Goal: Task Accomplishment & Management: Manage account settings

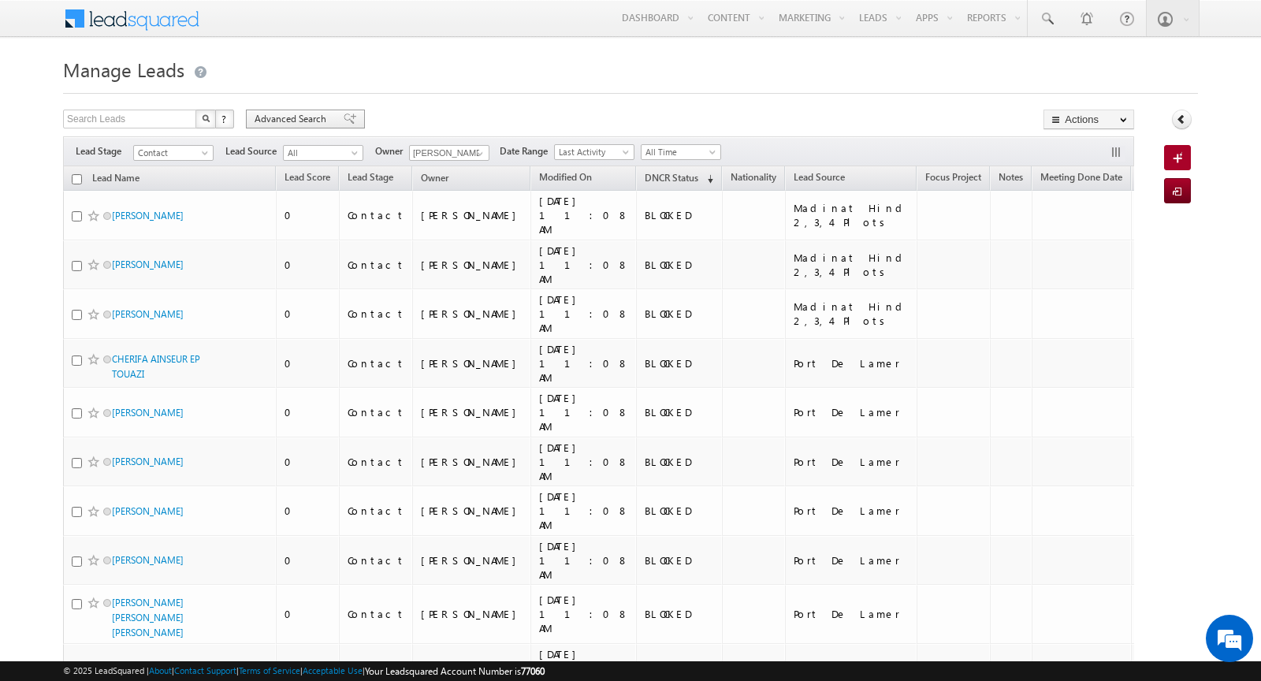
click at [282, 117] on span "Advanced Search" at bounding box center [292, 119] width 76 height 14
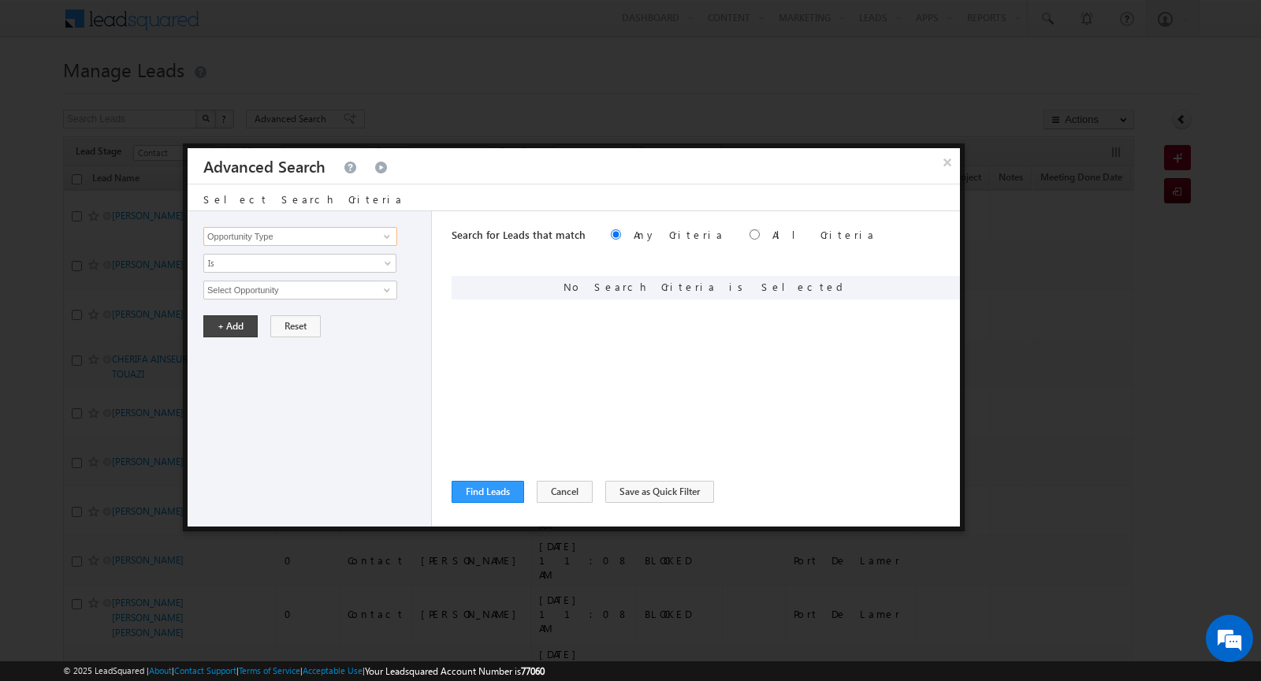
click at [280, 237] on input "Opportunity Type" at bounding box center [300, 236] width 194 height 19
click at [268, 263] on link "DNCR Status" at bounding box center [300, 268] width 194 height 18
type input "DNCR Status"
click at [268, 263] on span "Is" at bounding box center [289, 263] width 171 height 14
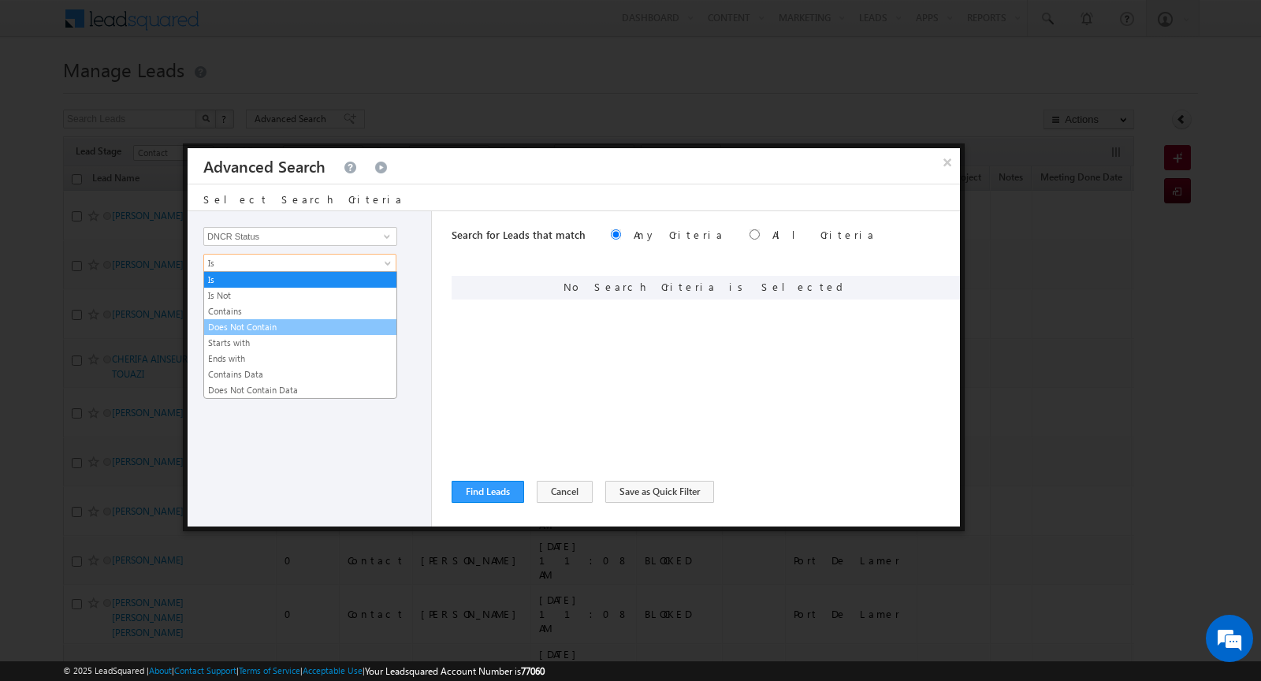
click at [264, 322] on link "Does Not Contain" at bounding box center [300, 327] width 192 height 14
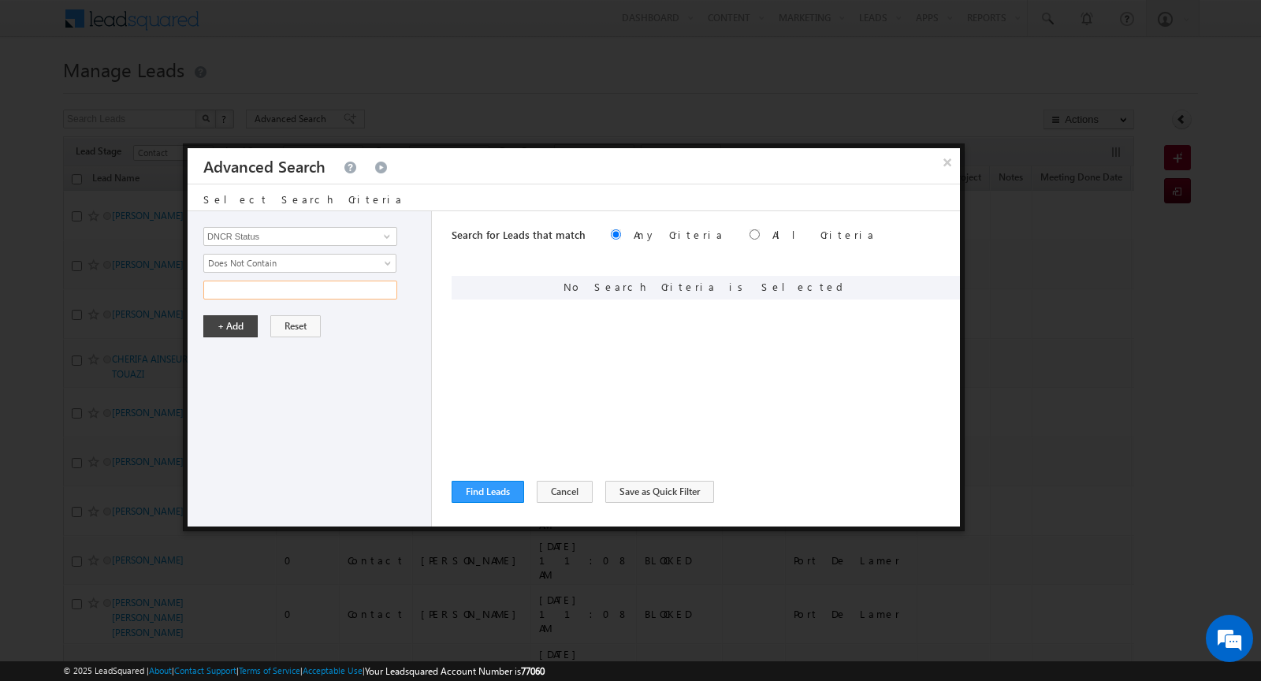
click at [241, 288] on input "text" at bounding box center [300, 289] width 194 height 19
type input "BLOCKED"
click at [217, 319] on button "+ Add" at bounding box center [230, 326] width 54 height 22
click at [500, 485] on button "Find Leads" at bounding box center [487, 492] width 72 height 22
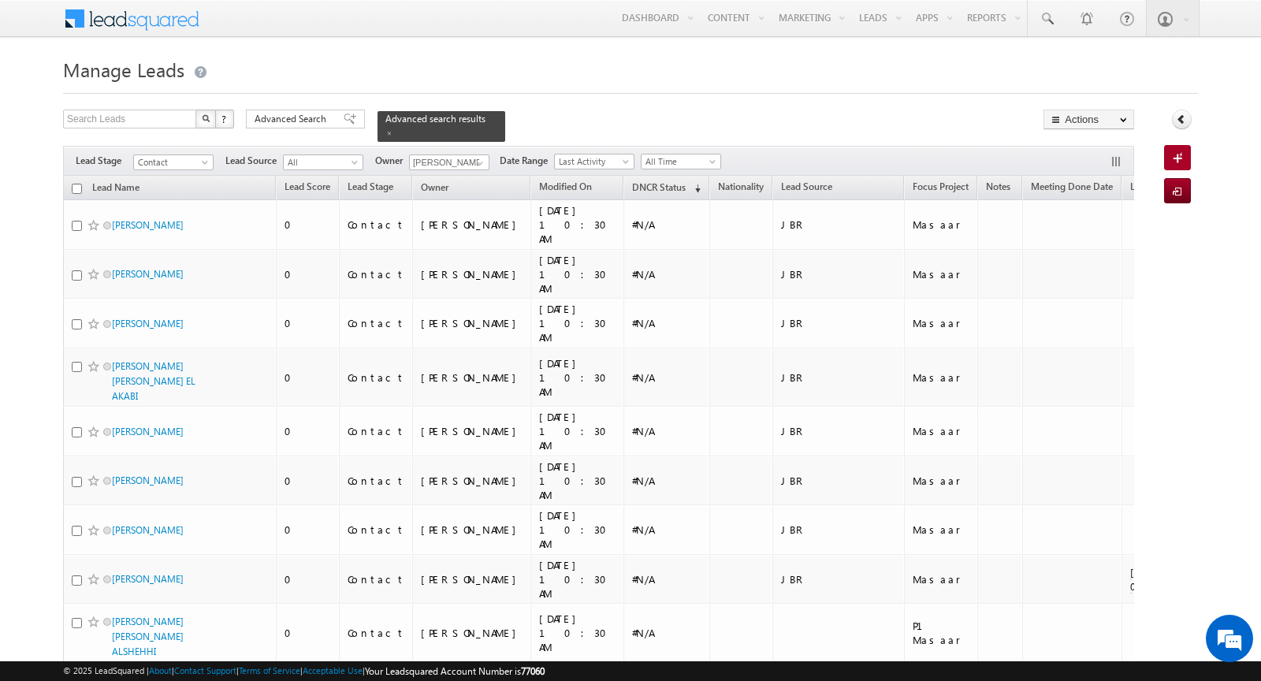
click at [79, 187] on input "checkbox" at bounding box center [77, 189] width 10 height 10
checkbox input "true"
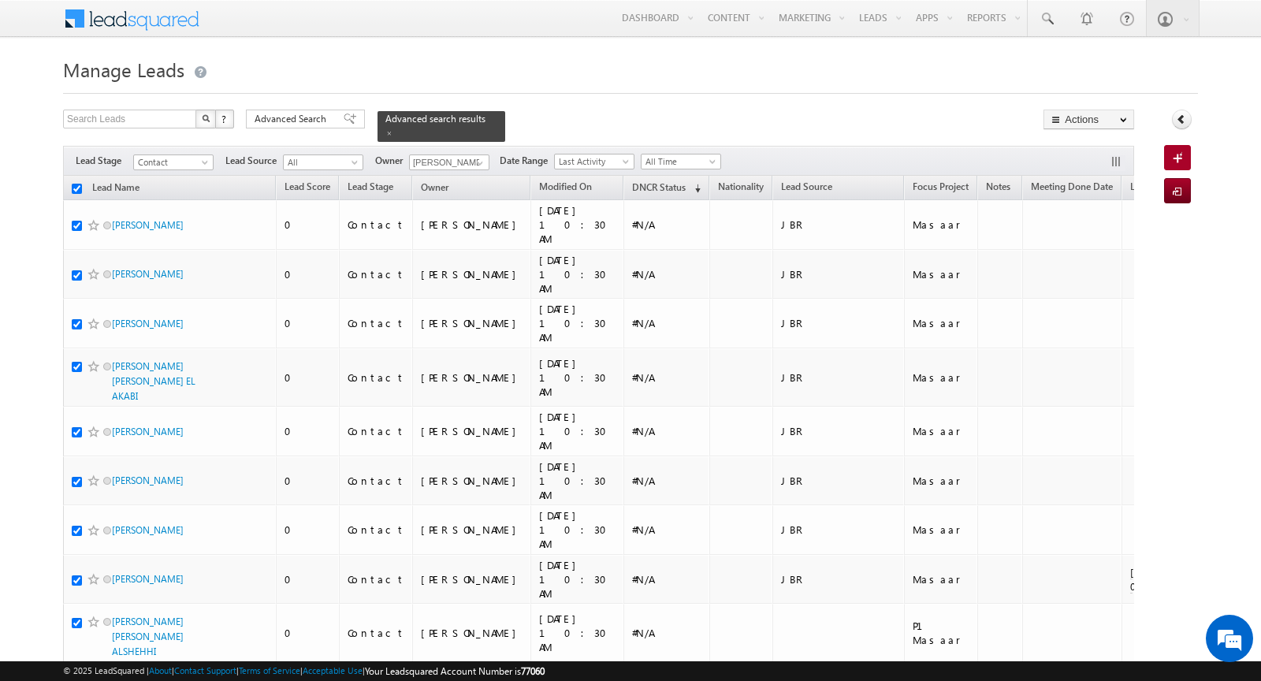
checkbox input "true"
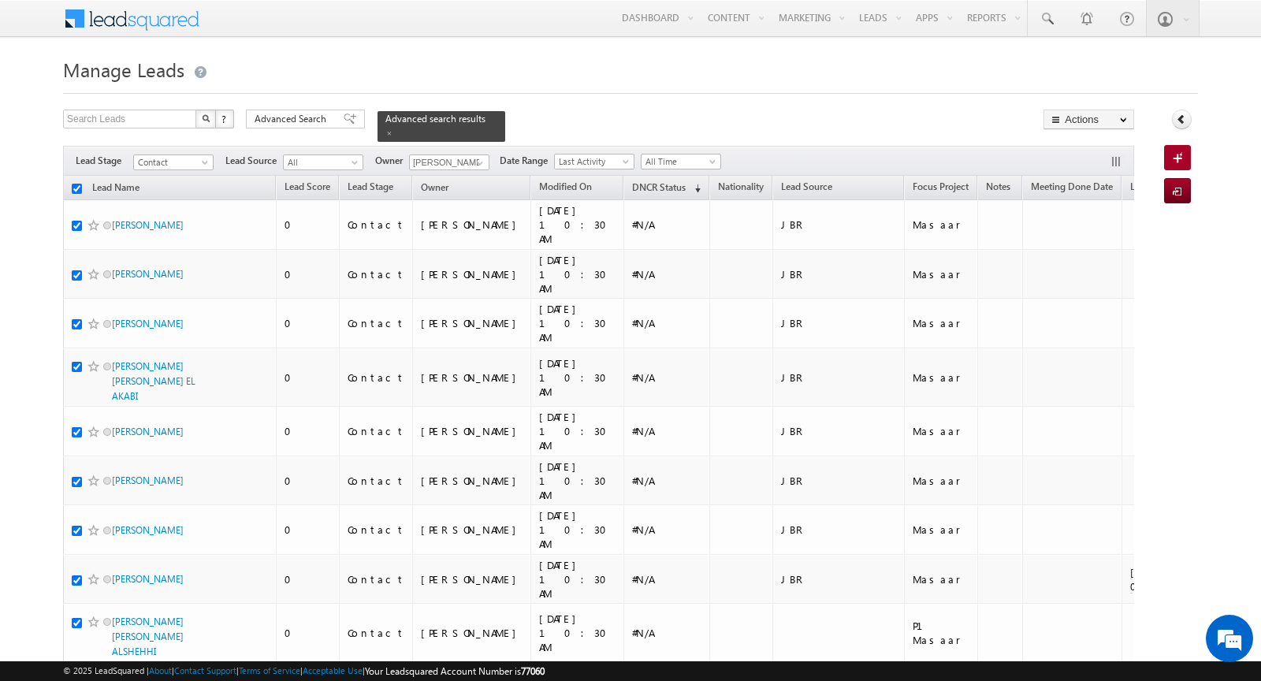
checkbox input "true"
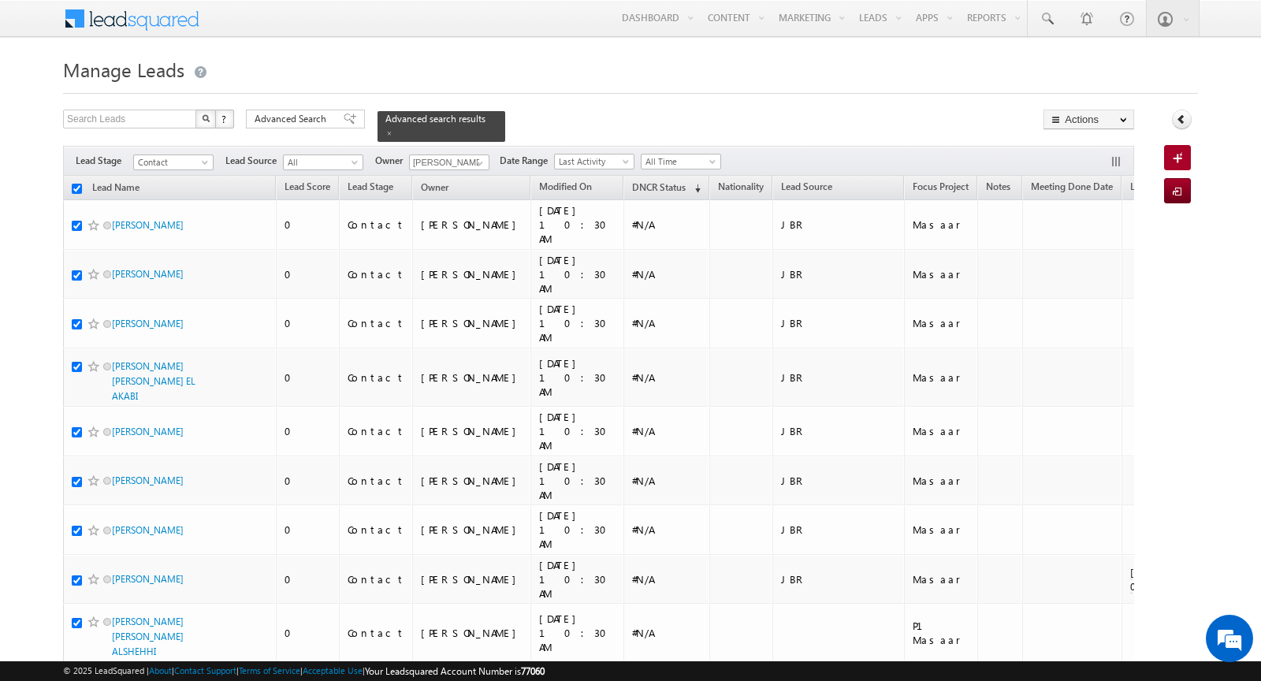
checkbox input "true"
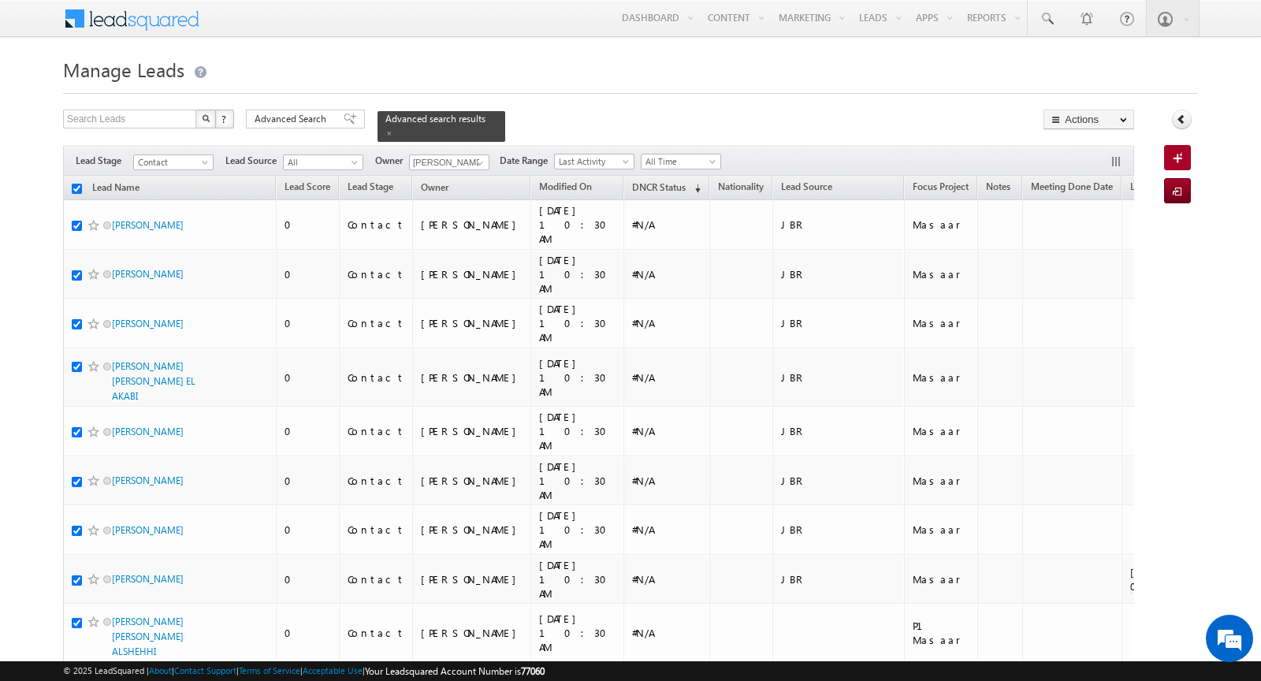
checkbox input "true"
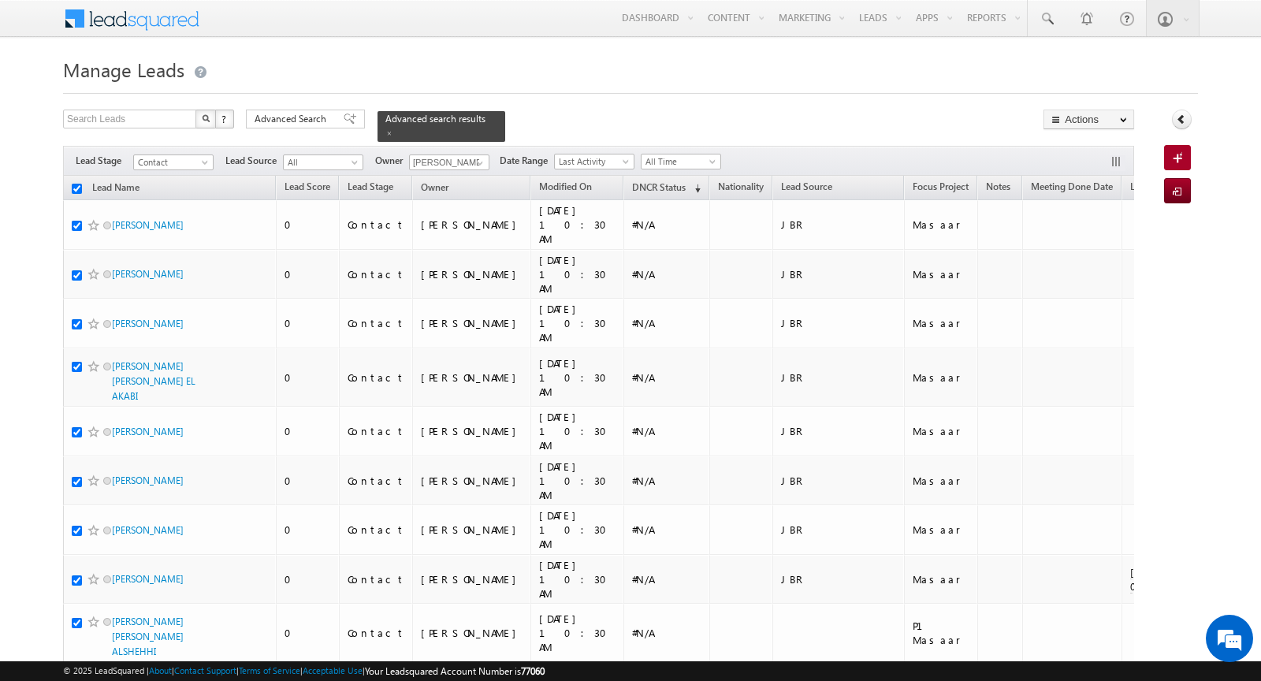
checkbox input "true"
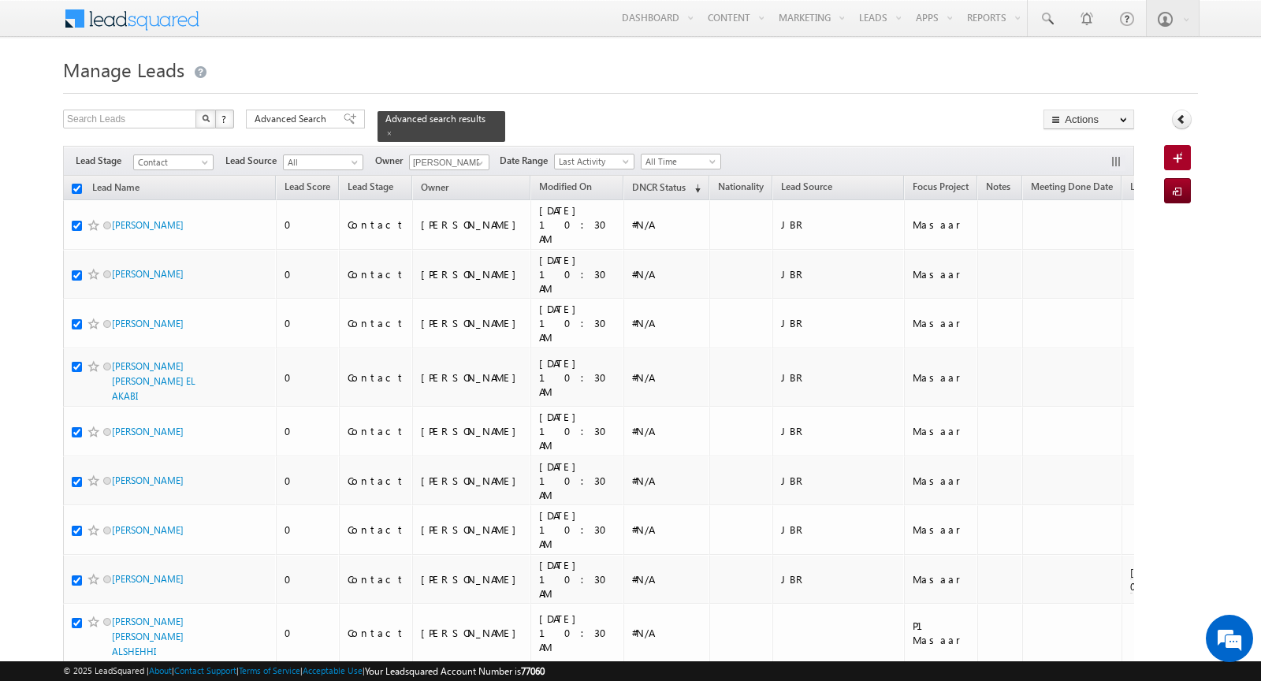
checkbox input "true"
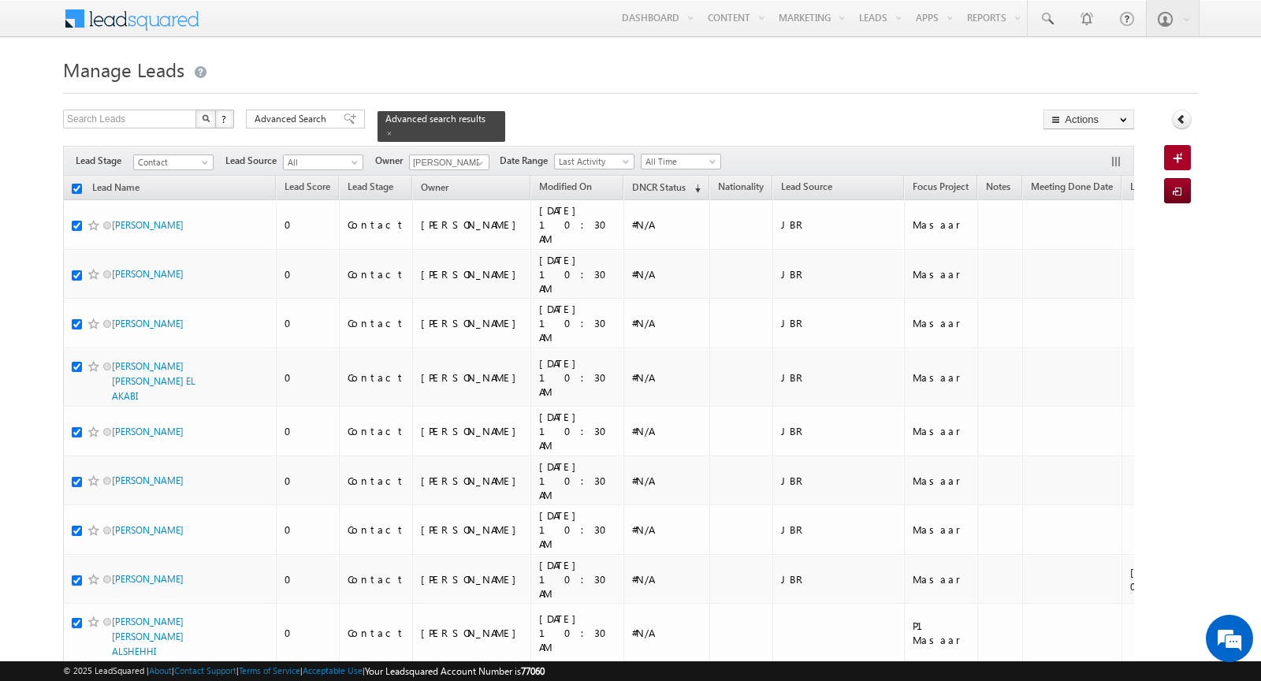
checkbox input "true"
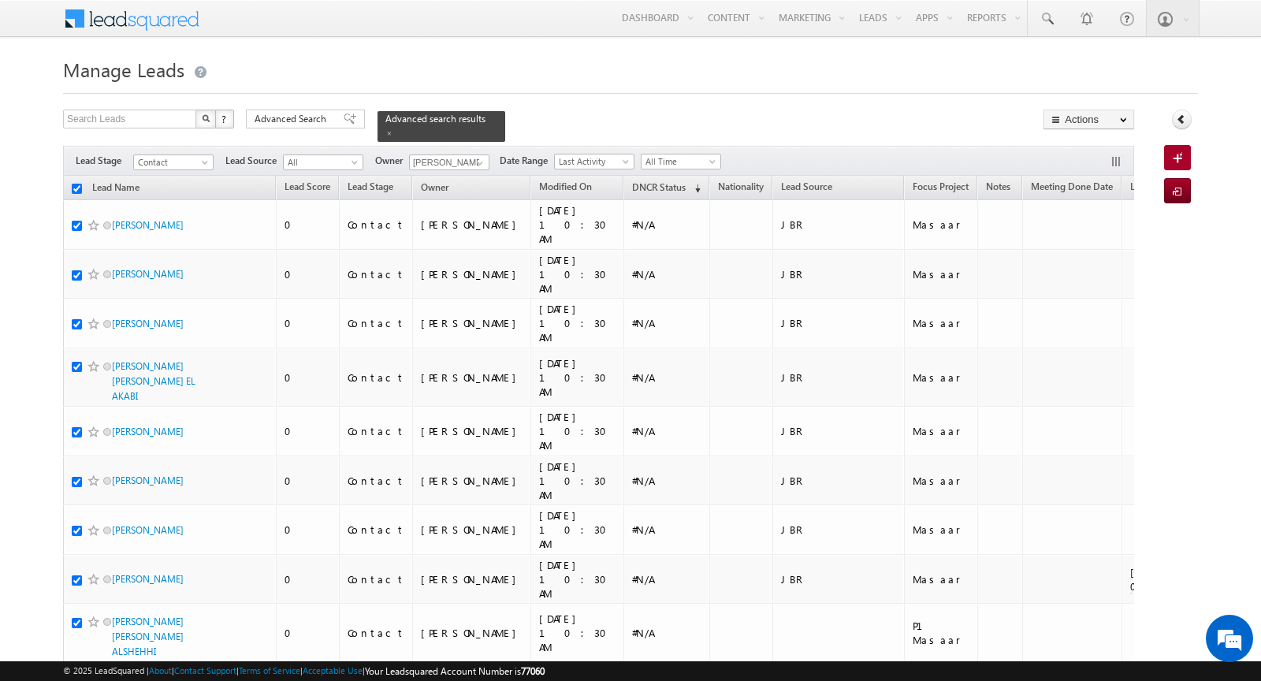
checkbox input "true"
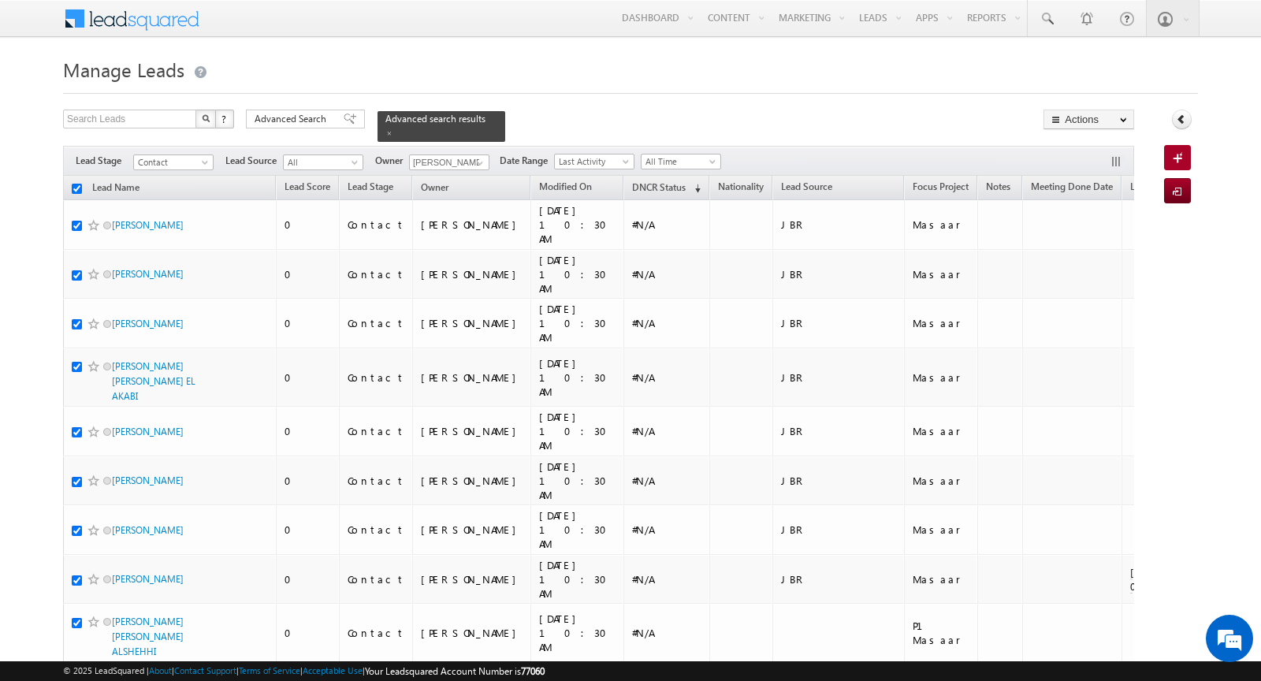
checkbox input "true"
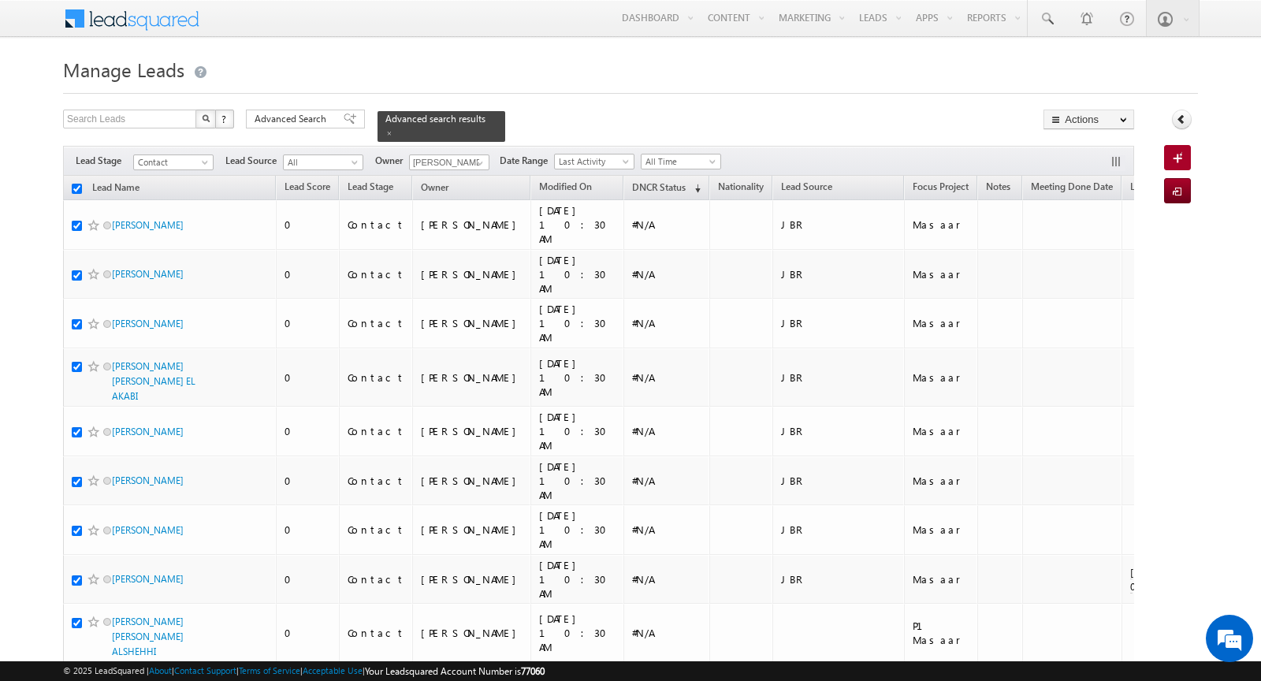
checkbox input "true"
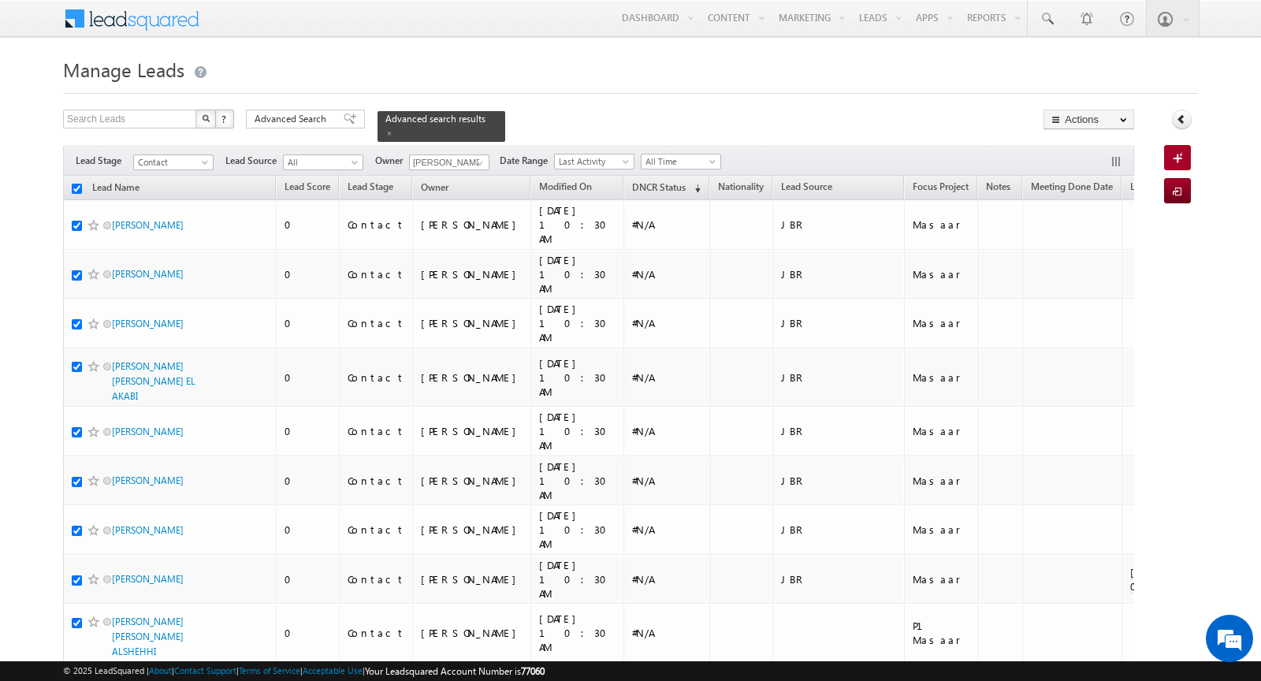
checkbox input "true"
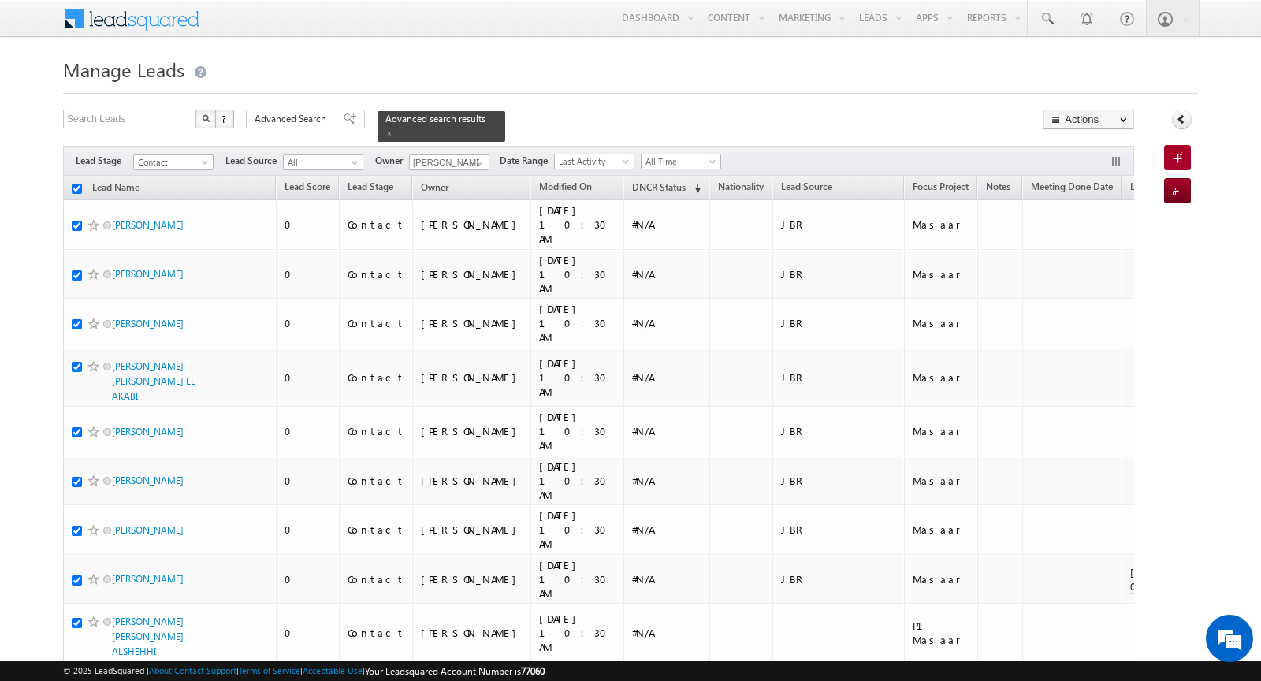
checkbox input "true"
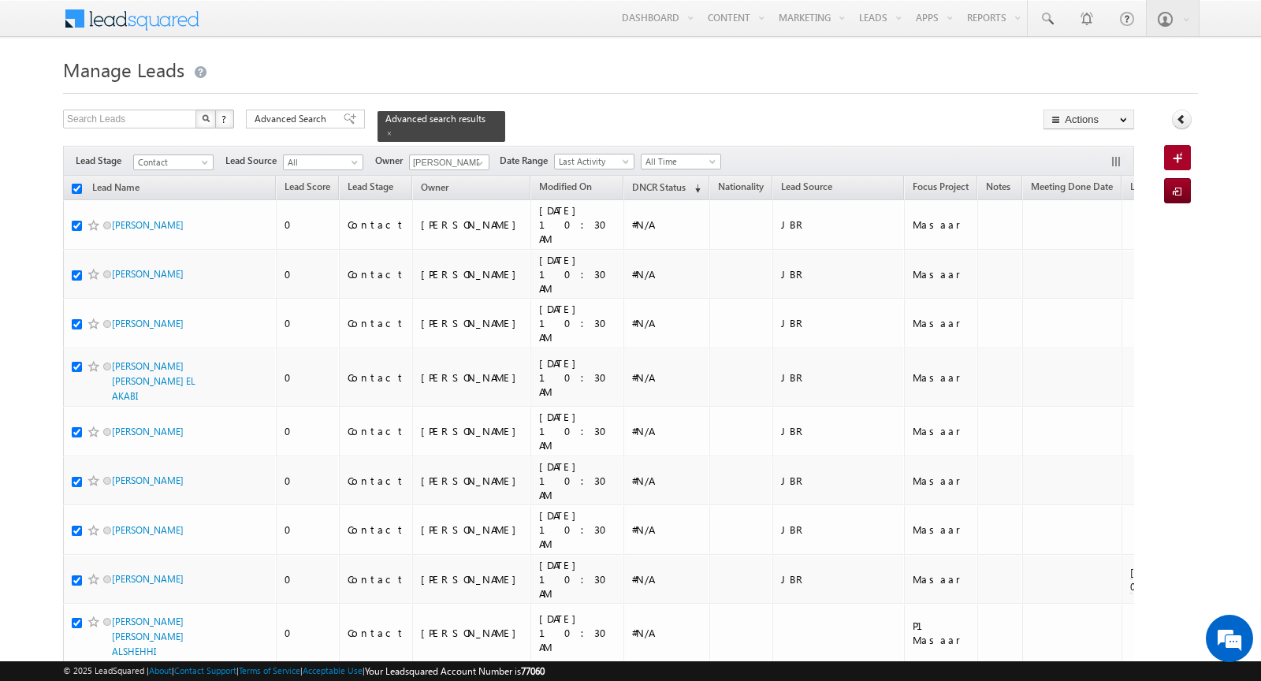
checkbox input "true"
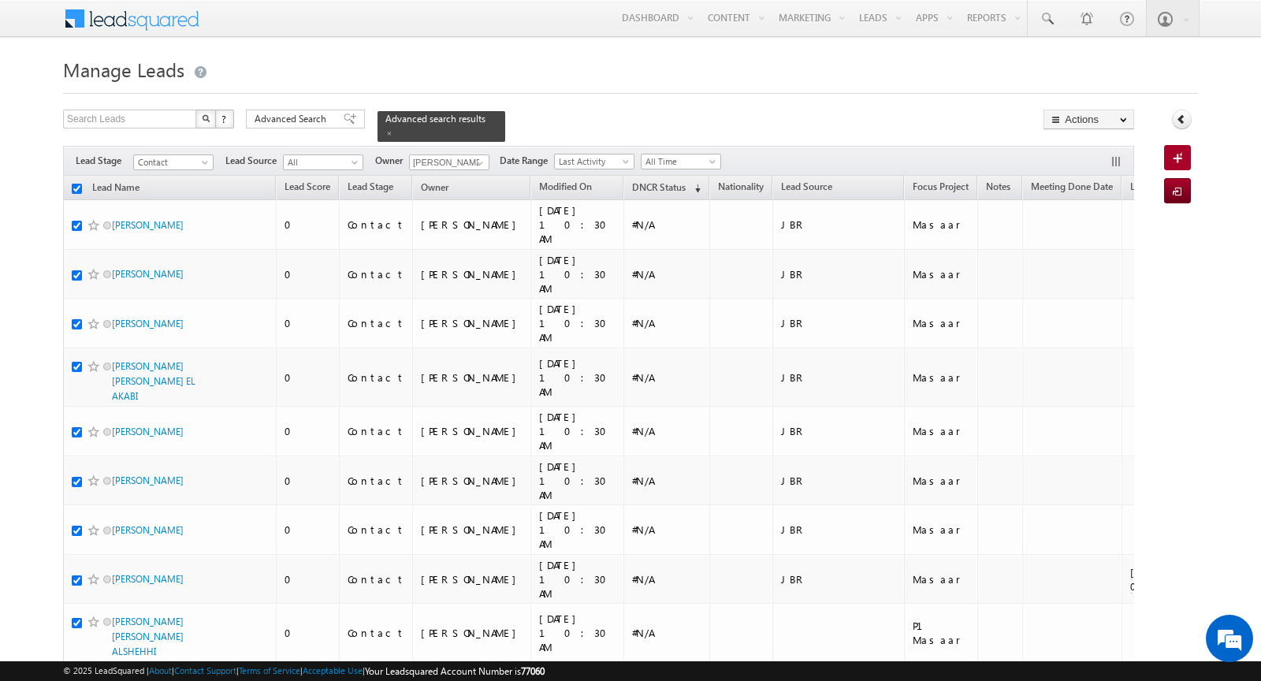
checkbox input "true"
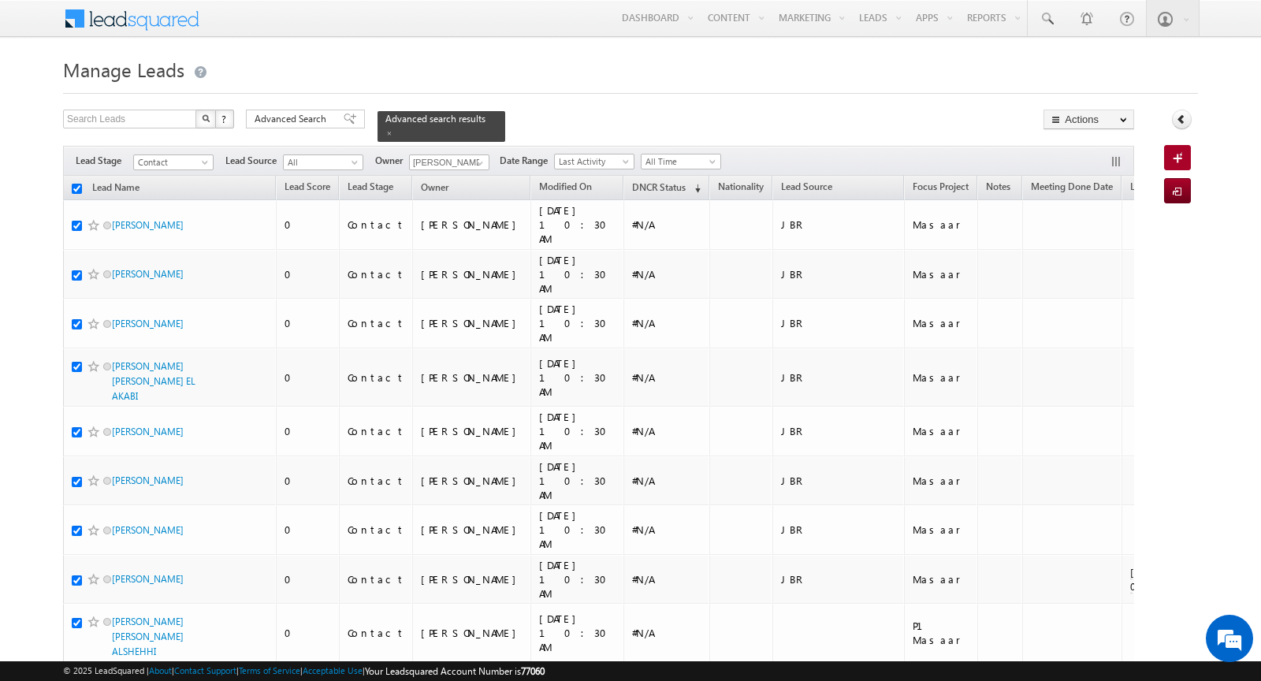
checkbox input "true"
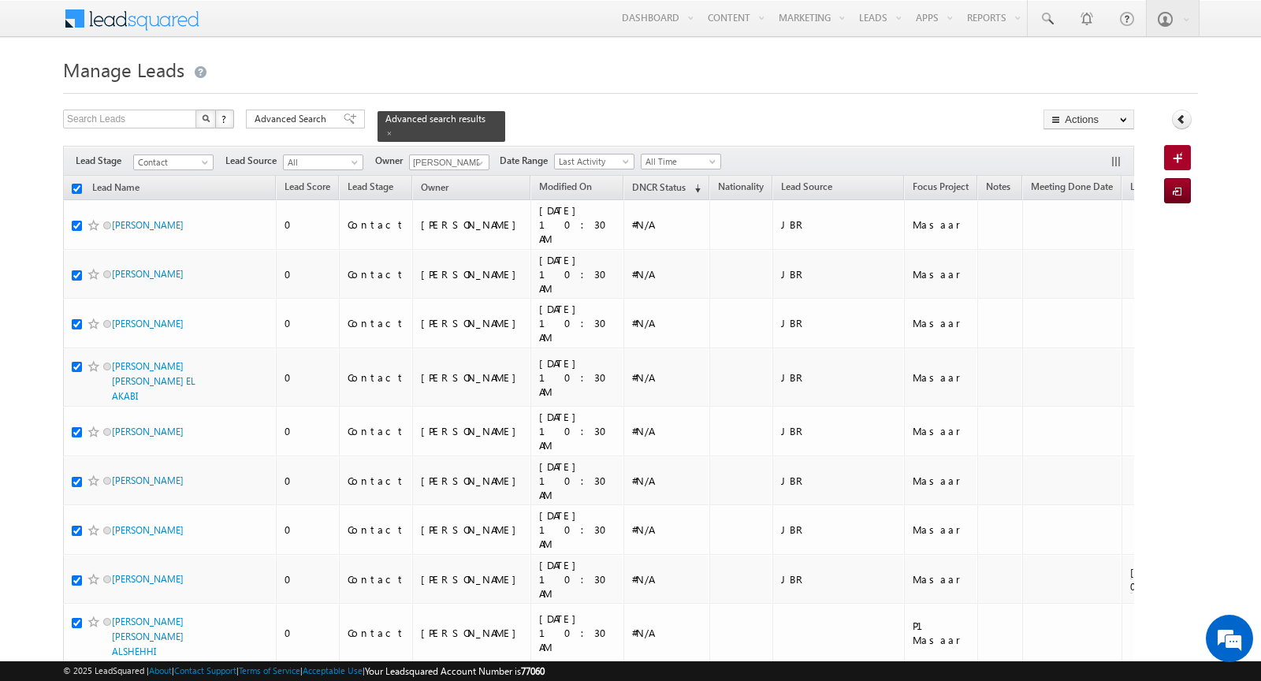
checkbox input "true"
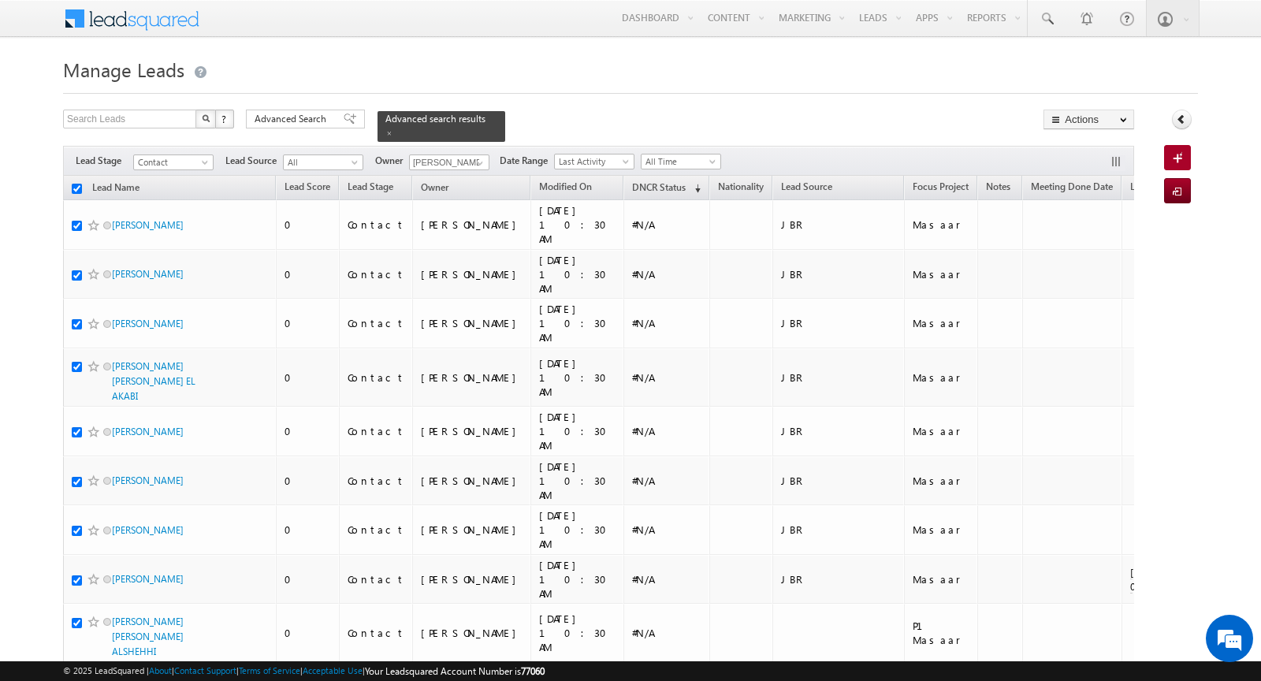
checkbox input "true"
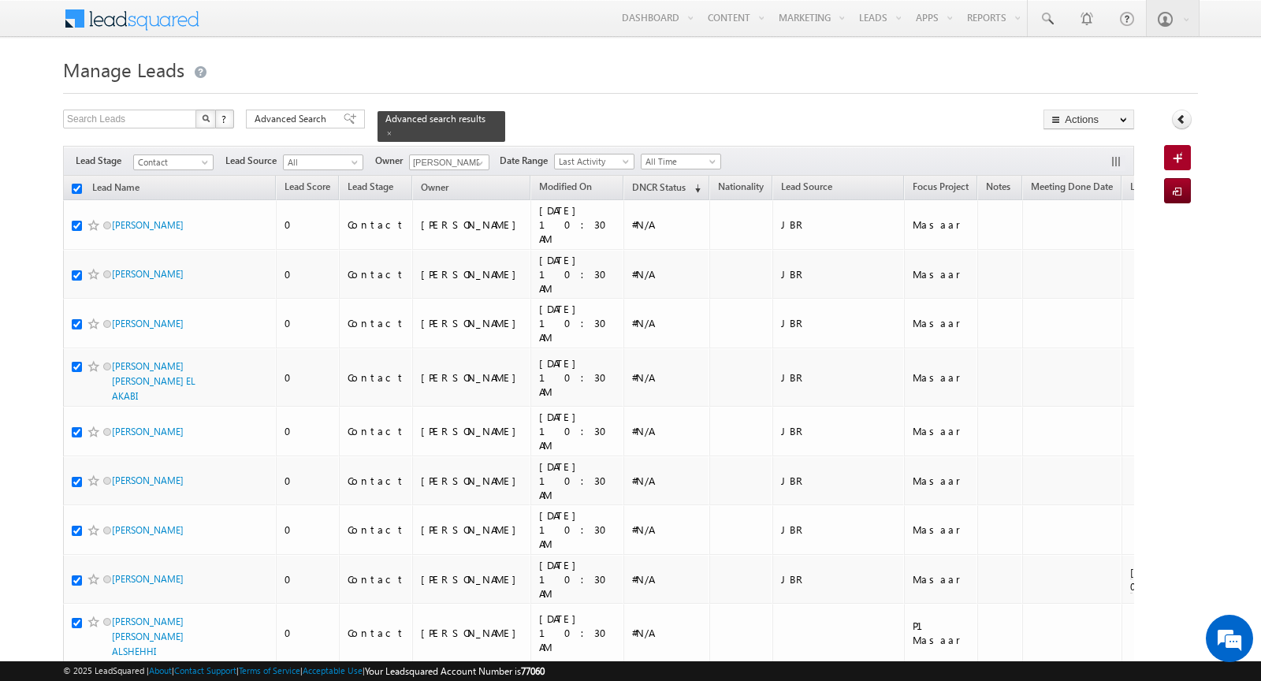
checkbox input "true"
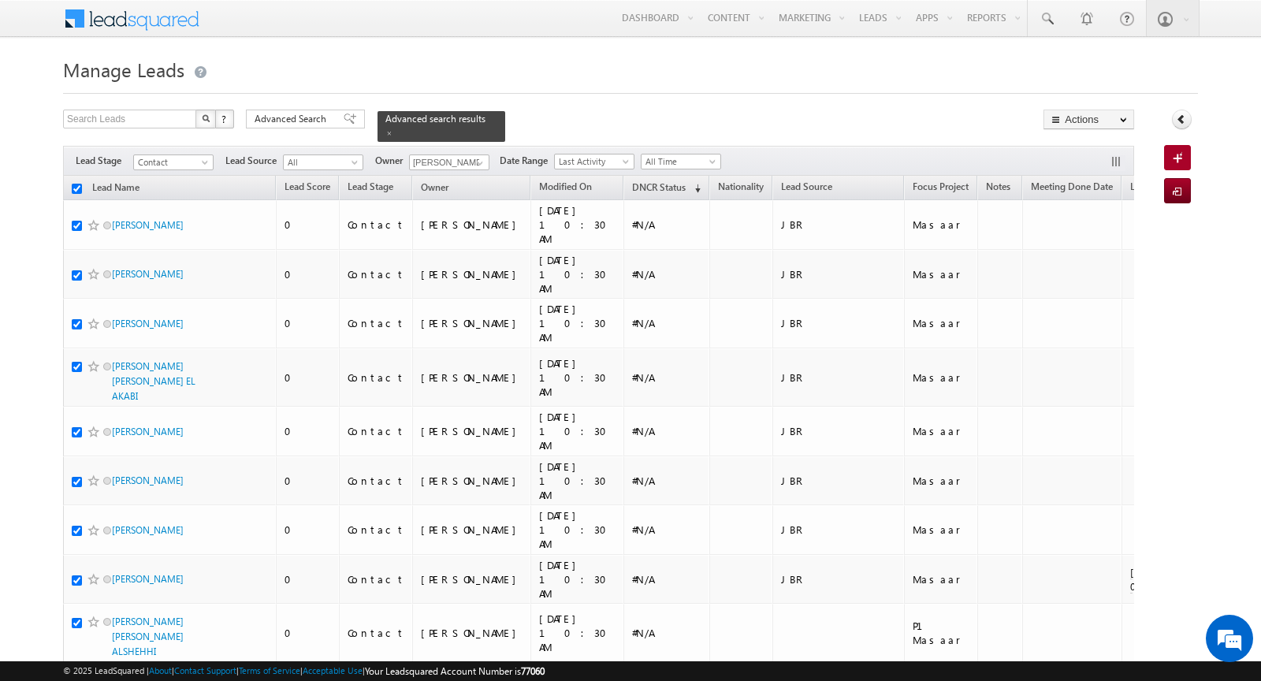
checkbox input "true"
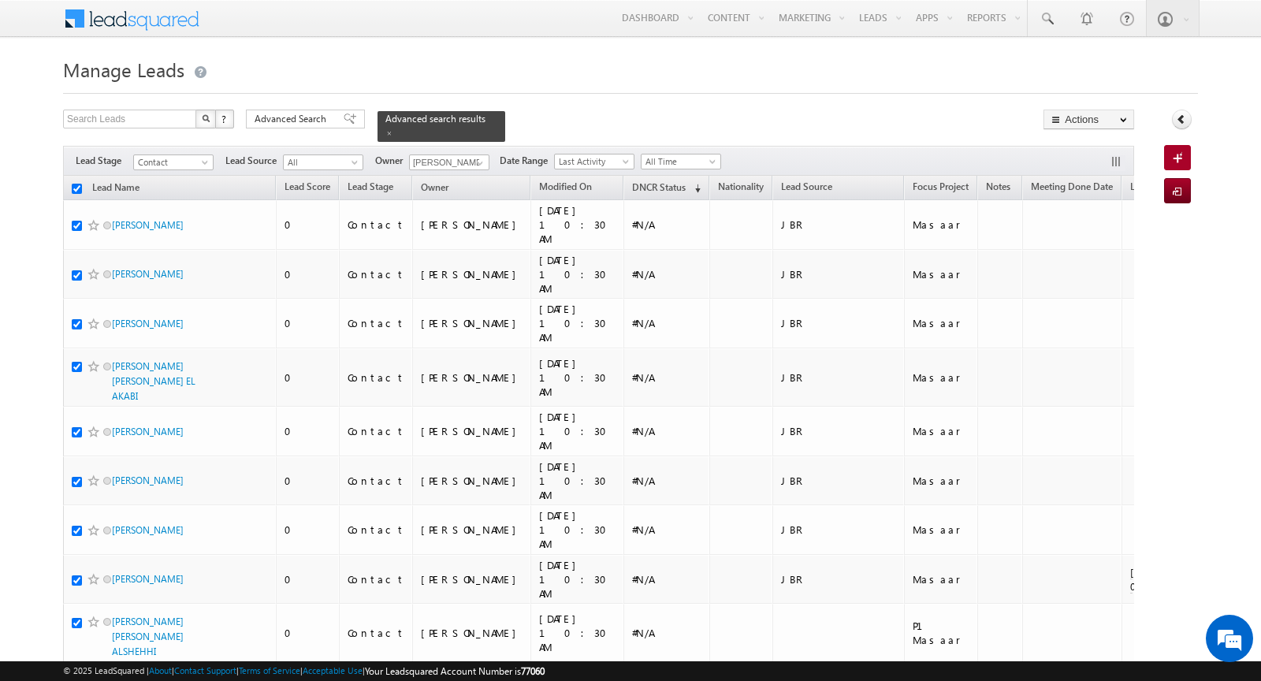
checkbox input "true"
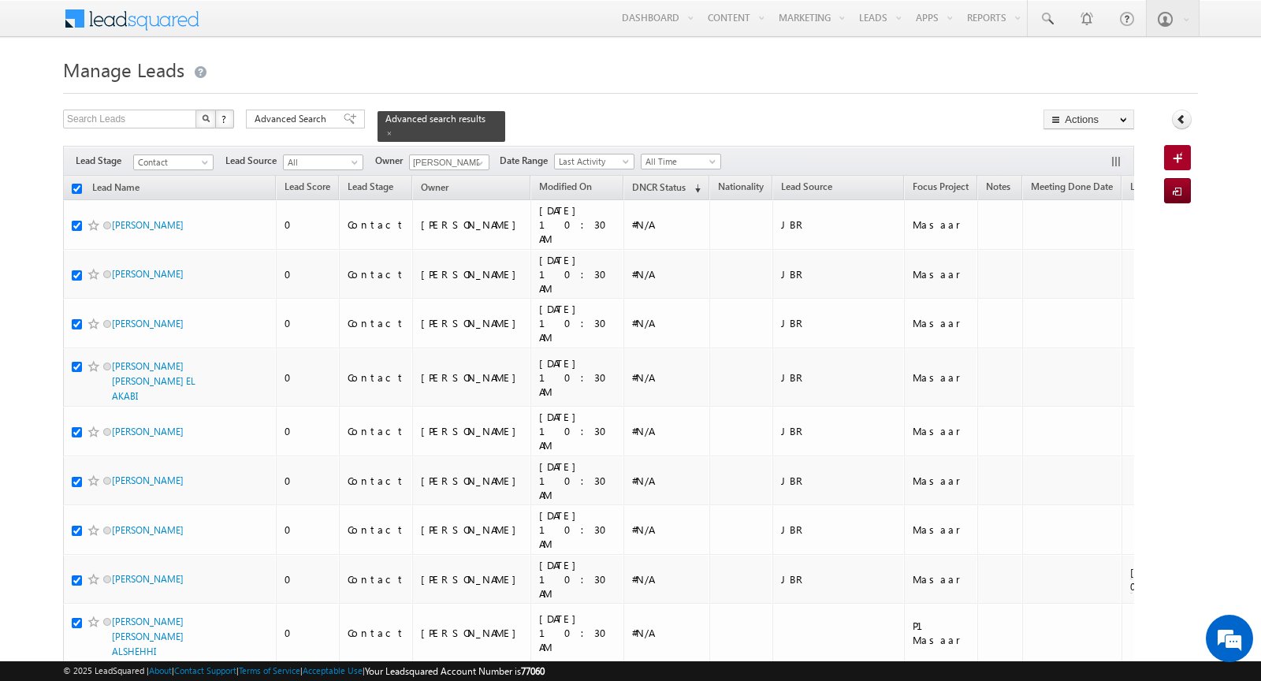
checkbox input "true"
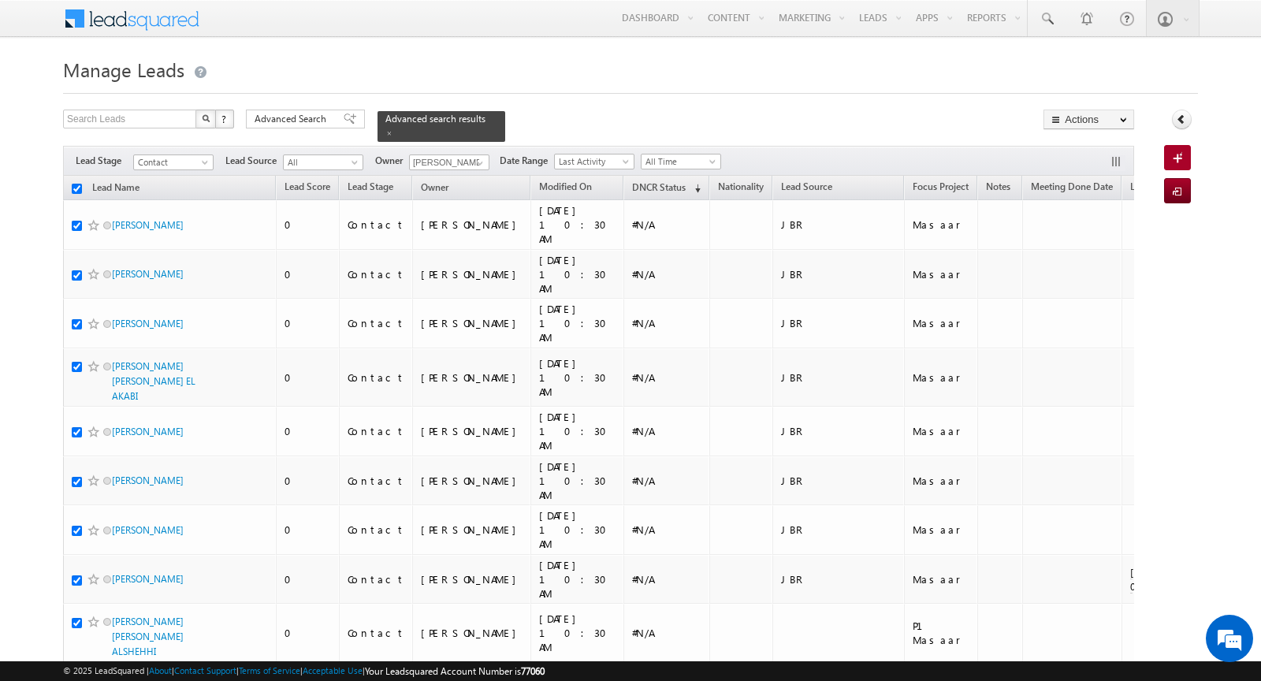
checkbox input "true"
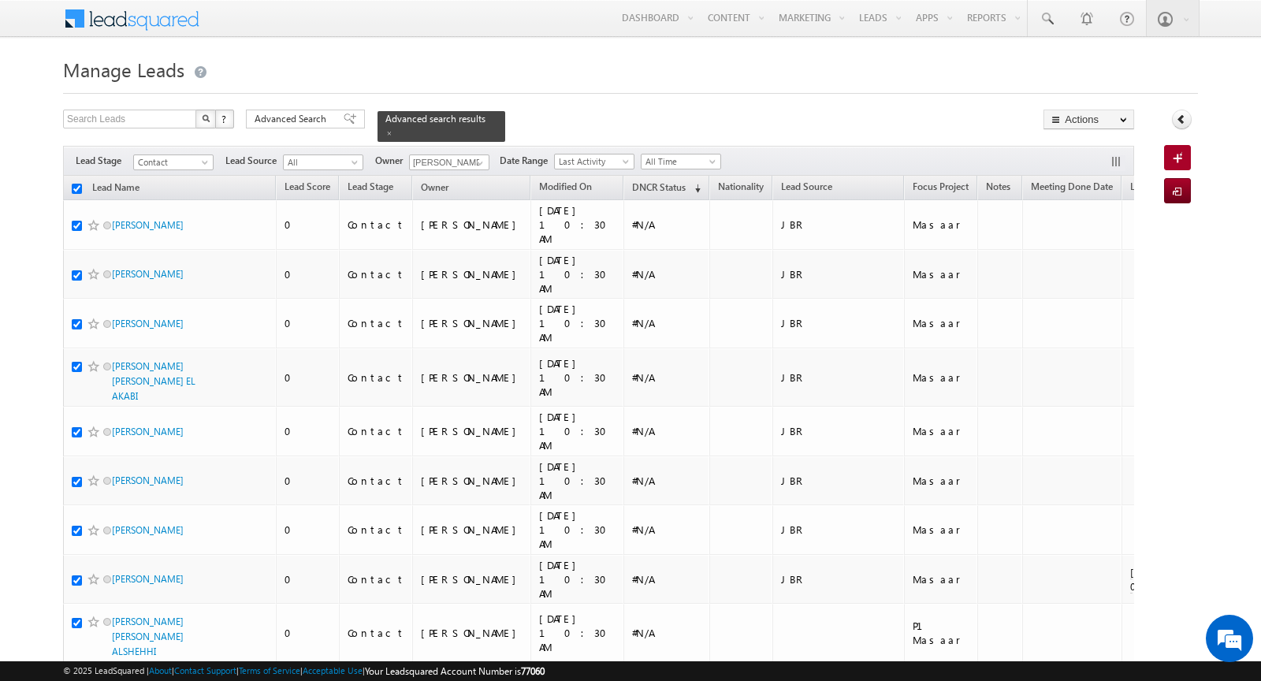
checkbox input "true"
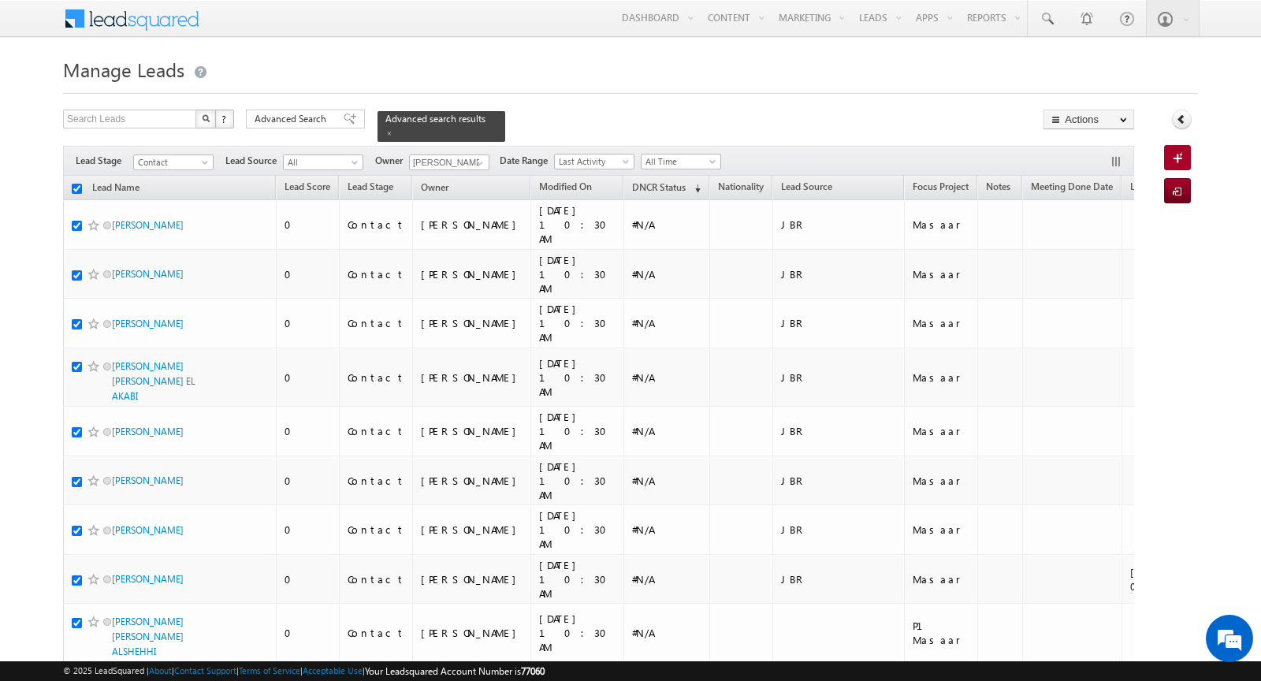
checkbox input "true"
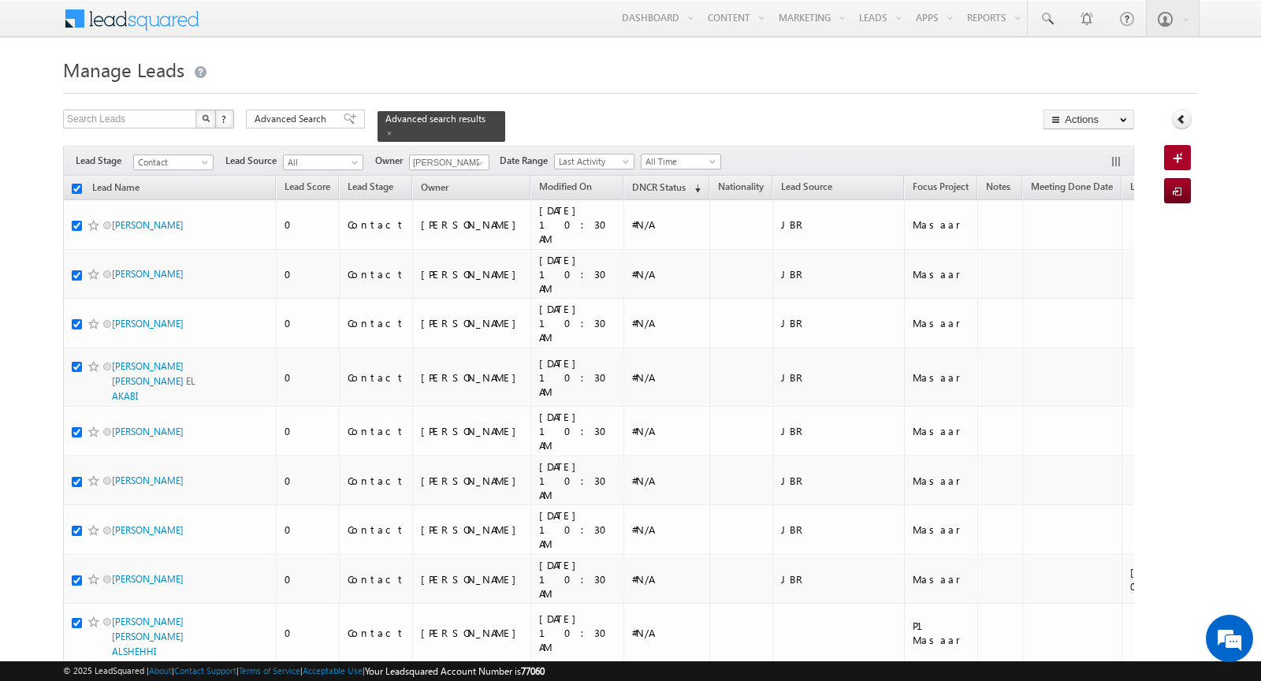
checkbox input "true"
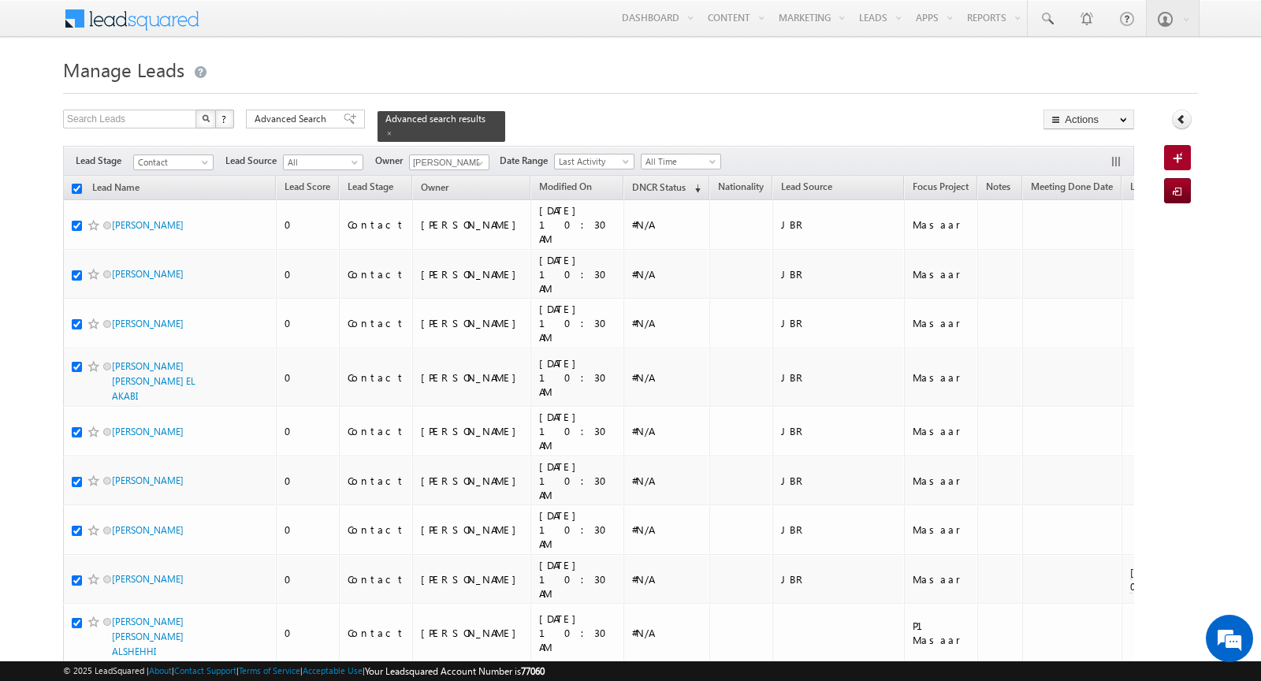
checkbox input "true"
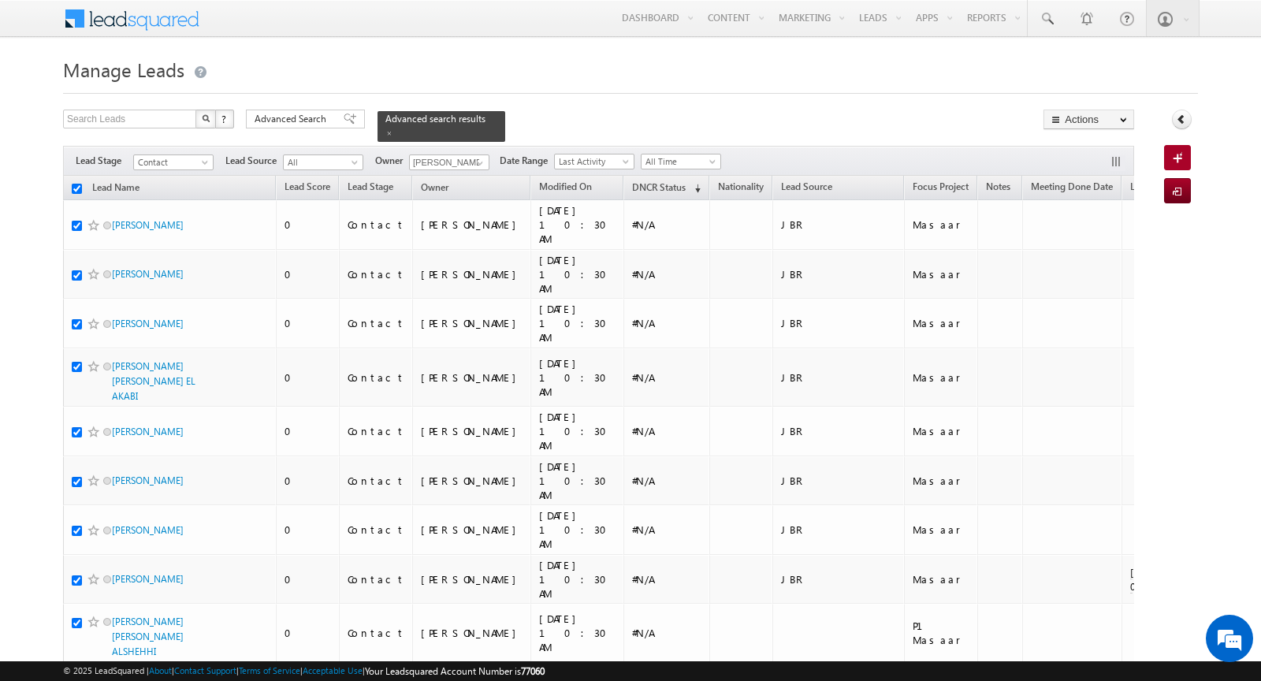
checkbox input "true"
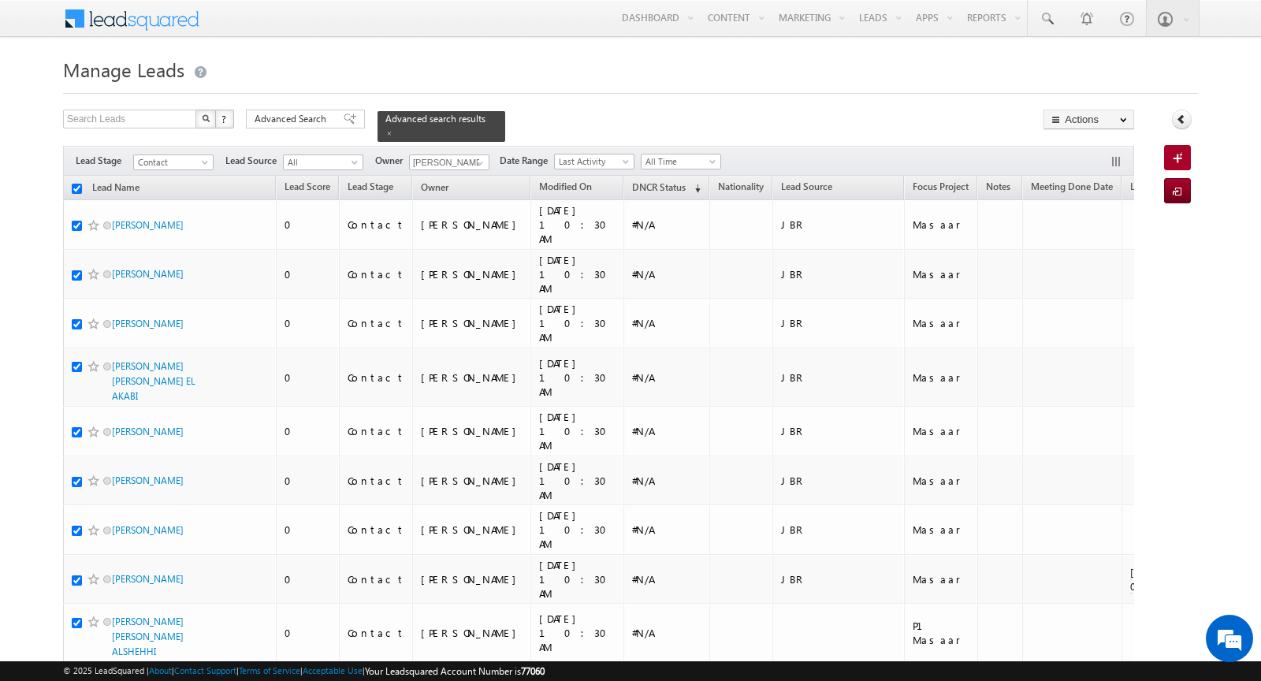
checkbox input "true"
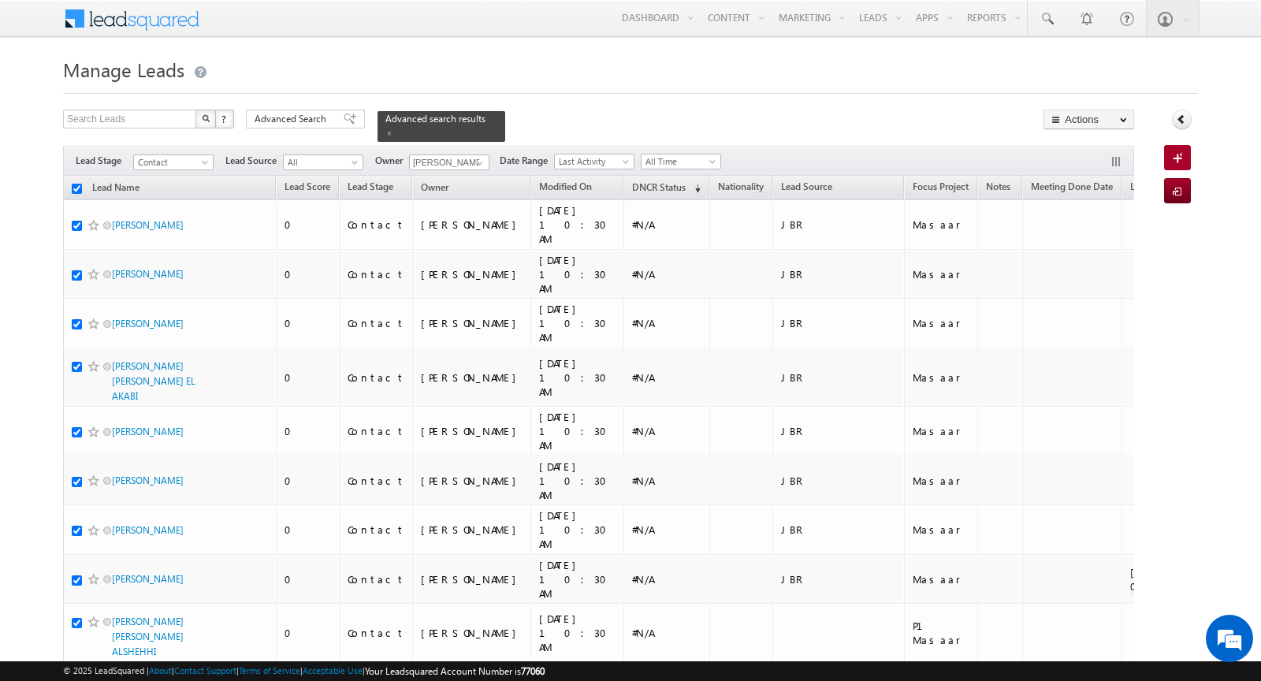
checkbox input "true"
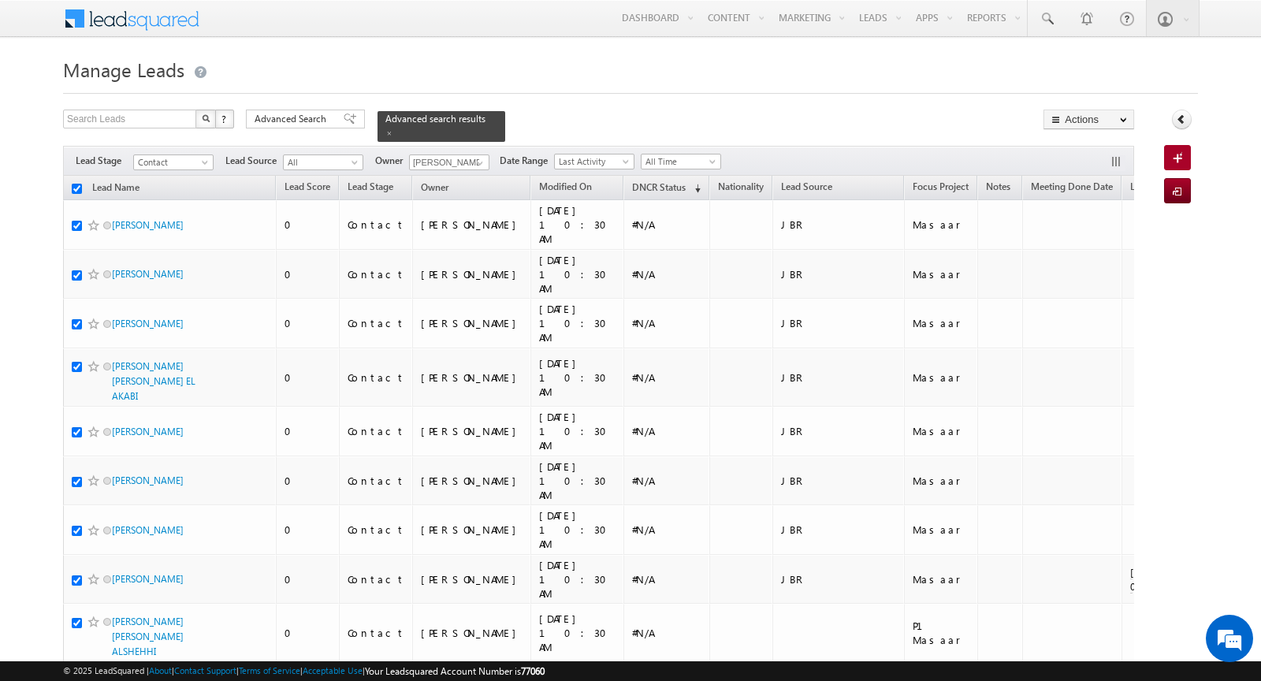
checkbox input "true"
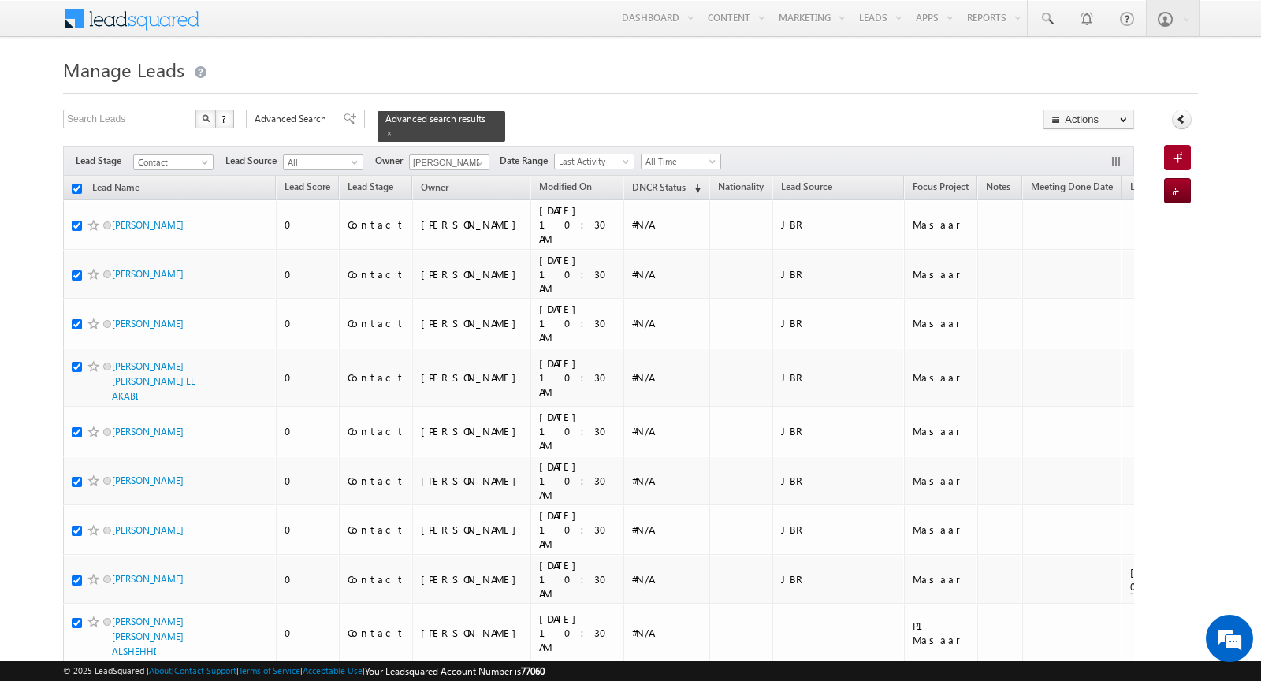
checkbox input "true"
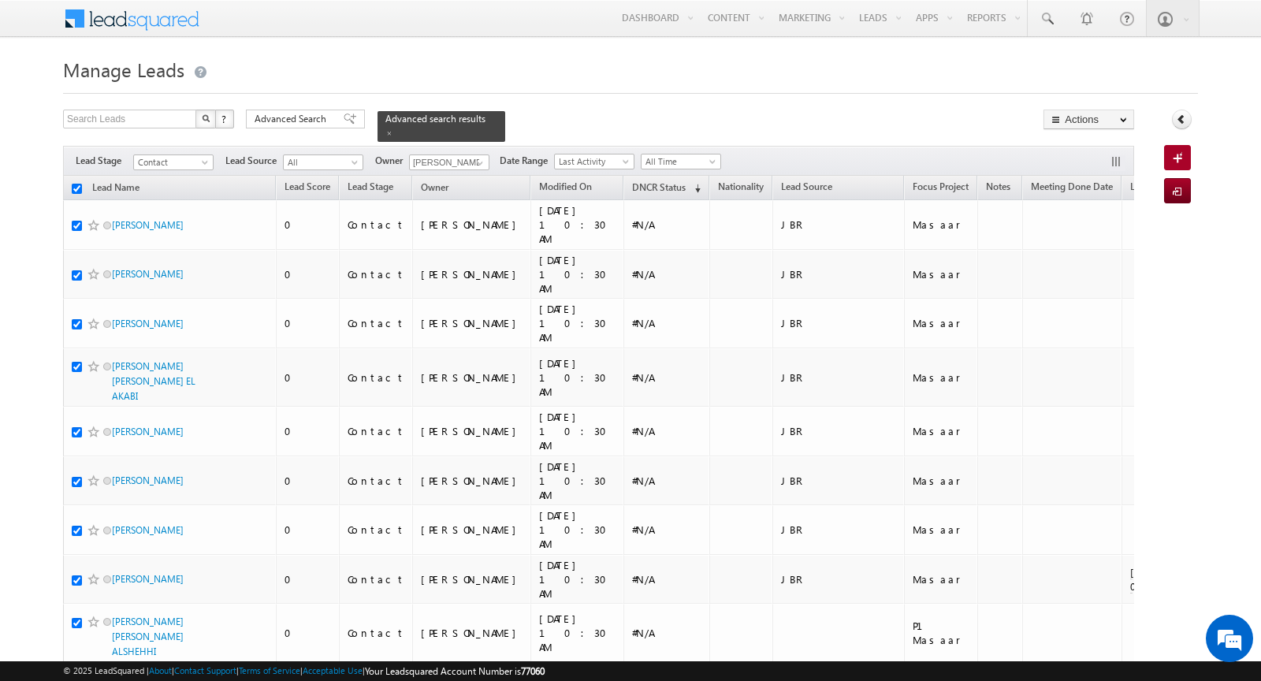
checkbox input "true"
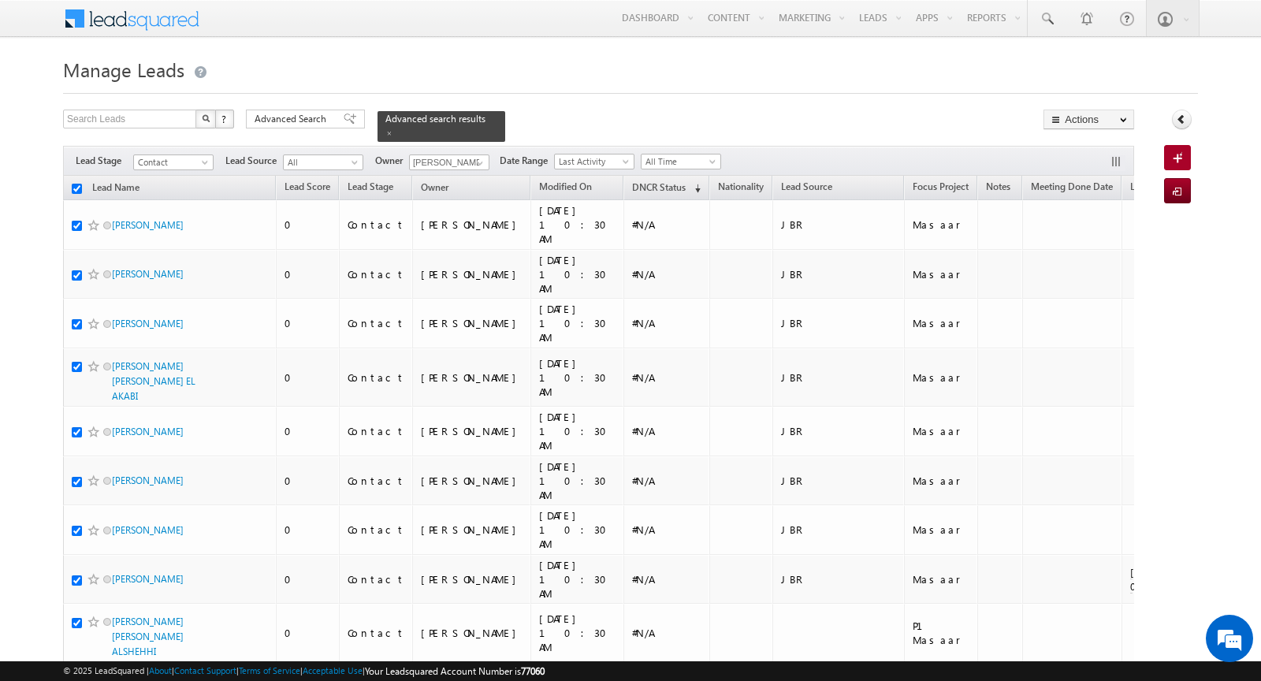
checkbox input "true"
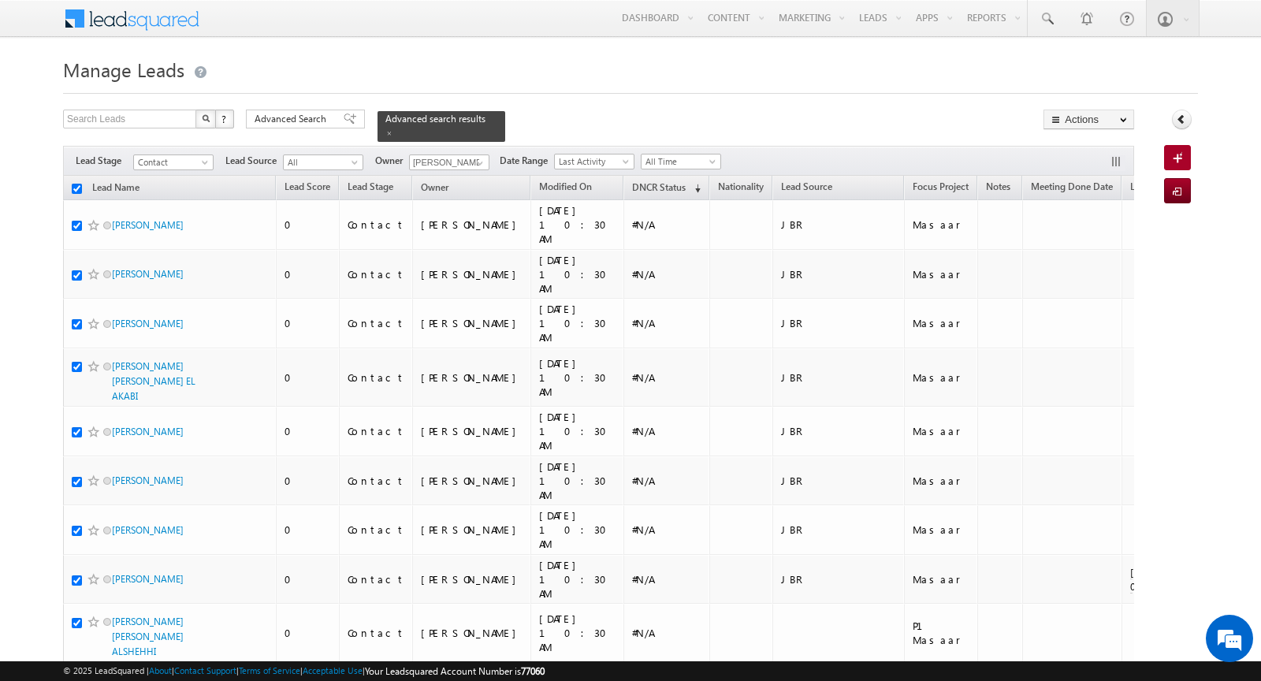
checkbox input "true"
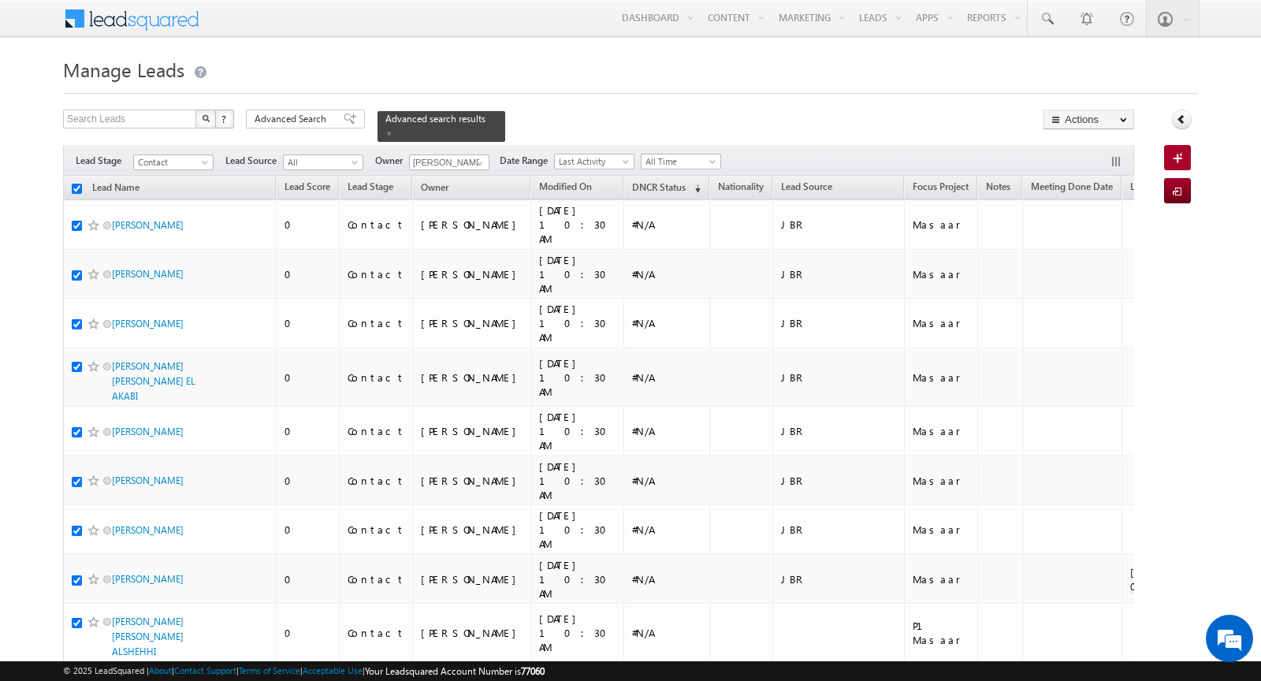
checkbox input "true"
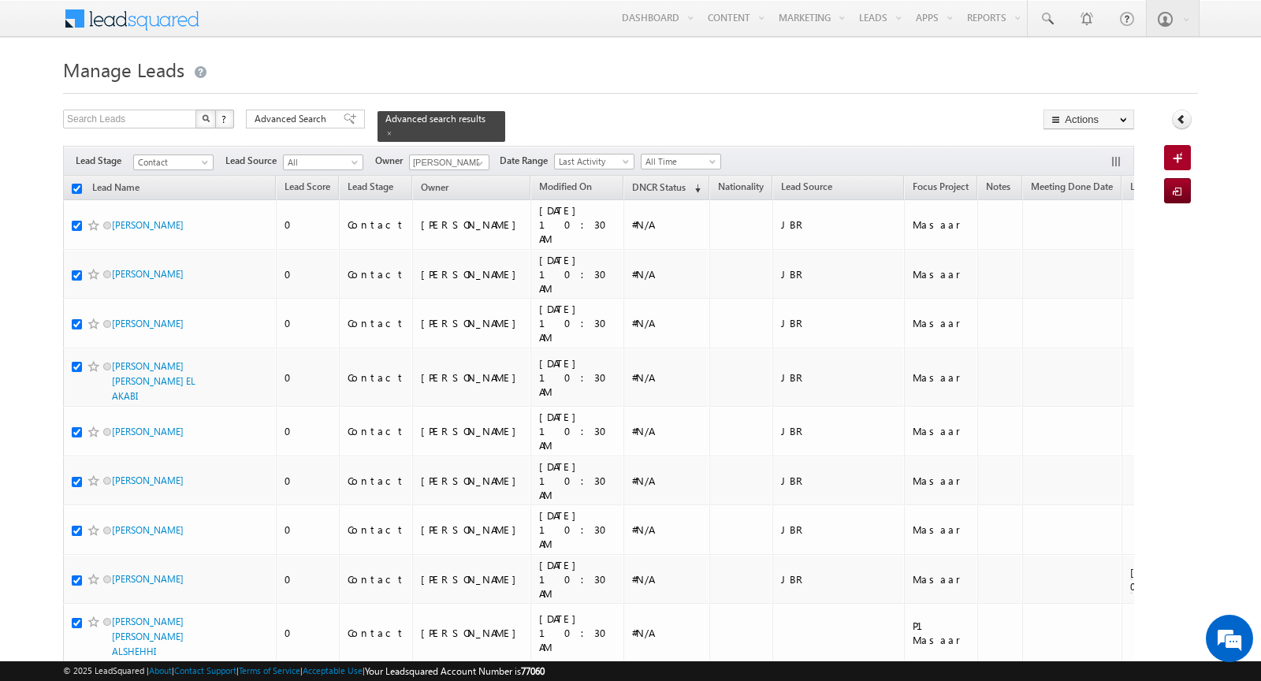
checkbox input "true"
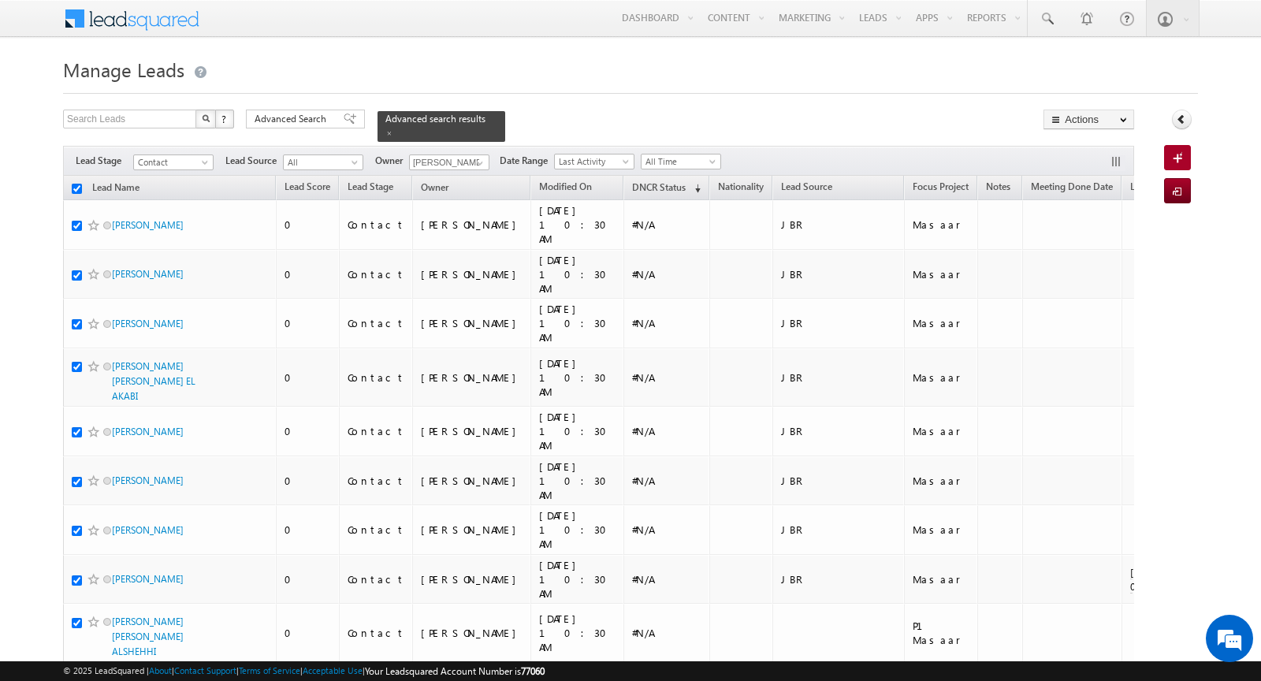
checkbox input "true"
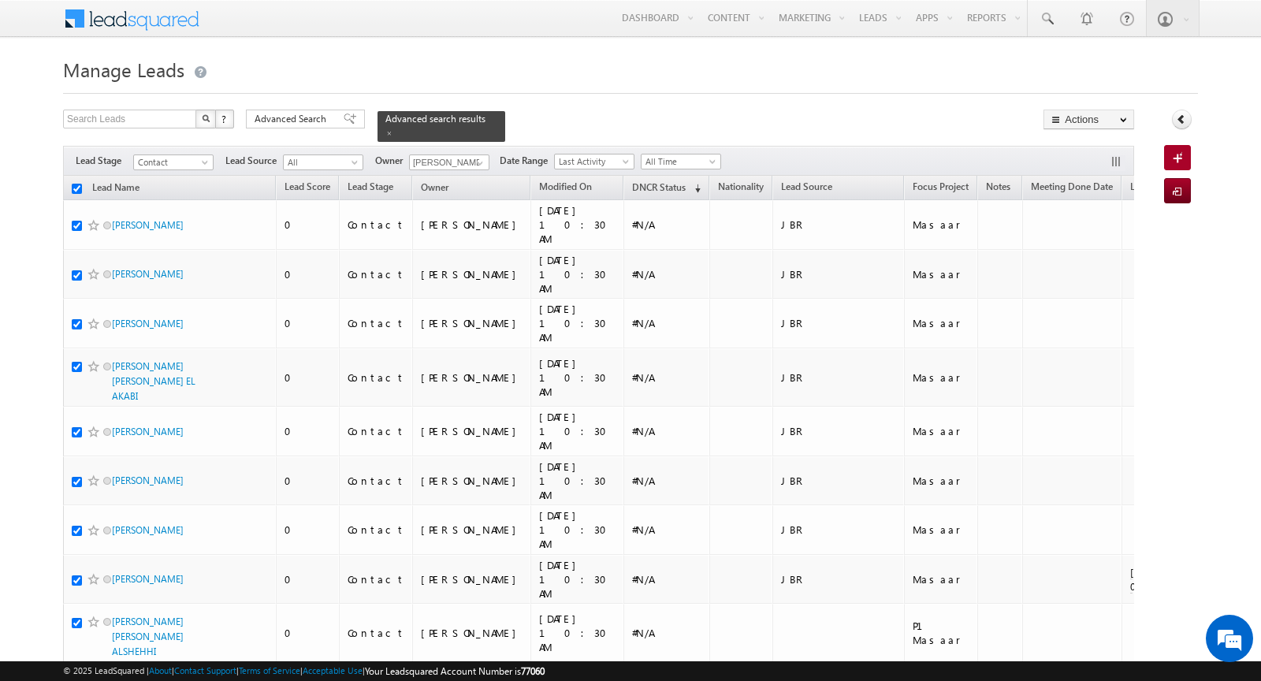
checkbox input "true"
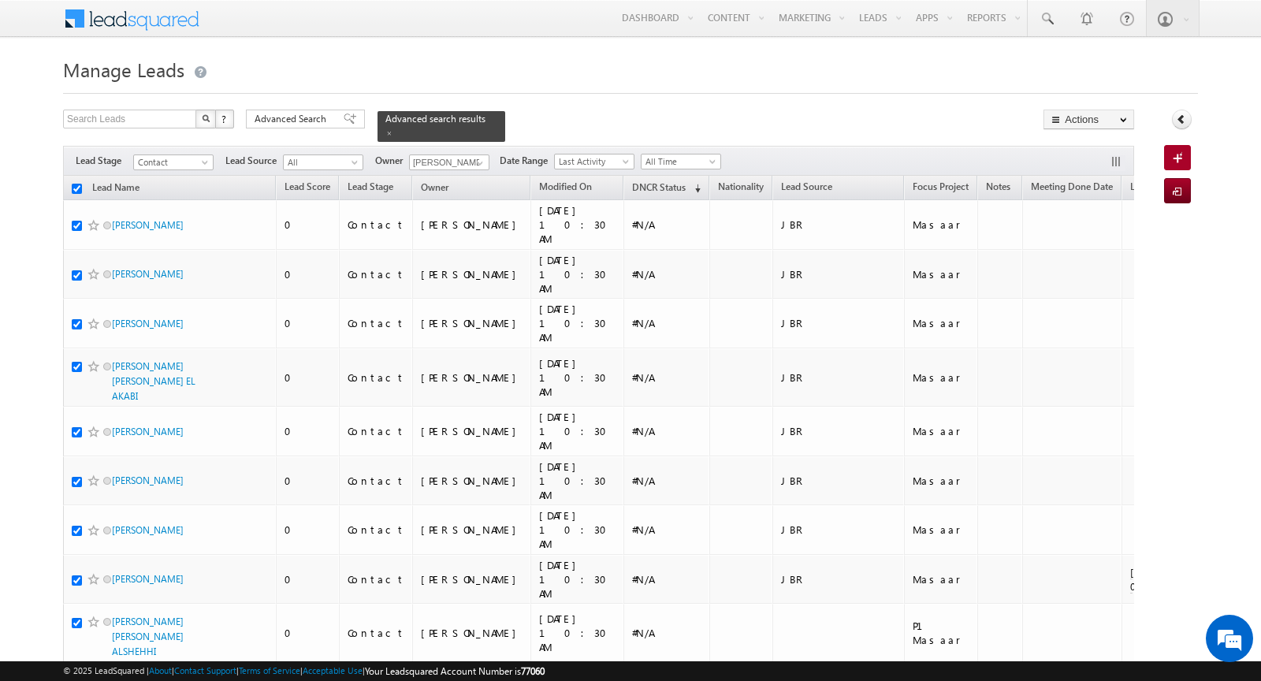
checkbox input "true"
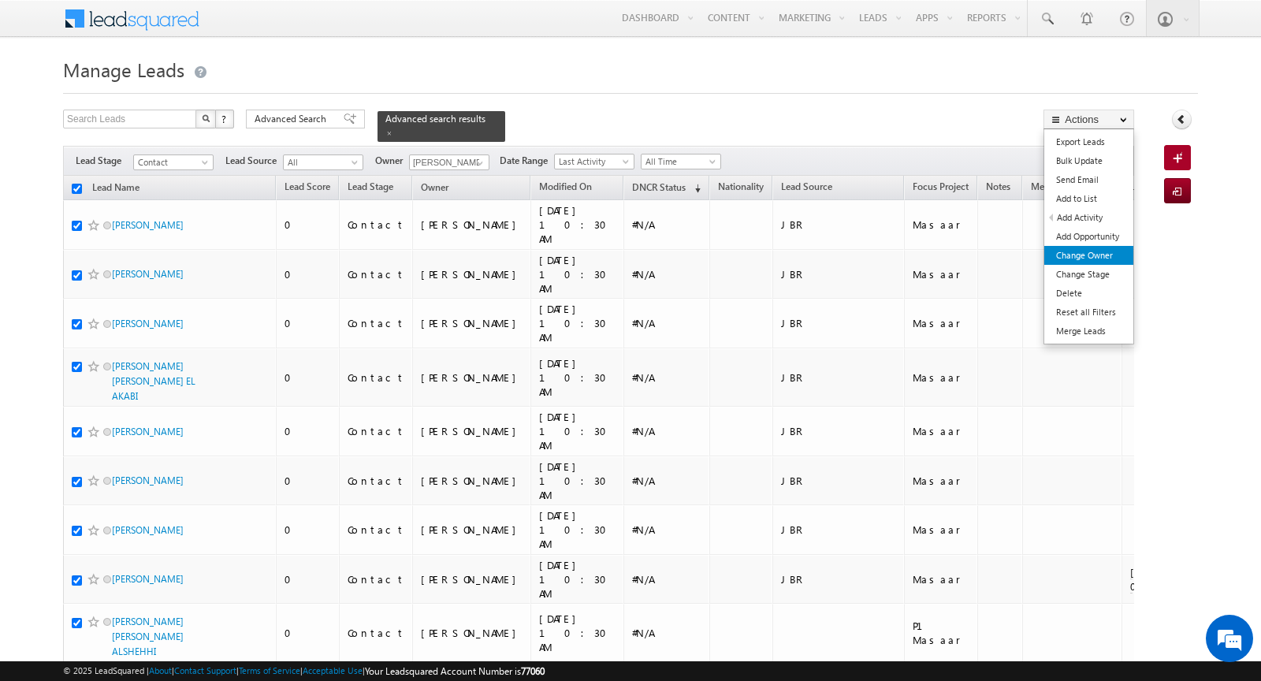
click at [1094, 247] on link "Change Owner" at bounding box center [1088, 255] width 89 height 19
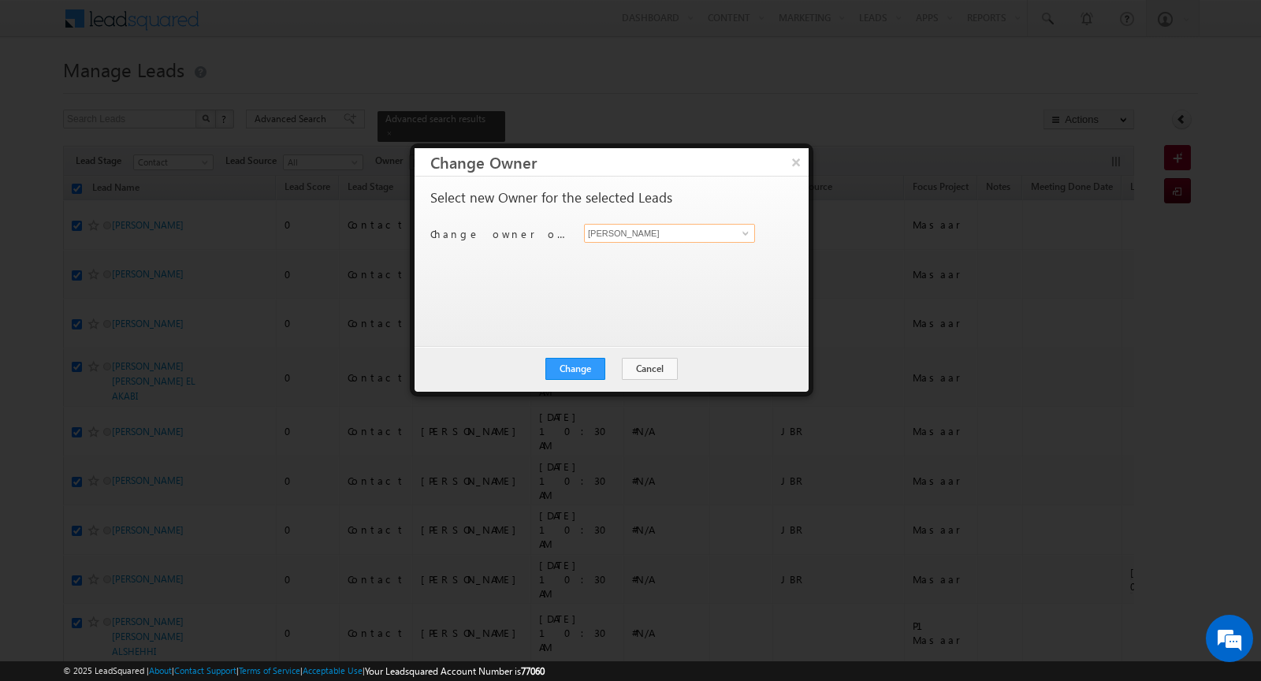
click at [727, 232] on input "[PERSON_NAME]" at bounding box center [669, 233] width 171 height 19
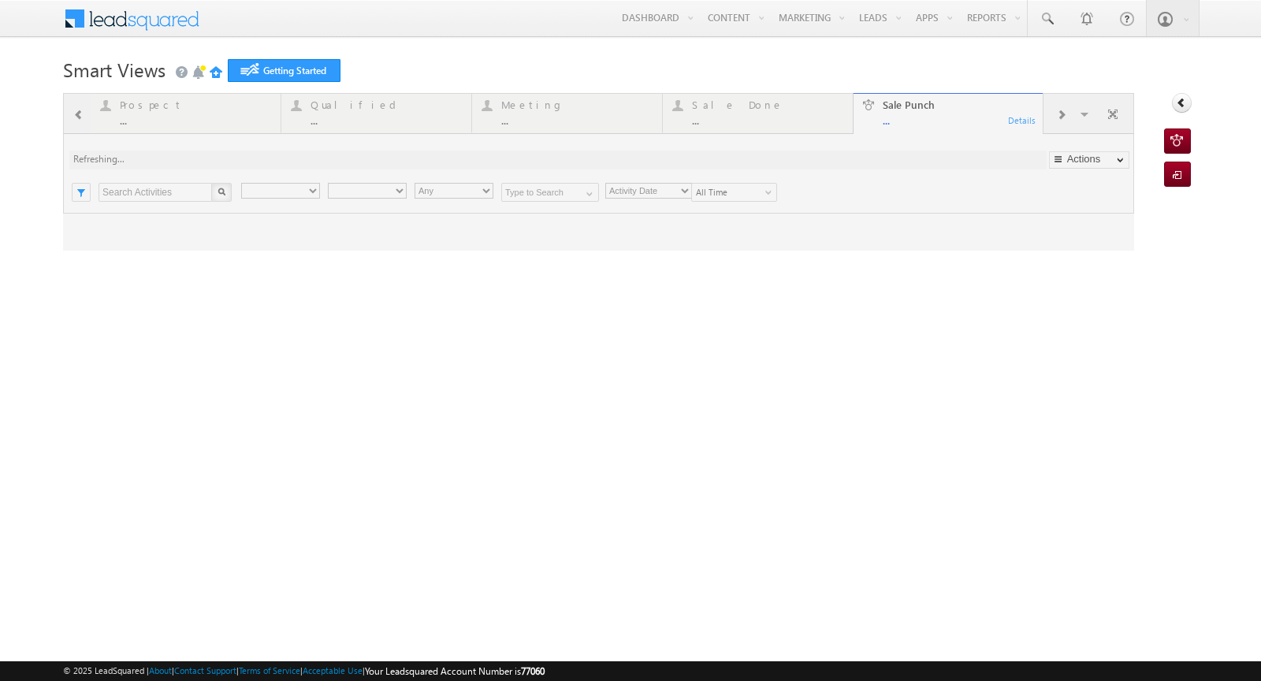
type input "Any Owner"
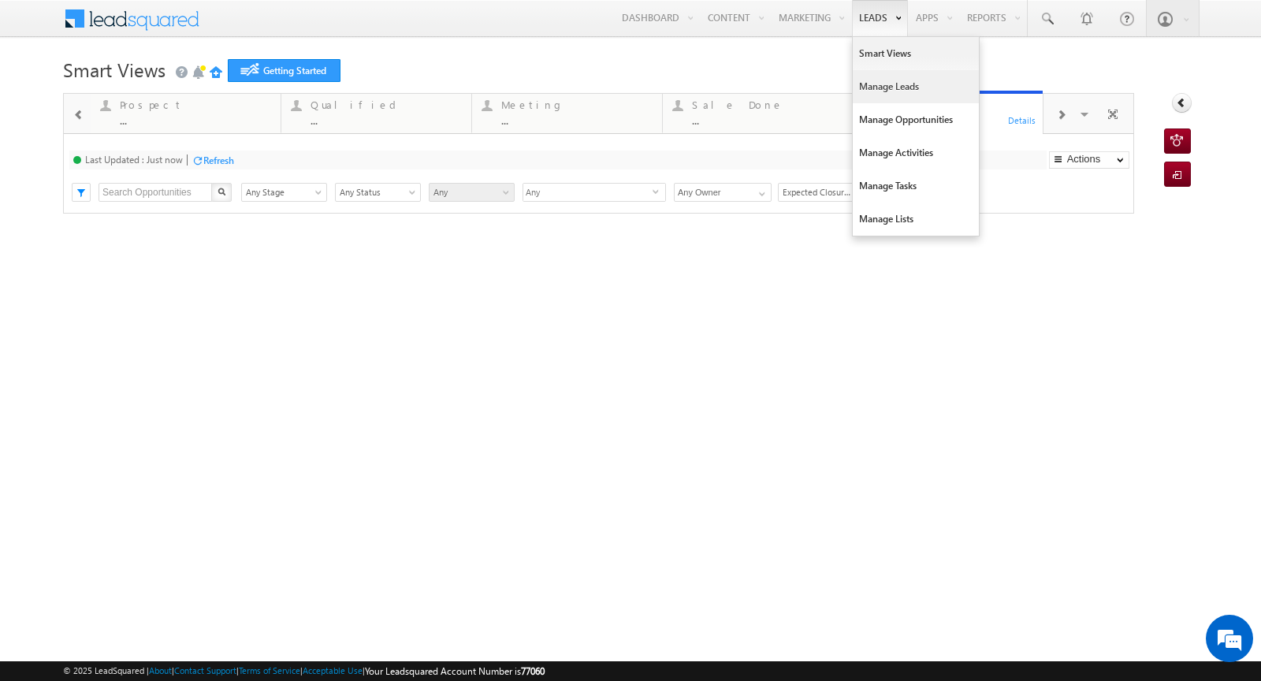
click at [877, 87] on link "Manage Leads" at bounding box center [916, 86] width 126 height 33
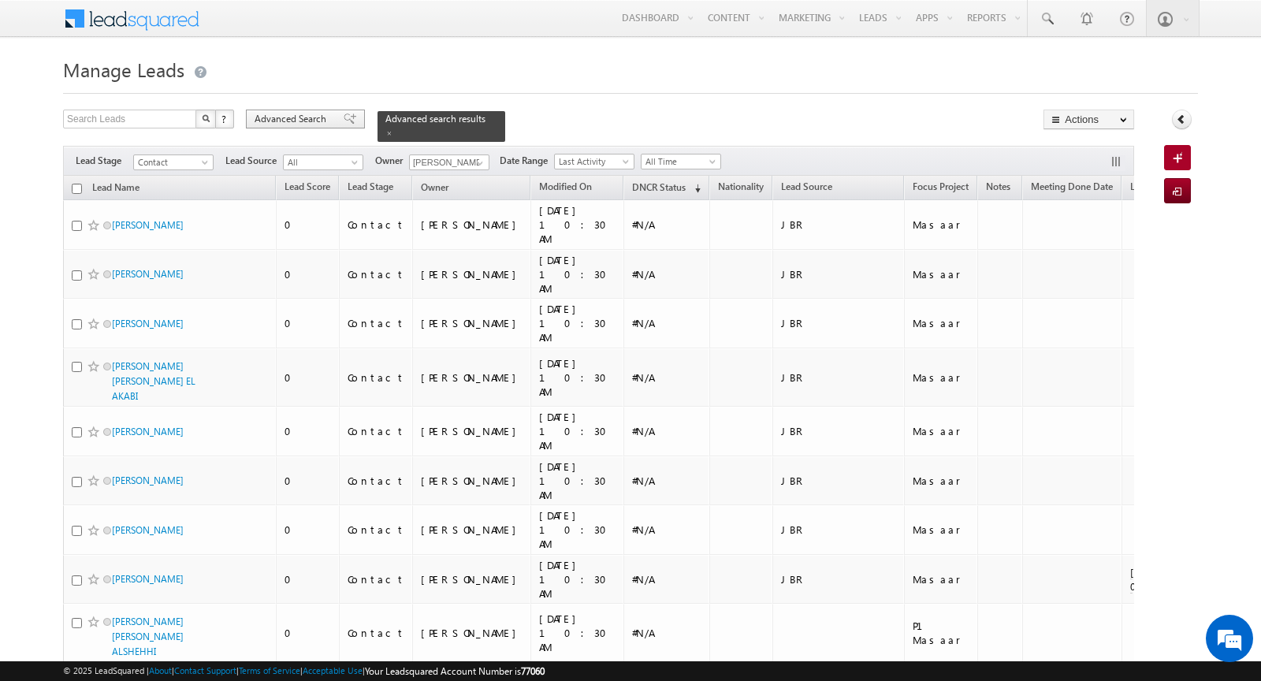
click at [344, 120] on span at bounding box center [350, 118] width 13 height 11
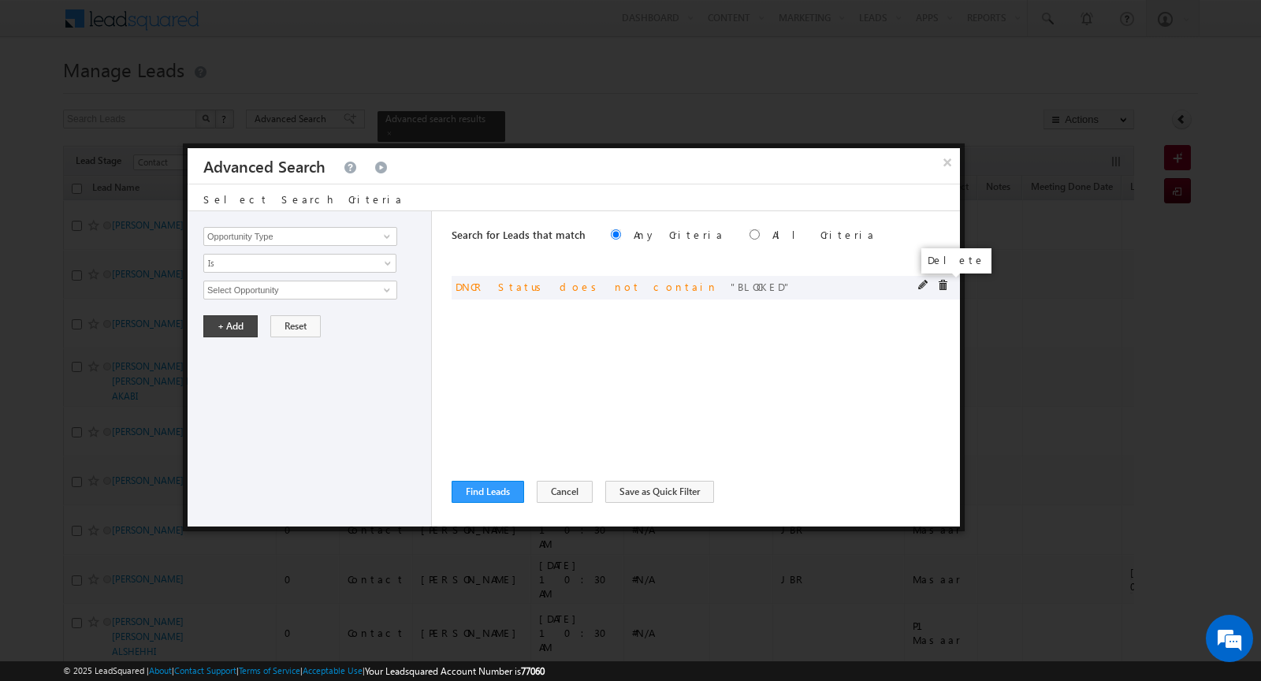
click at [941, 281] on span at bounding box center [942, 285] width 11 height 11
click at [949, 170] on button "×" at bounding box center [946, 162] width 25 height 28
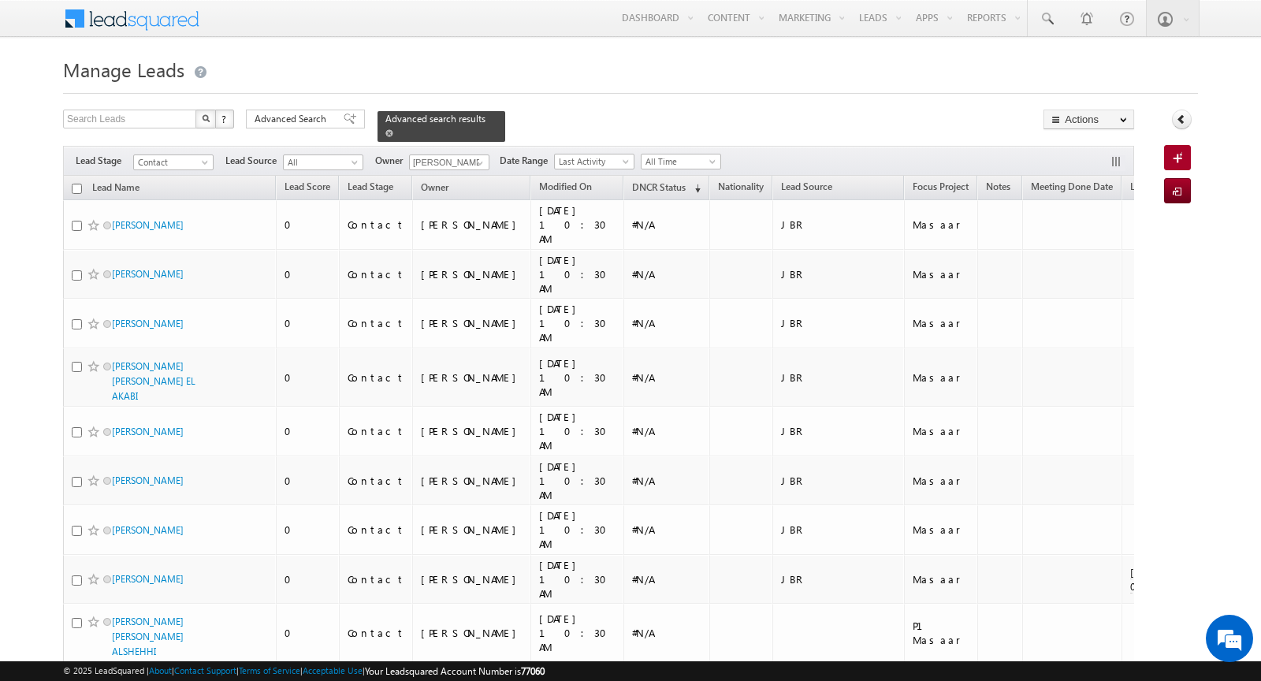
click at [385, 134] on span at bounding box center [389, 133] width 8 height 8
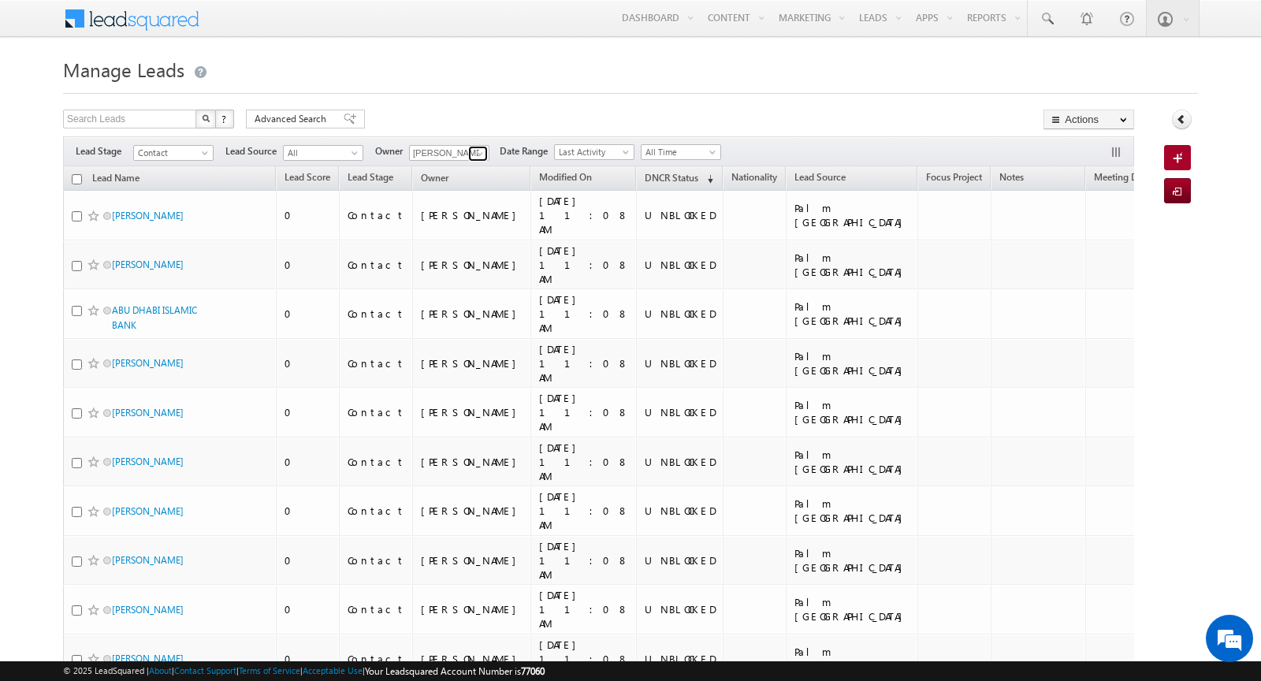
click at [469, 151] on link at bounding box center [478, 154] width 20 height 16
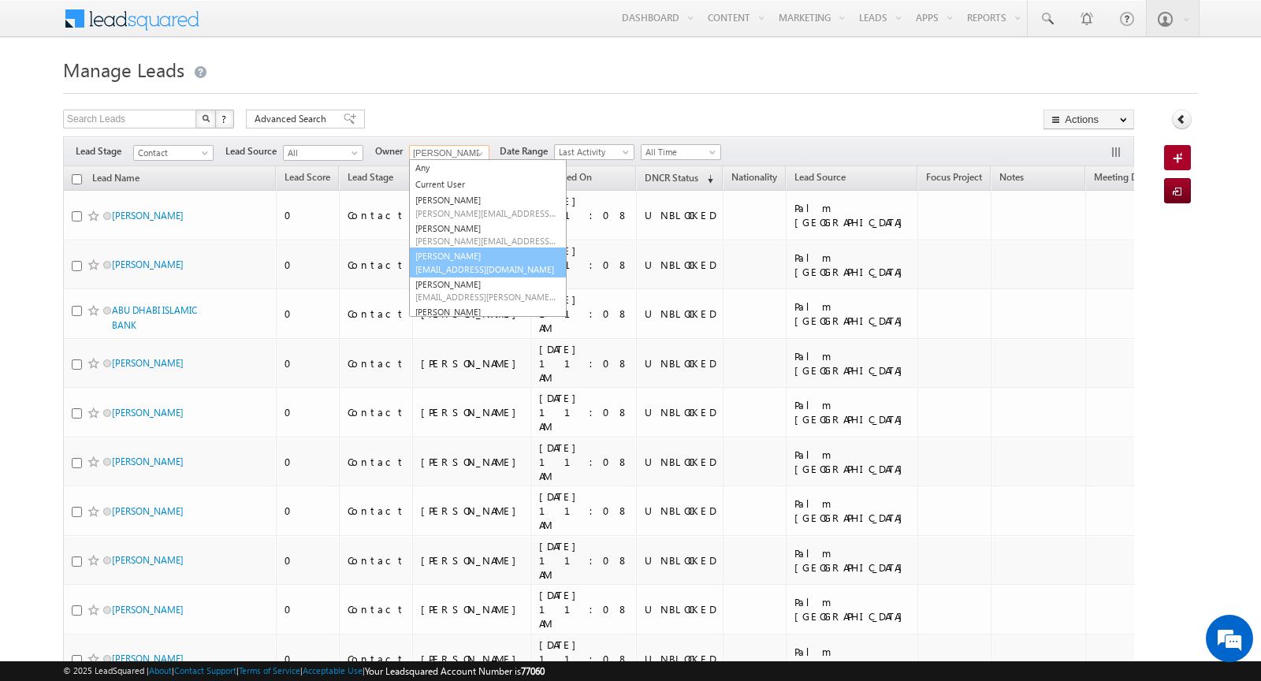
click at [456, 258] on link "Rahul Raj rahul.raj@indglobal.ae" at bounding box center [488, 262] width 158 height 30
type input "[PERSON_NAME]"
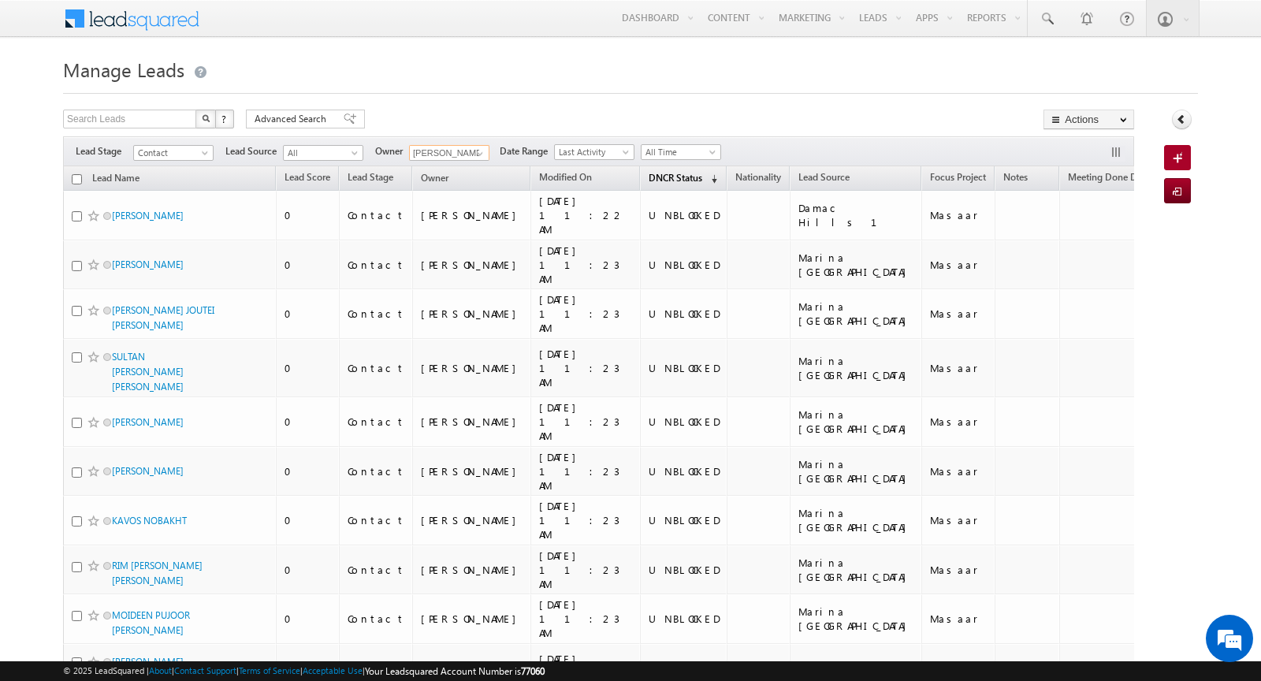
click at [648, 177] on span "DNCR Status" at bounding box center [675, 178] width 54 height 12
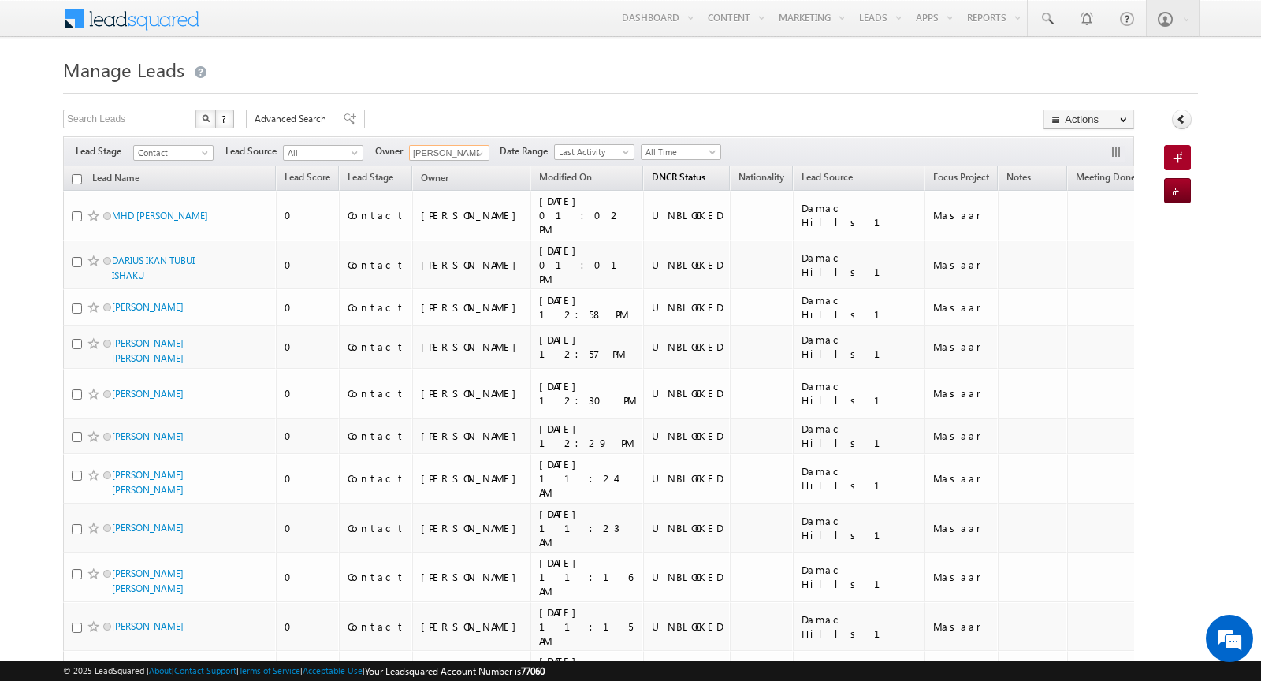
click at [652, 176] on span "DNCR Status" at bounding box center [679, 177] width 54 height 12
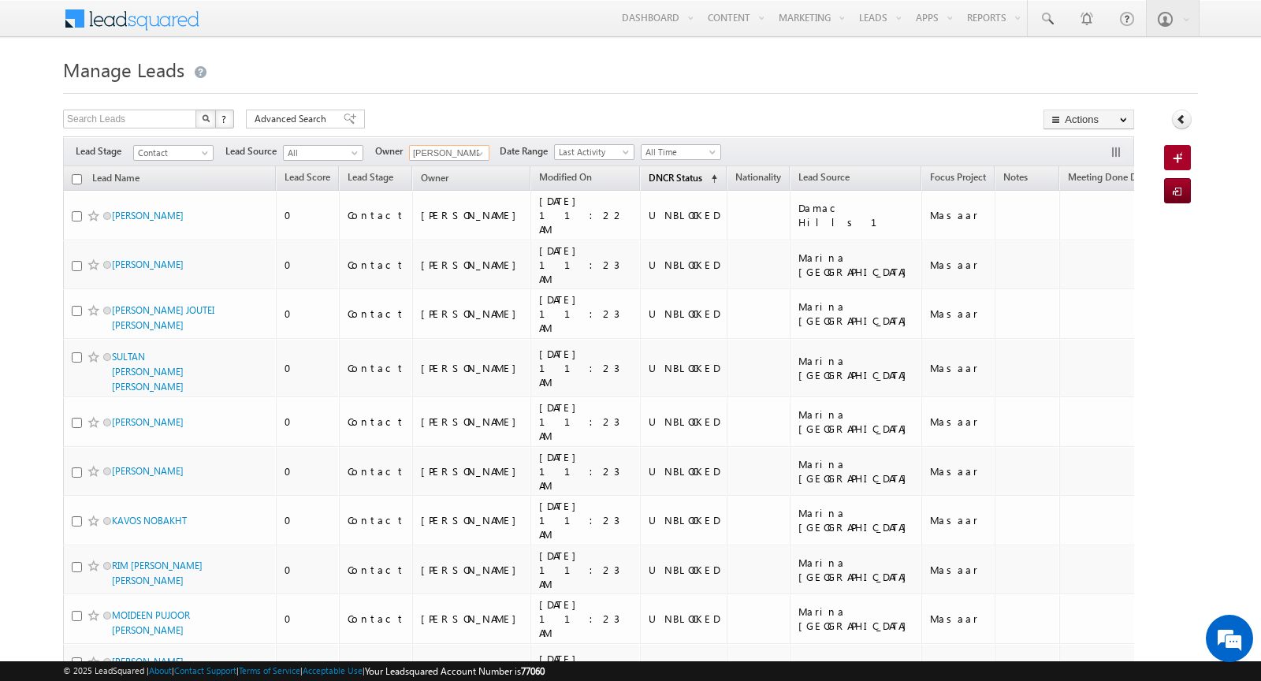
click at [648, 176] on span "DNCR Status" at bounding box center [675, 178] width 54 height 12
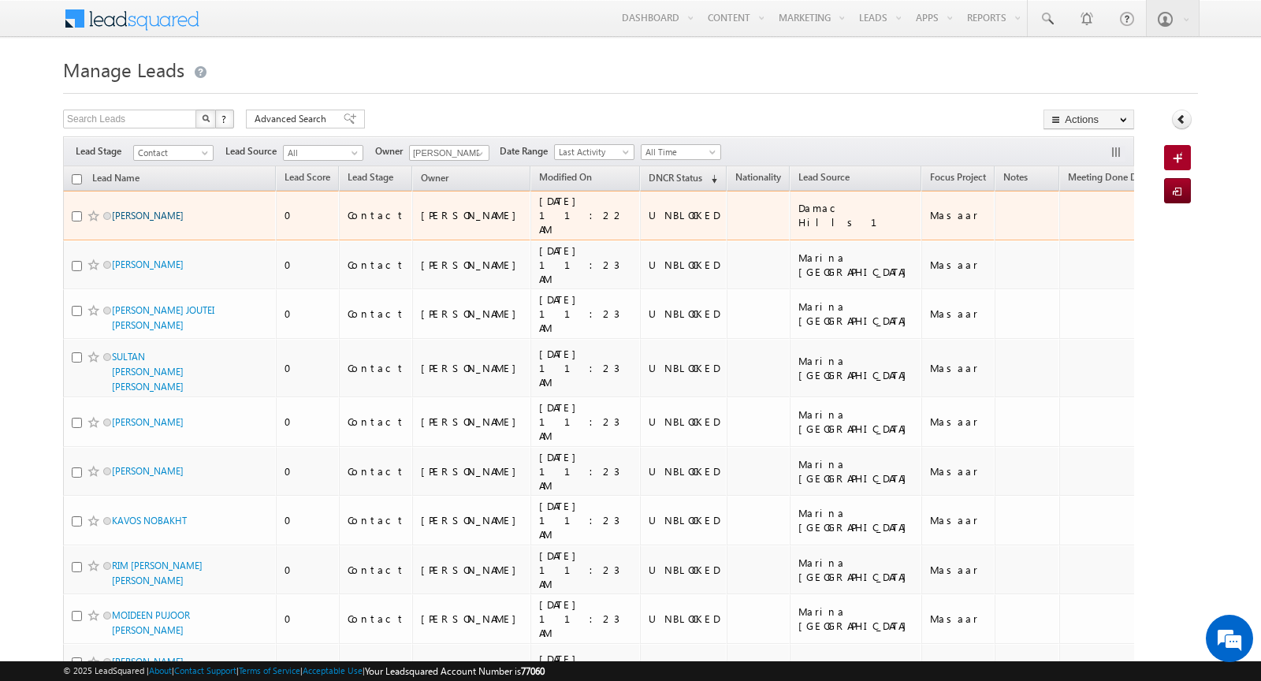
click at [128, 210] on link "ROSAMMA THOMAS" at bounding box center [148, 216] width 72 height 12
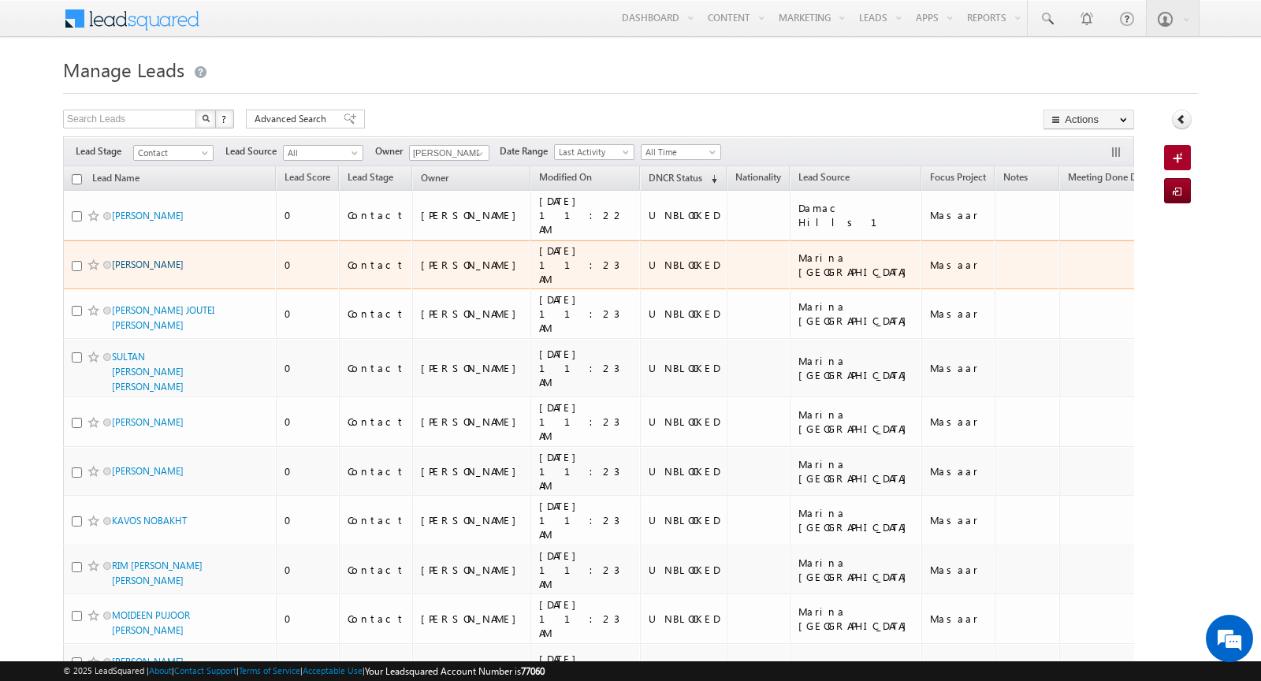
click at [141, 258] on link "VALERI ZIMNITSKI" at bounding box center [148, 264] width 72 height 12
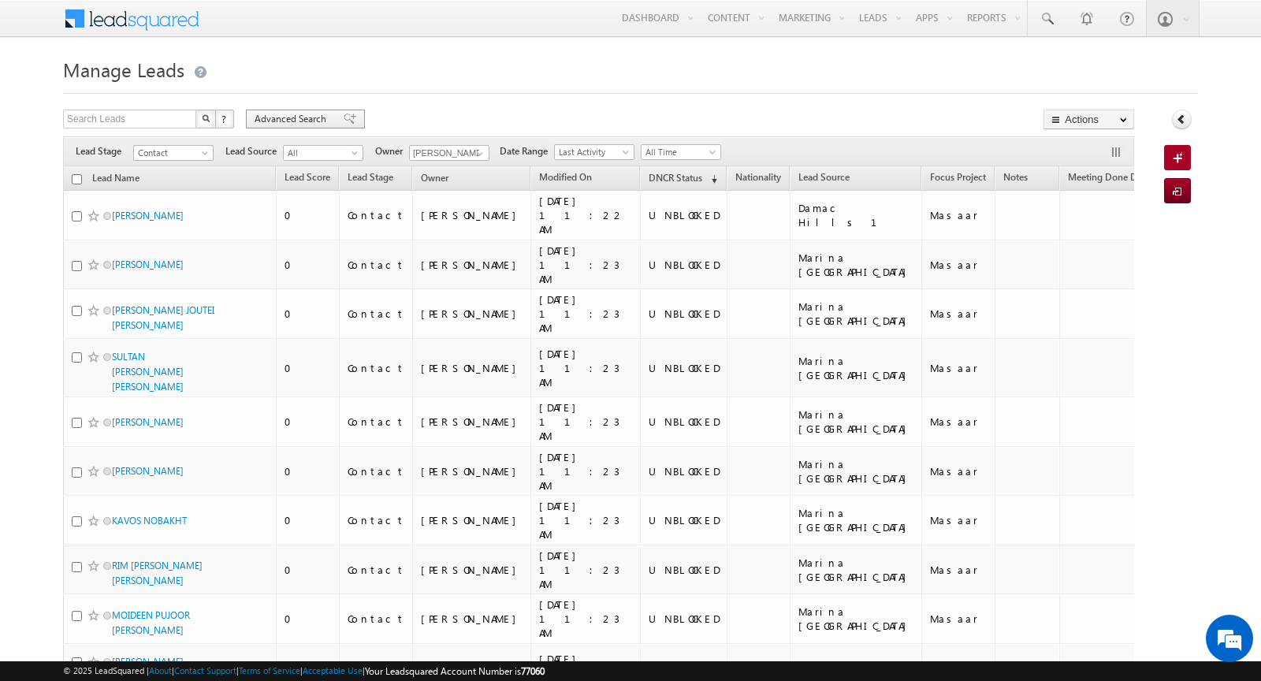
click at [277, 116] on span "Advanced Search" at bounding box center [292, 119] width 76 height 14
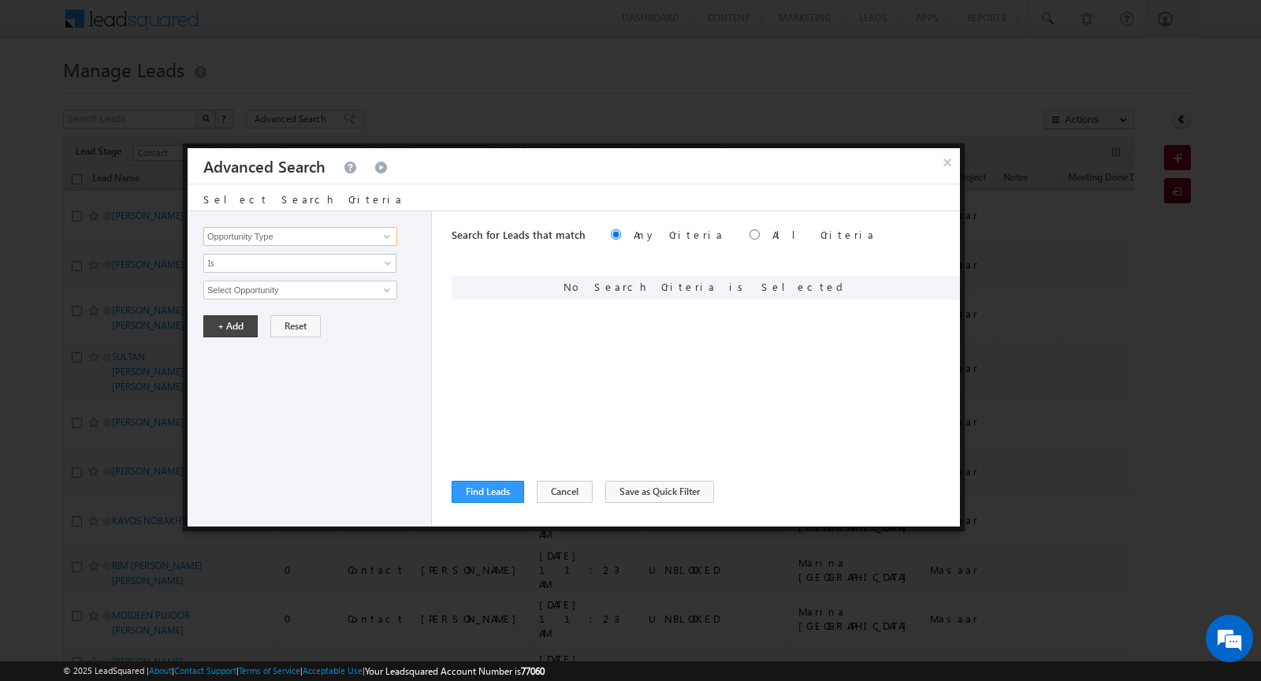
click at [344, 237] on input "Opportunity Type" at bounding box center [300, 236] width 194 height 19
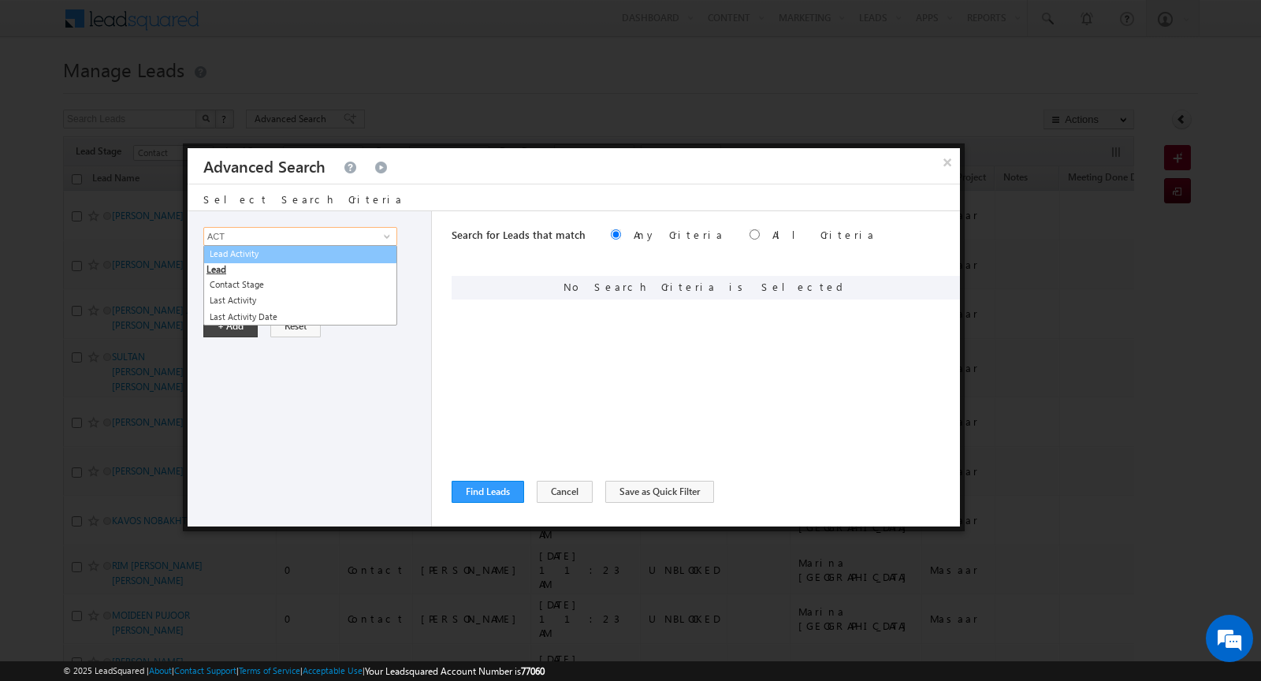
click at [329, 249] on link "Lead Activity" at bounding box center [300, 254] width 194 height 18
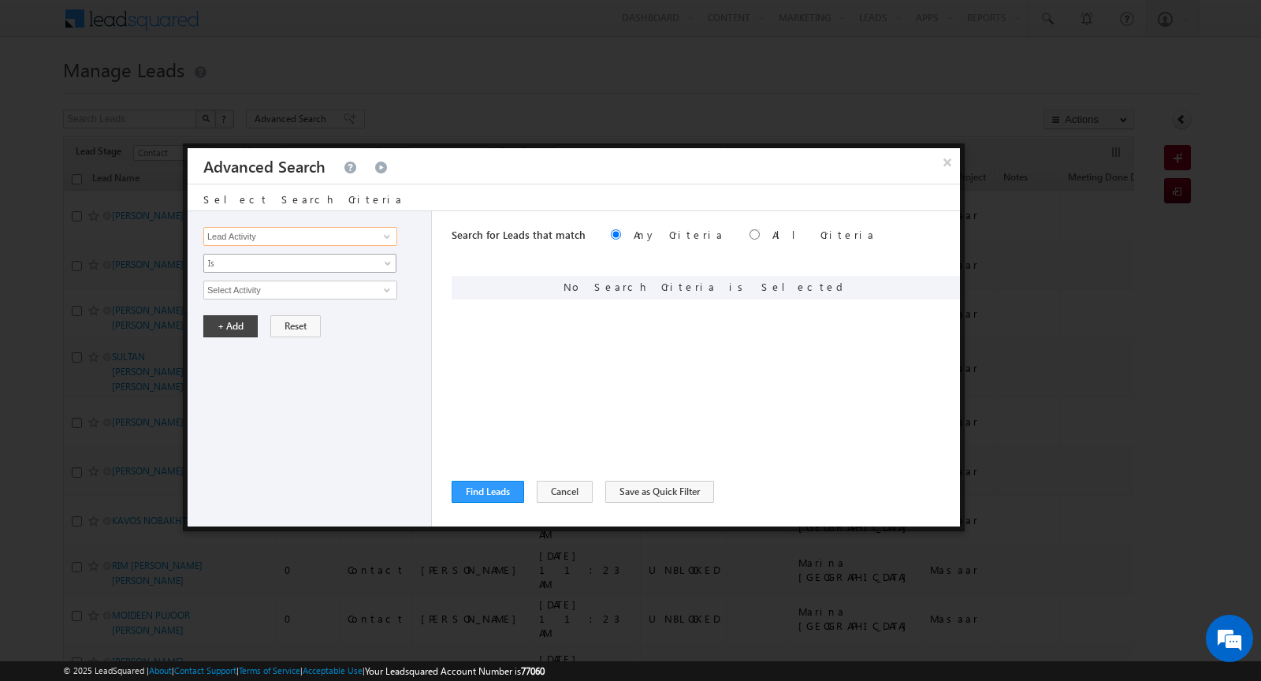
type input "Lead Activity"
click at [325, 264] on span "Is" at bounding box center [289, 263] width 171 height 14
click at [295, 290] on link "Is Not" at bounding box center [300, 295] width 192 height 14
click at [275, 292] on input "Select Activity" at bounding box center [300, 289] width 194 height 19
click at [251, 267] on span "Is Not" at bounding box center [289, 263] width 171 height 14
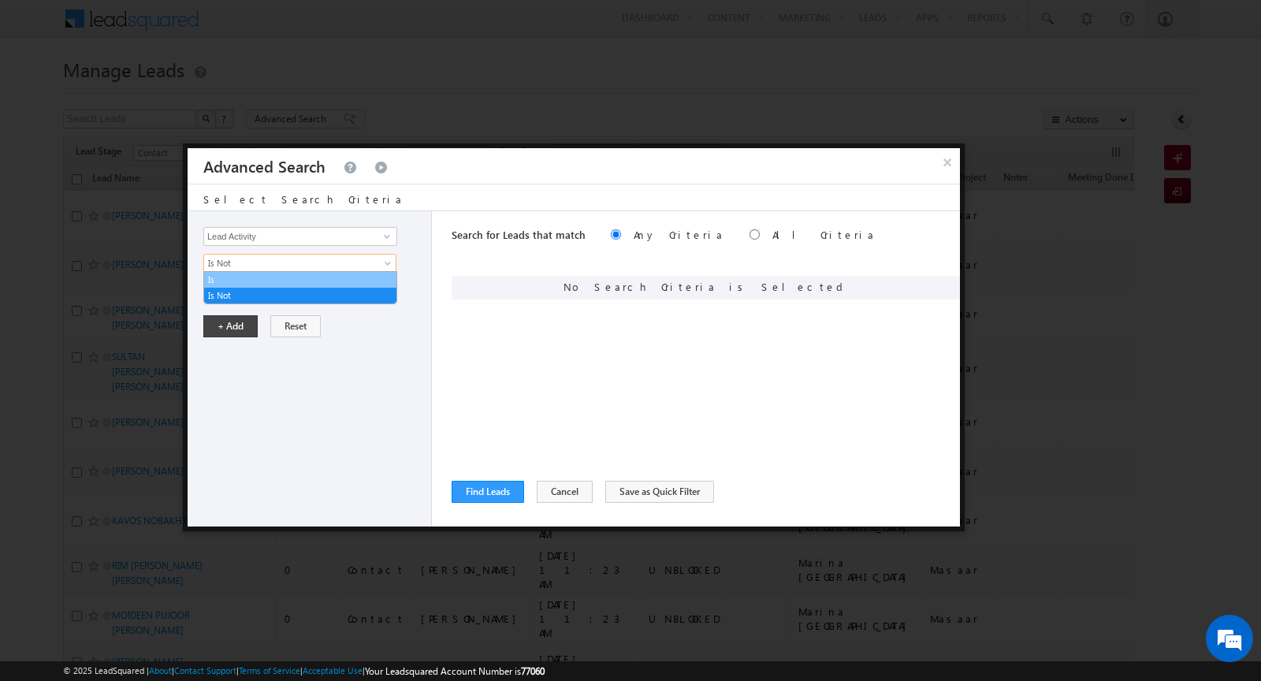
click at [245, 283] on link "Is" at bounding box center [300, 280] width 192 height 14
click at [254, 285] on input "Select Activity" at bounding box center [300, 289] width 194 height 19
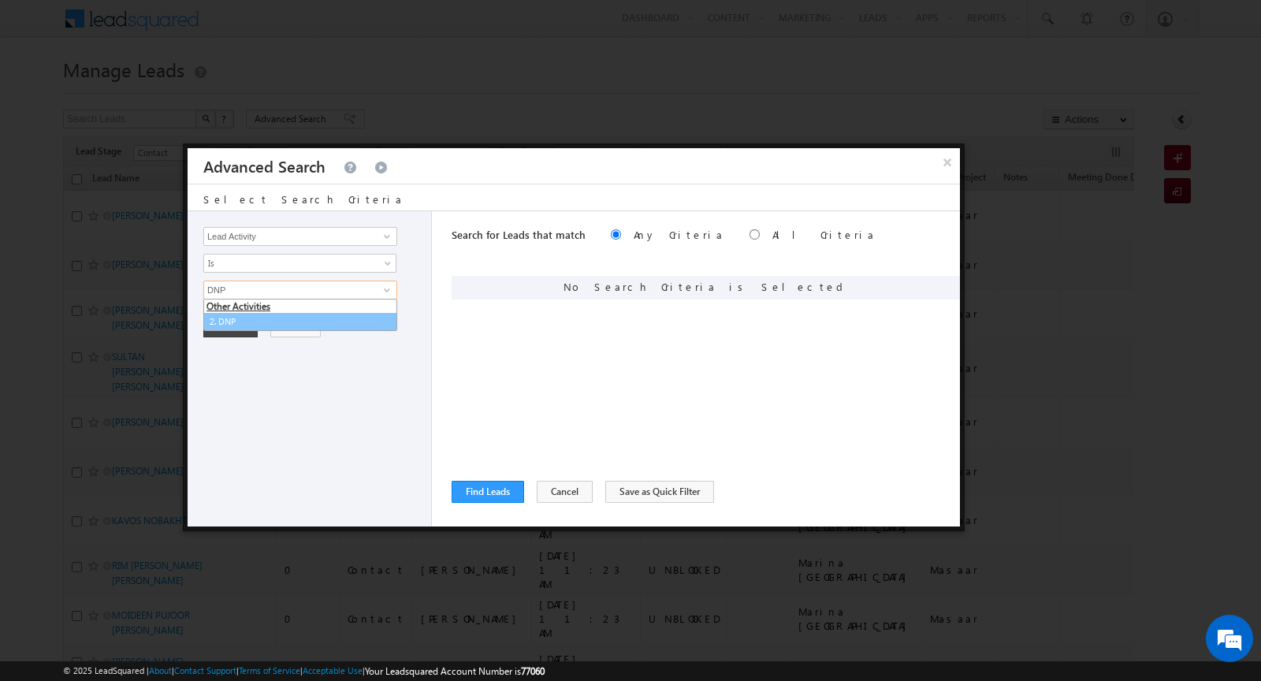
click at [251, 313] on link "2. DNP" at bounding box center [300, 322] width 194 height 18
type input "2"
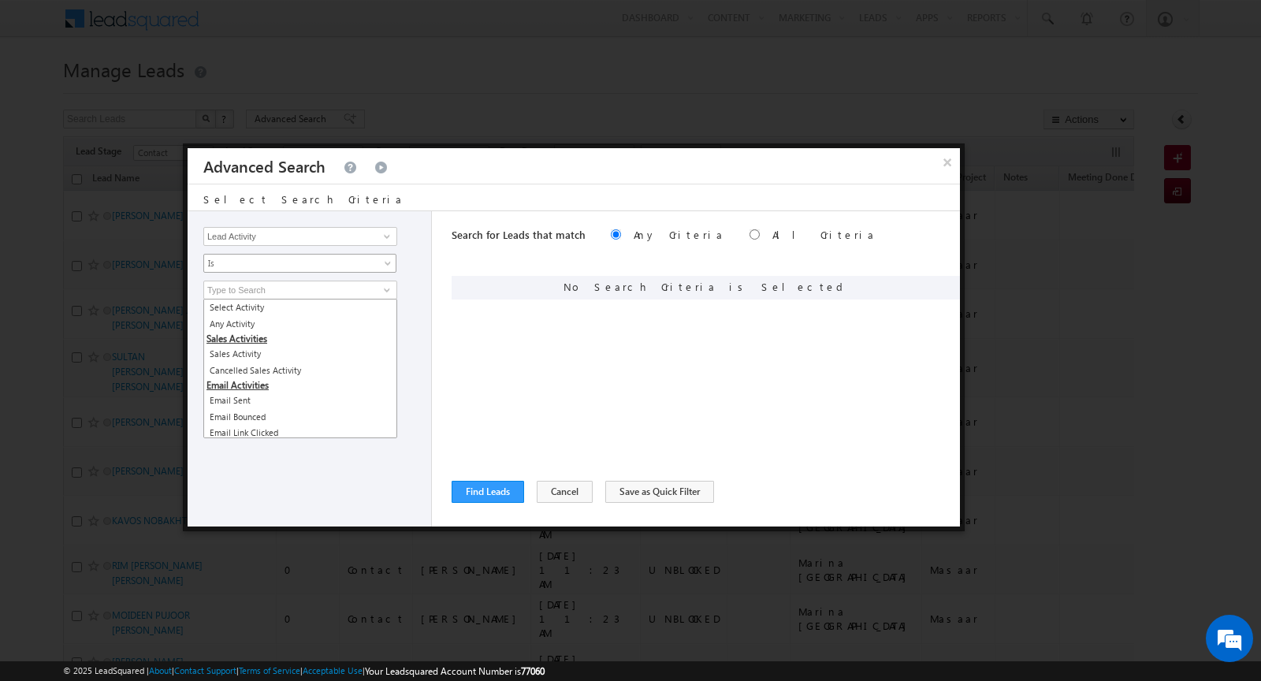
click at [270, 259] on span "Is" at bounding box center [289, 263] width 171 height 14
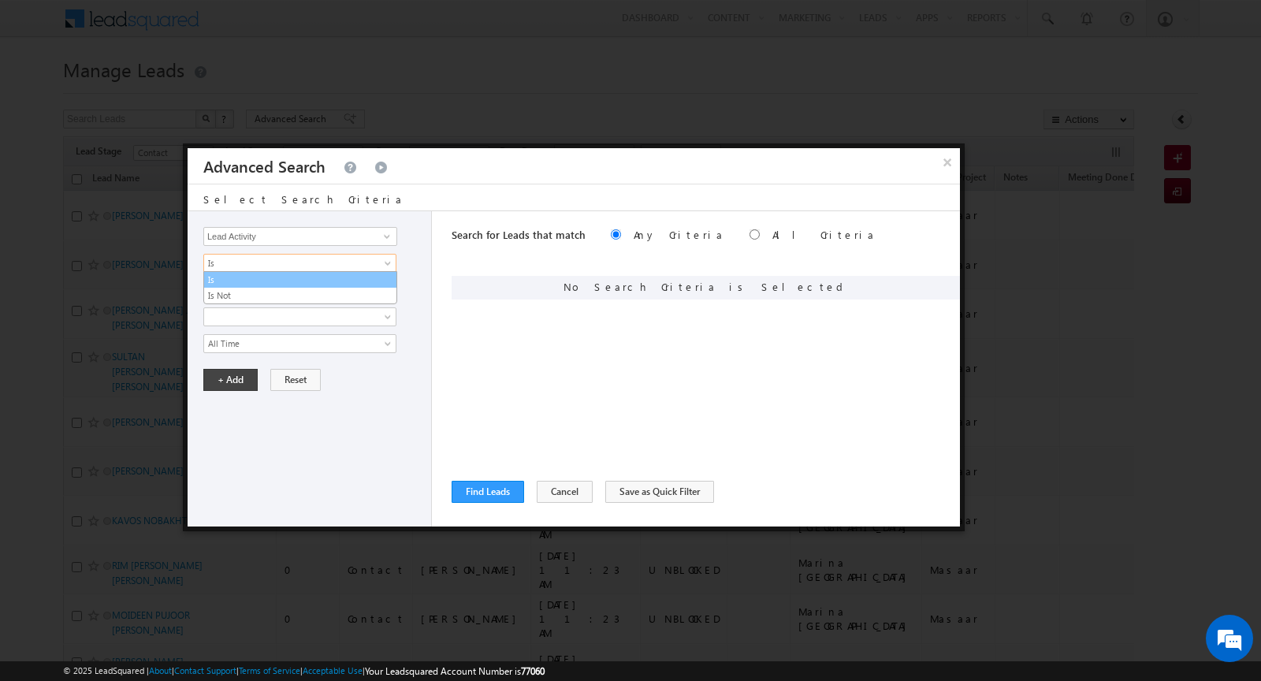
click at [260, 279] on link "Is" at bounding box center [300, 280] width 192 height 14
click at [537, 486] on button "Cancel" at bounding box center [565, 492] width 56 height 22
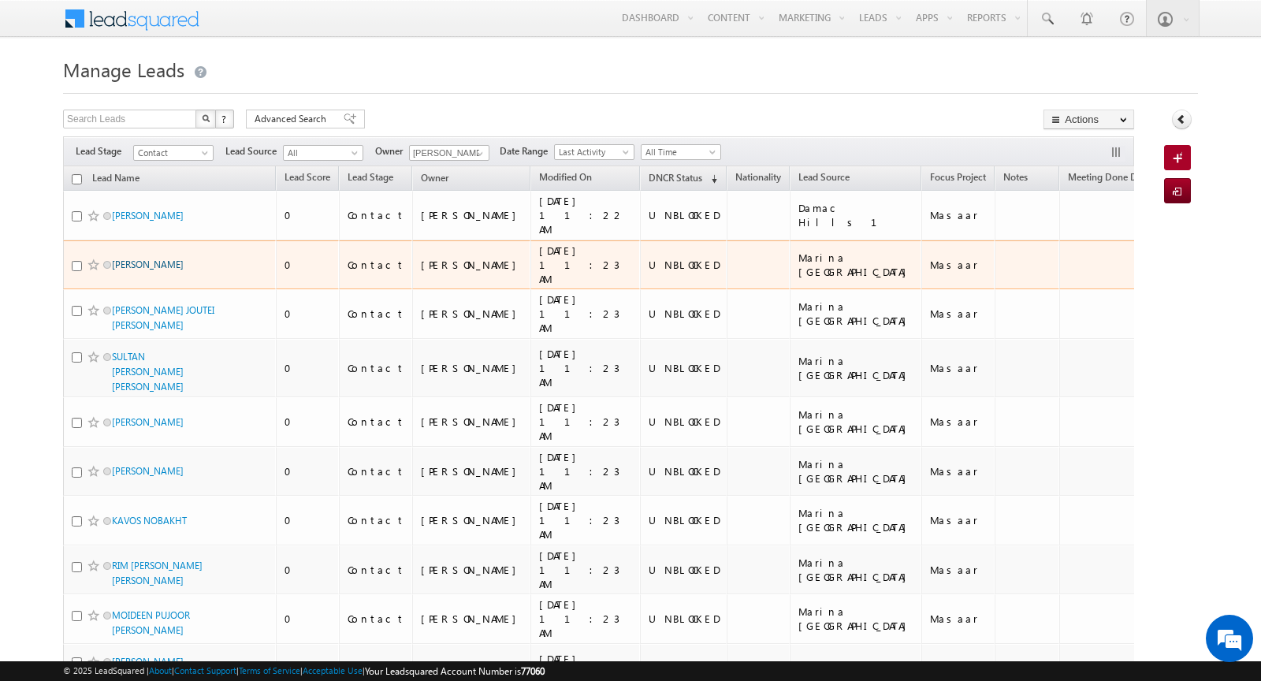
click at [136, 258] on link "VALERI ZIMNITSKI" at bounding box center [148, 264] width 72 height 12
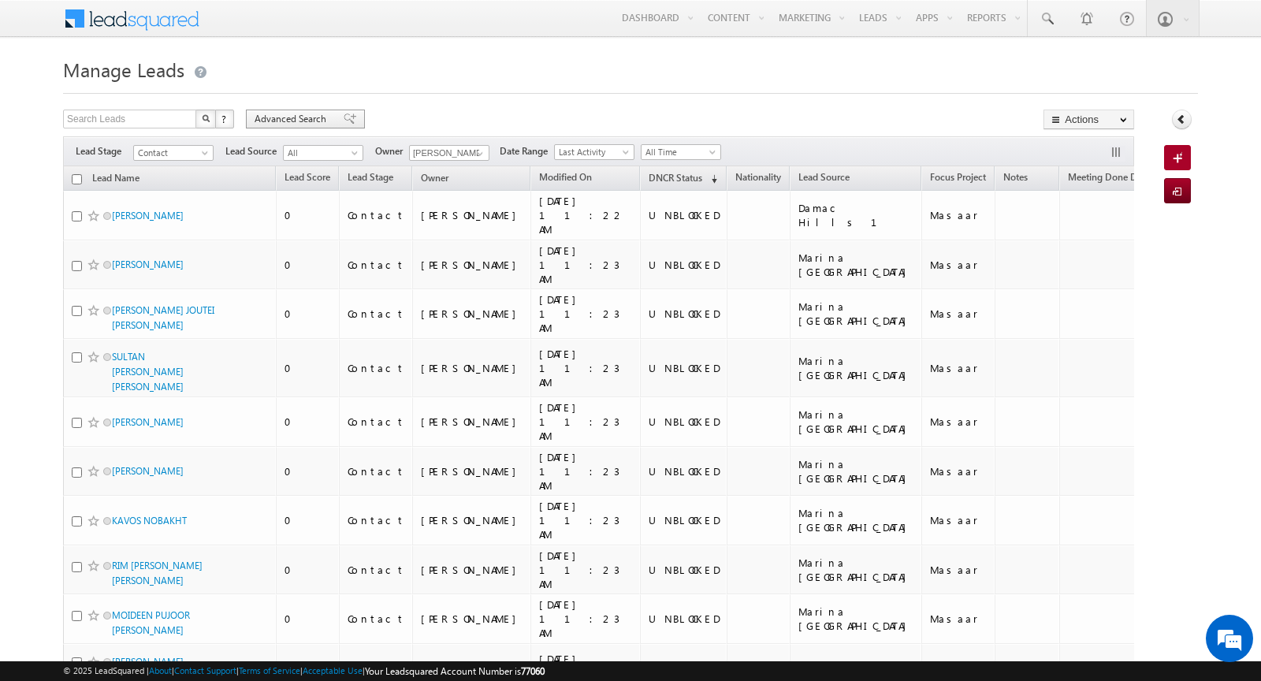
click at [266, 119] on span "Advanced Search" at bounding box center [292, 119] width 76 height 14
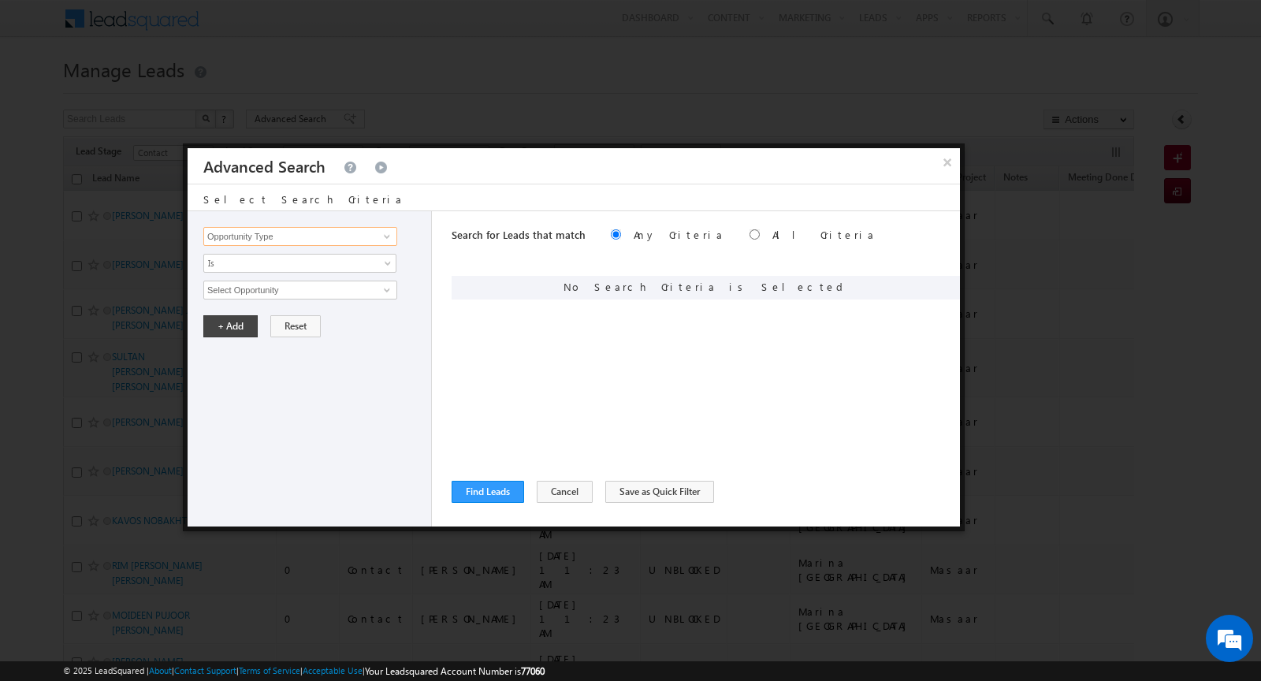
click at [319, 241] on input "Opportunity Type" at bounding box center [300, 236] width 194 height 19
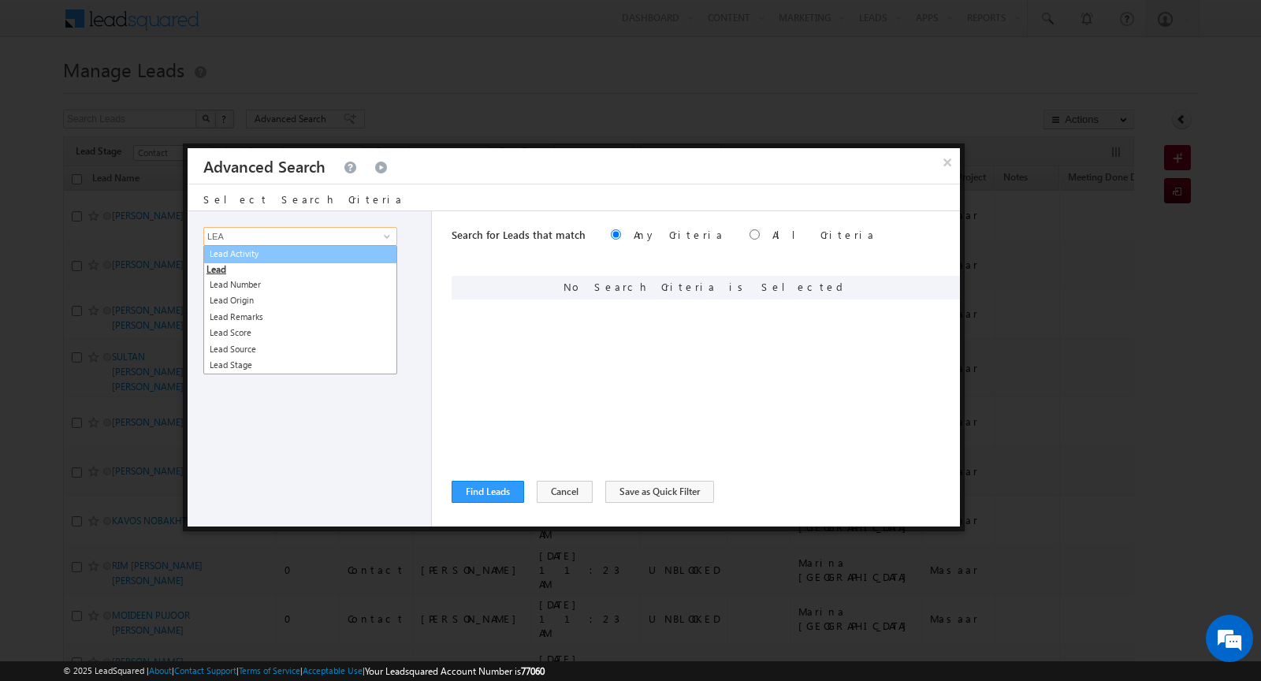
click at [310, 257] on link "Lead Activity" at bounding box center [300, 254] width 194 height 18
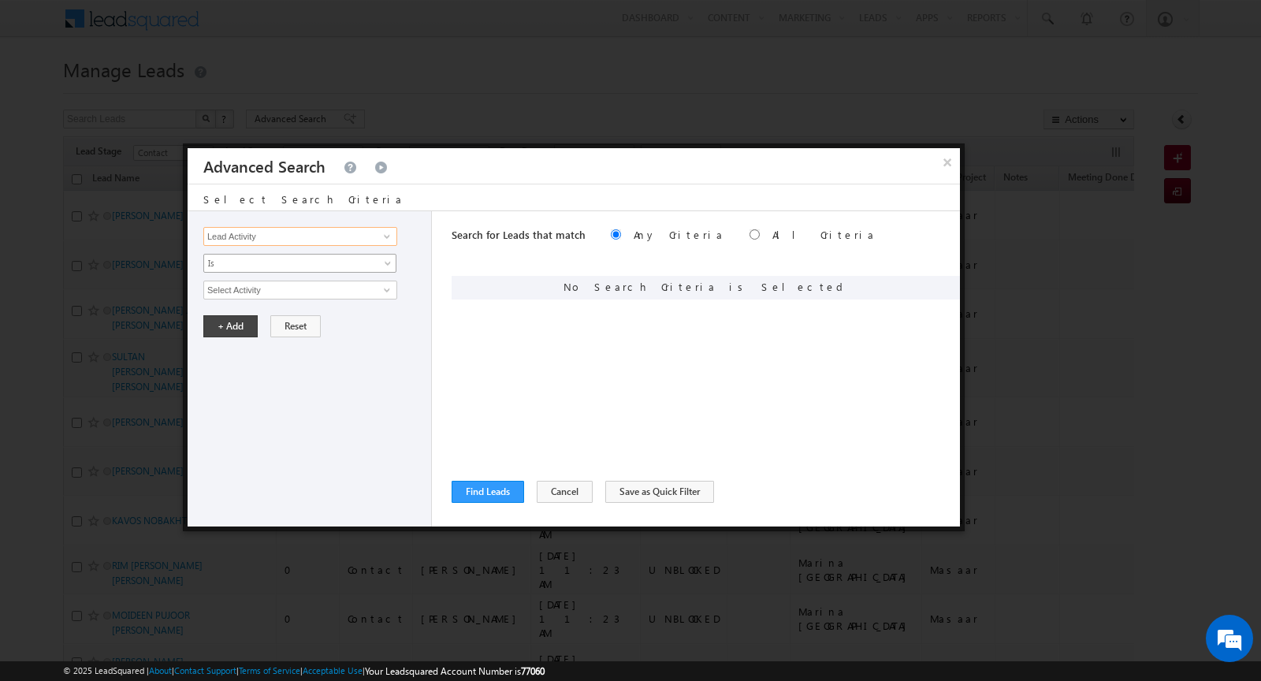
type input "Lead Activity"
click at [272, 264] on span "Is" at bounding box center [289, 263] width 171 height 14
click at [268, 291] on link "Is Not" at bounding box center [300, 295] width 192 height 14
click at [268, 291] on input "Select Activity" at bounding box center [300, 289] width 194 height 19
click at [260, 317] on link "Outbound Phone Call Activity" at bounding box center [300, 322] width 194 height 18
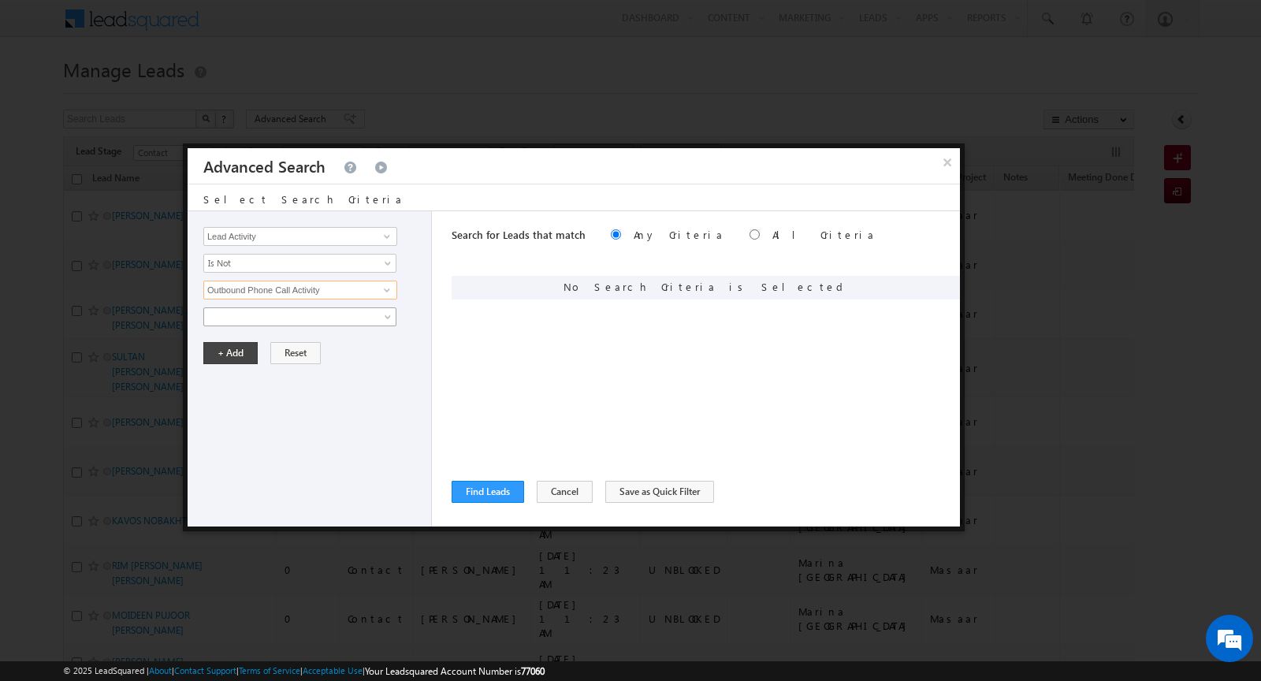
type input "Outbound Phone Call Activity"
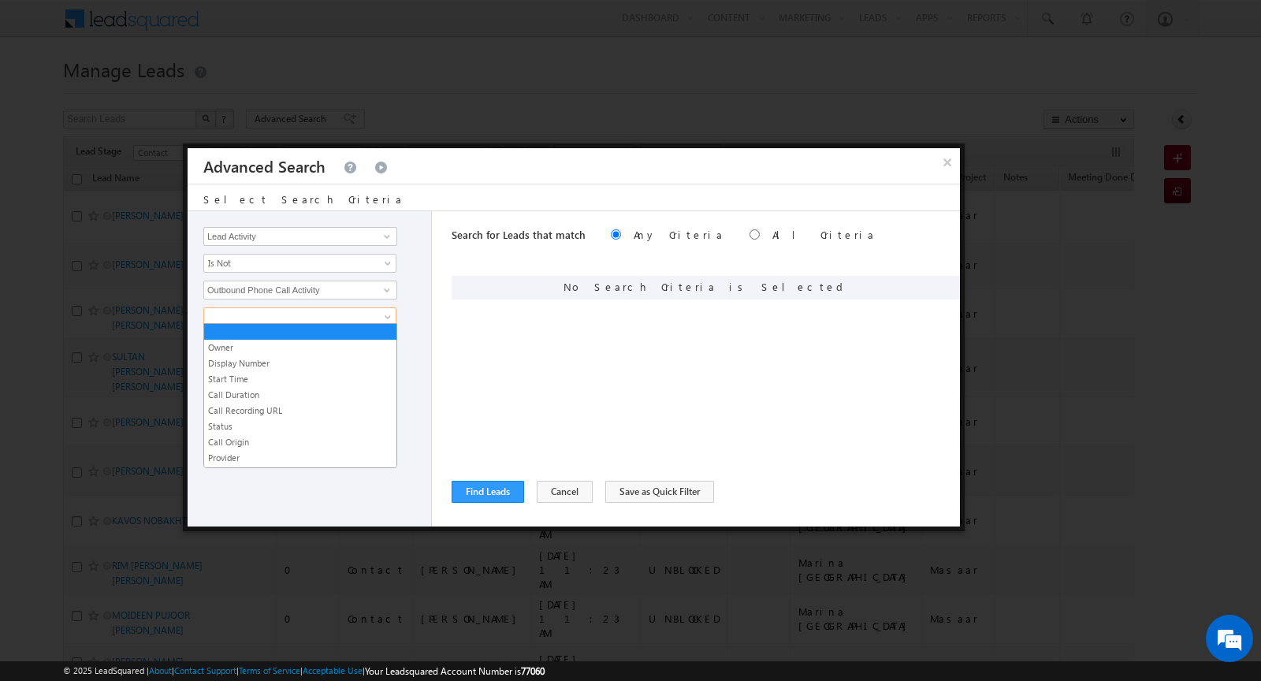
click at [263, 317] on span at bounding box center [289, 317] width 171 height 14
click at [254, 374] on link "Start Time" at bounding box center [300, 379] width 192 height 14
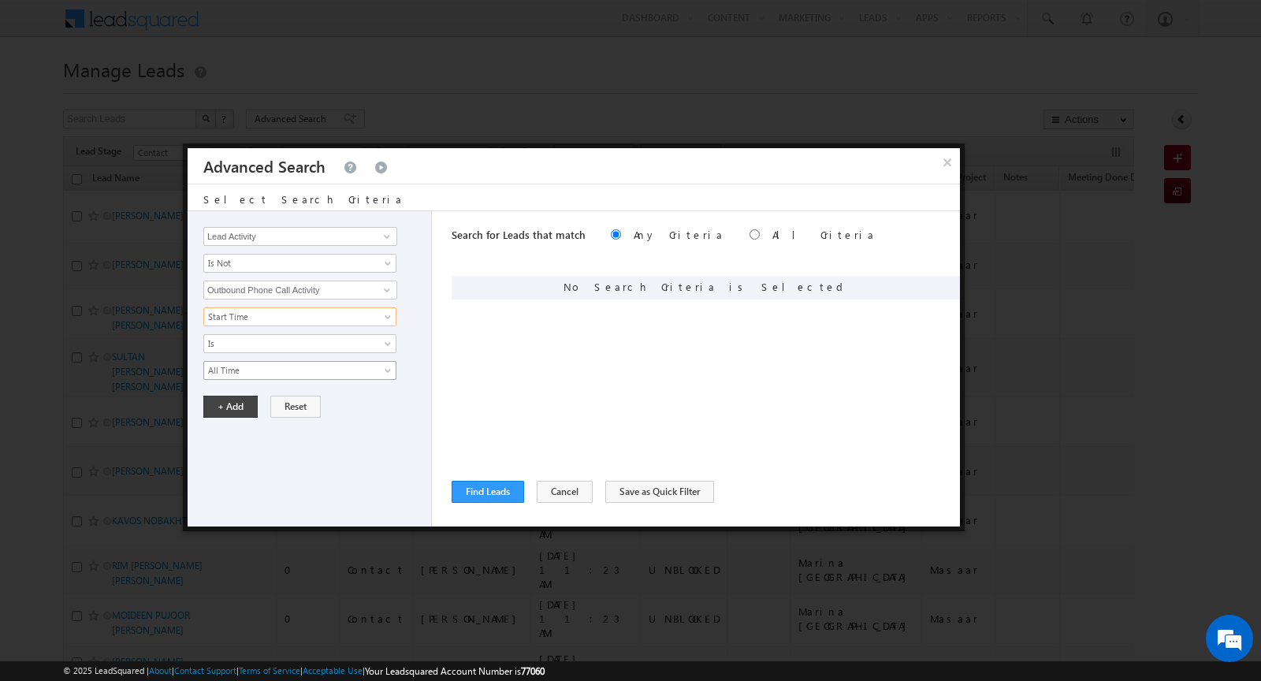
click at [262, 363] on span "All Time" at bounding box center [289, 370] width 171 height 14
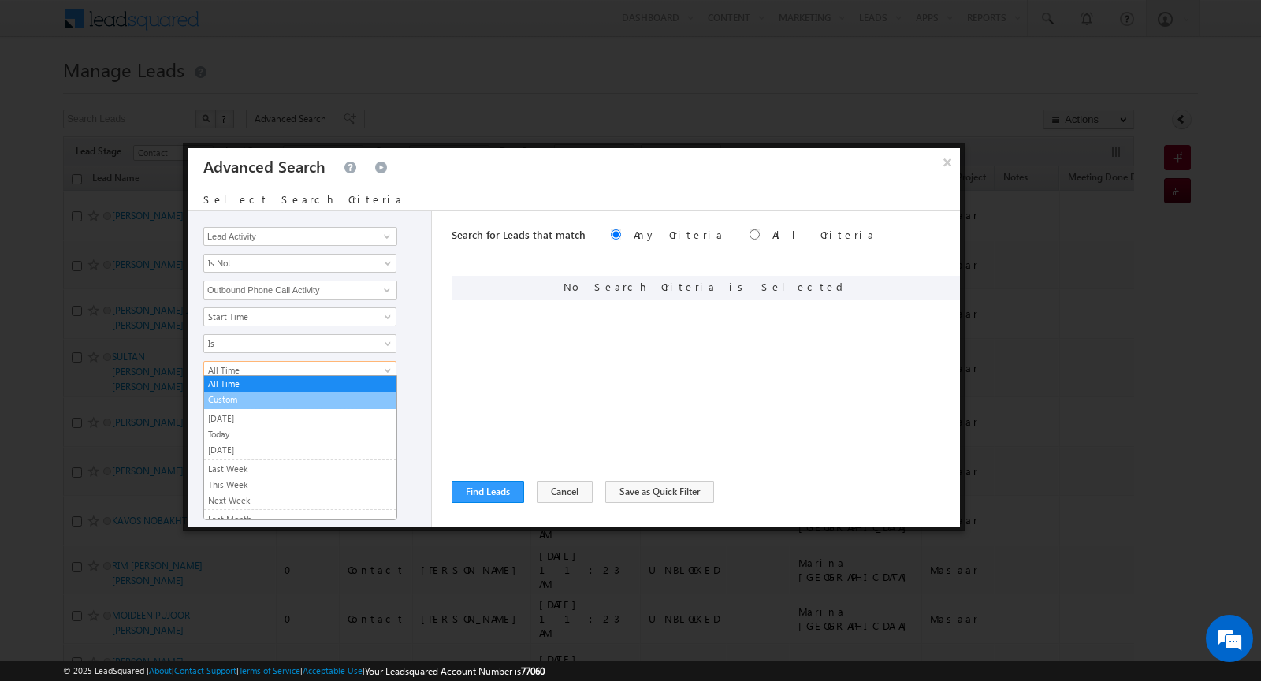
click at [254, 399] on link "Custom" at bounding box center [300, 399] width 192 height 14
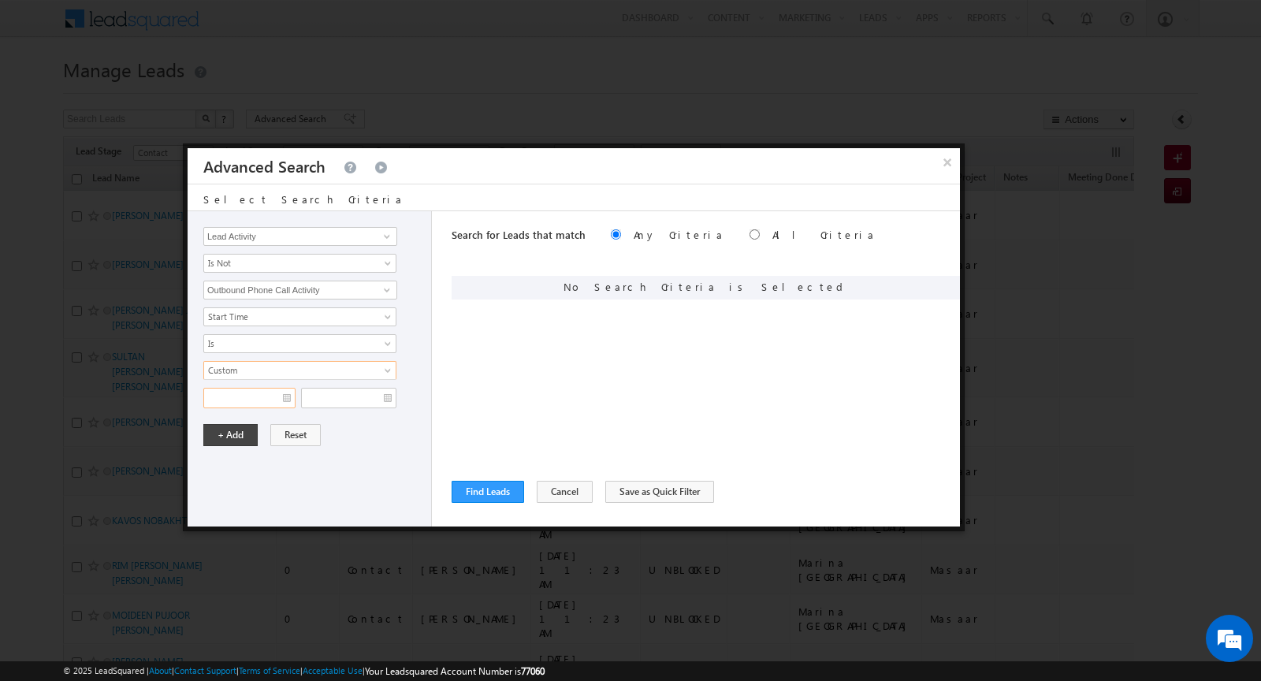
click at [284, 395] on input "text" at bounding box center [249, 398] width 92 height 20
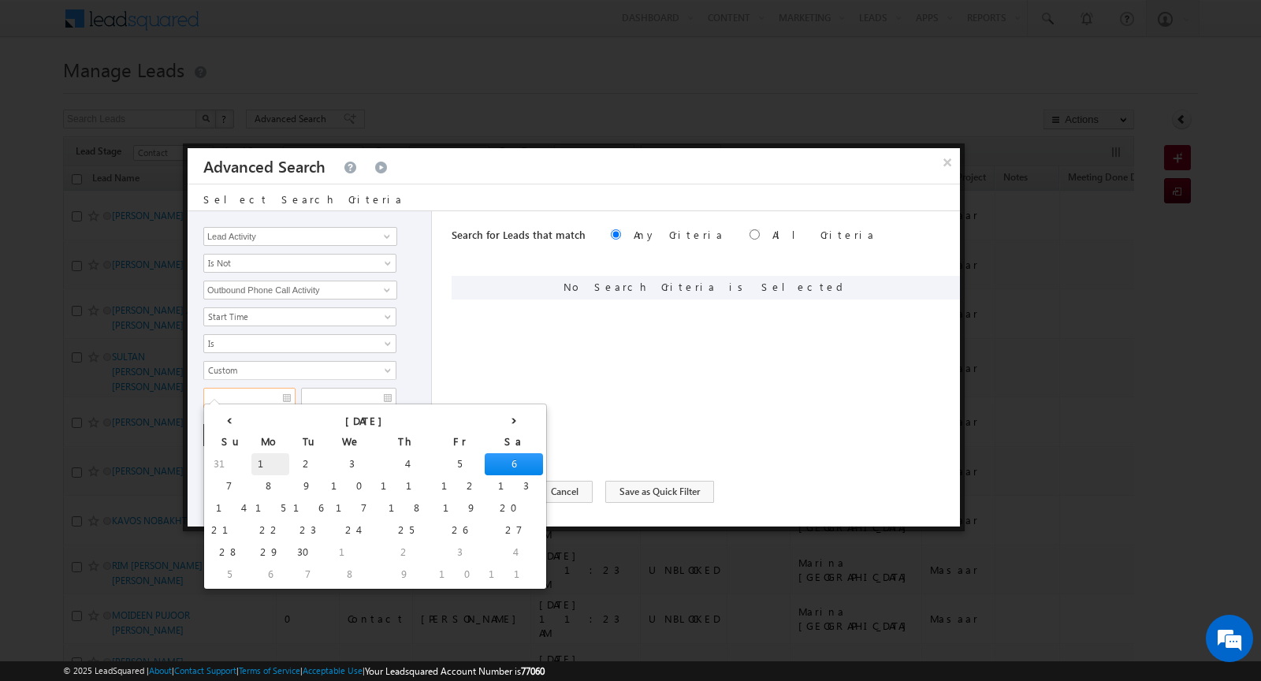
click at [251, 461] on td "1" at bounding box center [270, 464] width 38 height 22
type input "01/09/2025"
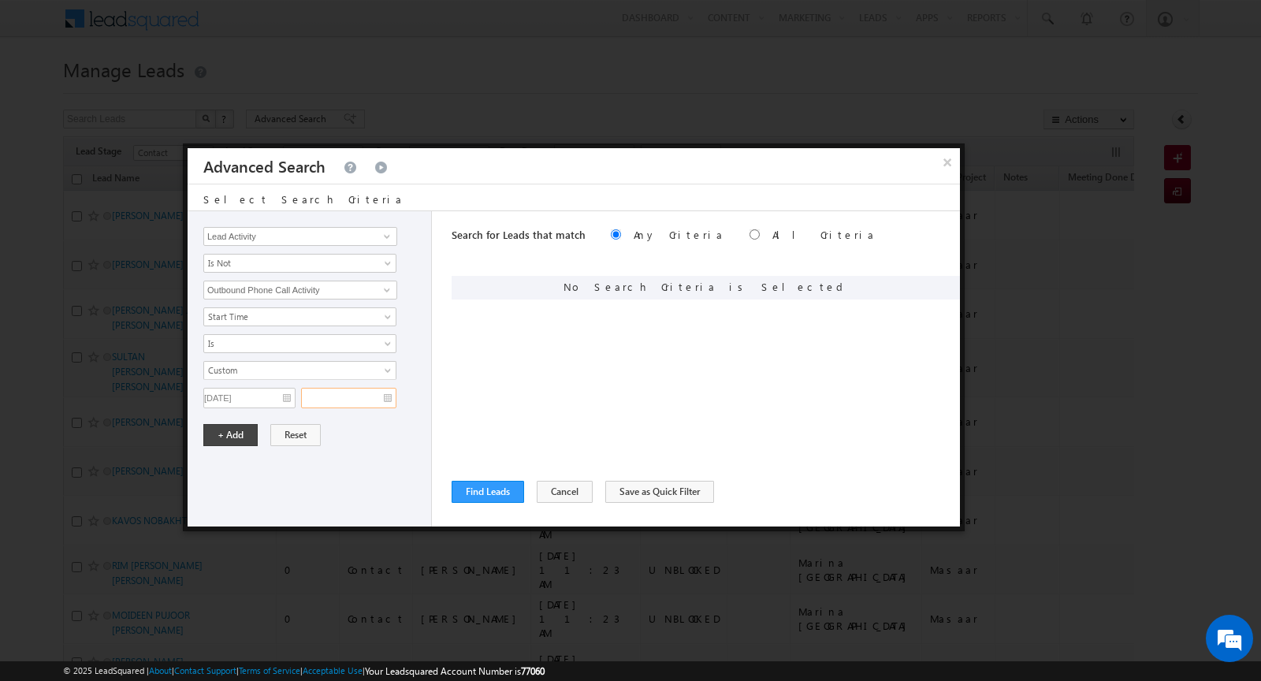
click at [389, 391] on input "text" at bounding box center [348, 398] width 95 height 20
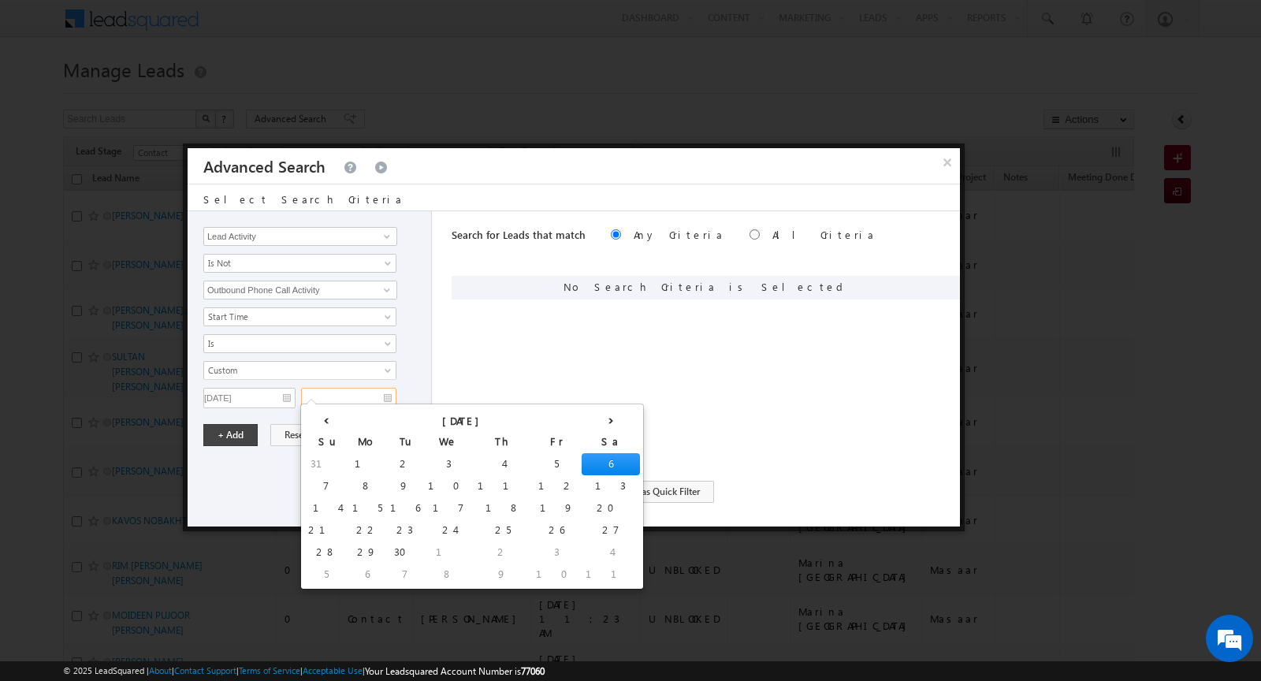
click at [581, 466] on td "6" at bounding box center [610, 464] width 58 height 22
type input "06/09/2025"
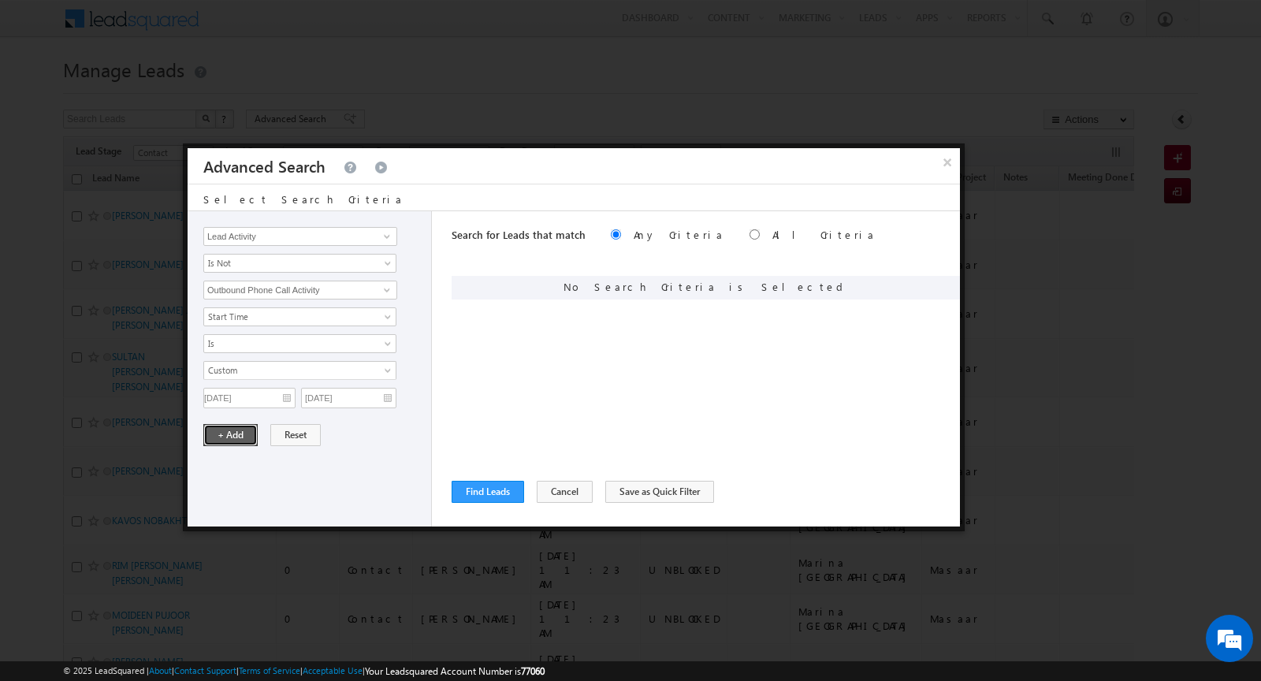
click at [223, 432] on button "+ Add" at bounding box center [230, 435] width 54 height 22
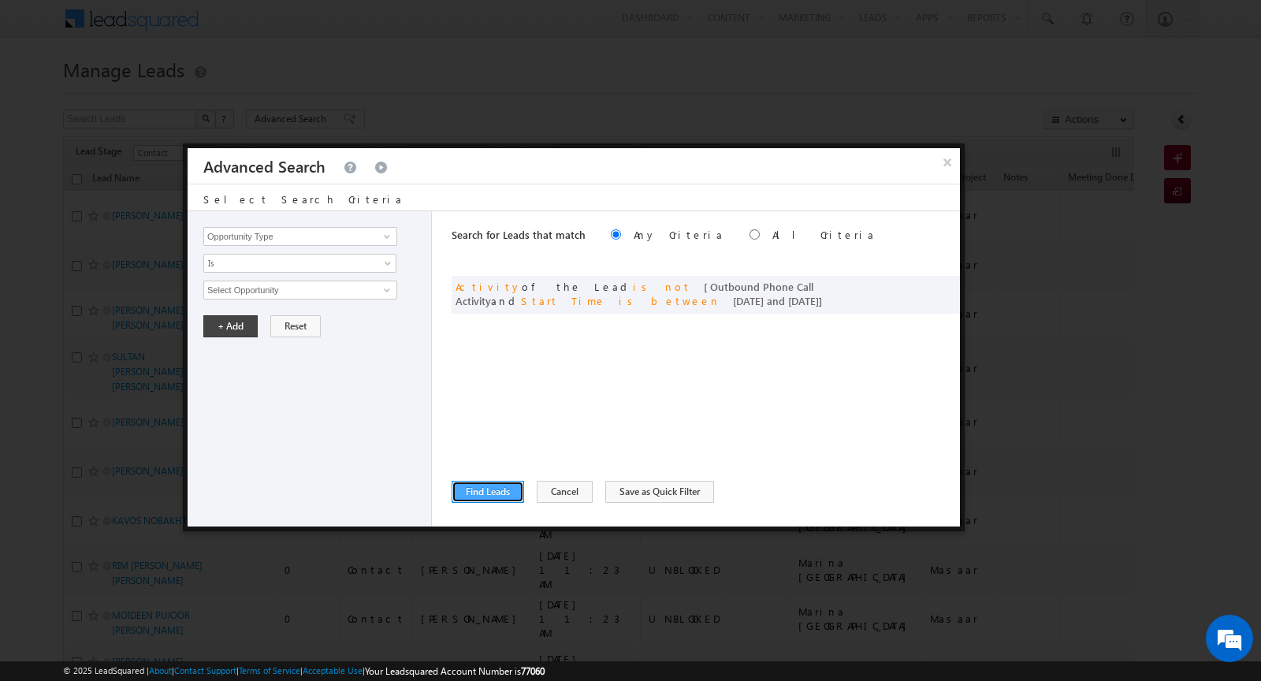
click at [468, 483] on button "Find Leads" at bounding box center [487, 492] width 72 height 22
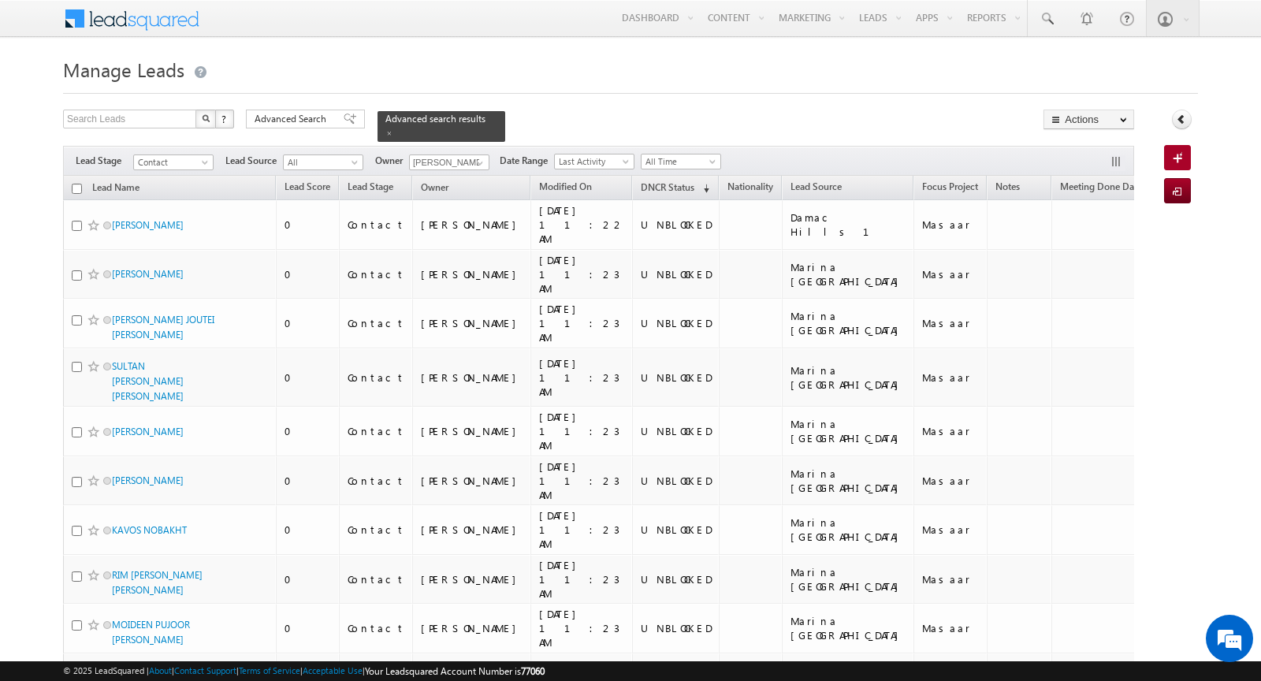
click at [77, 187] on input "checkbox" at bounding box center [77, 189] width 10 height 10
checkbox input "true"
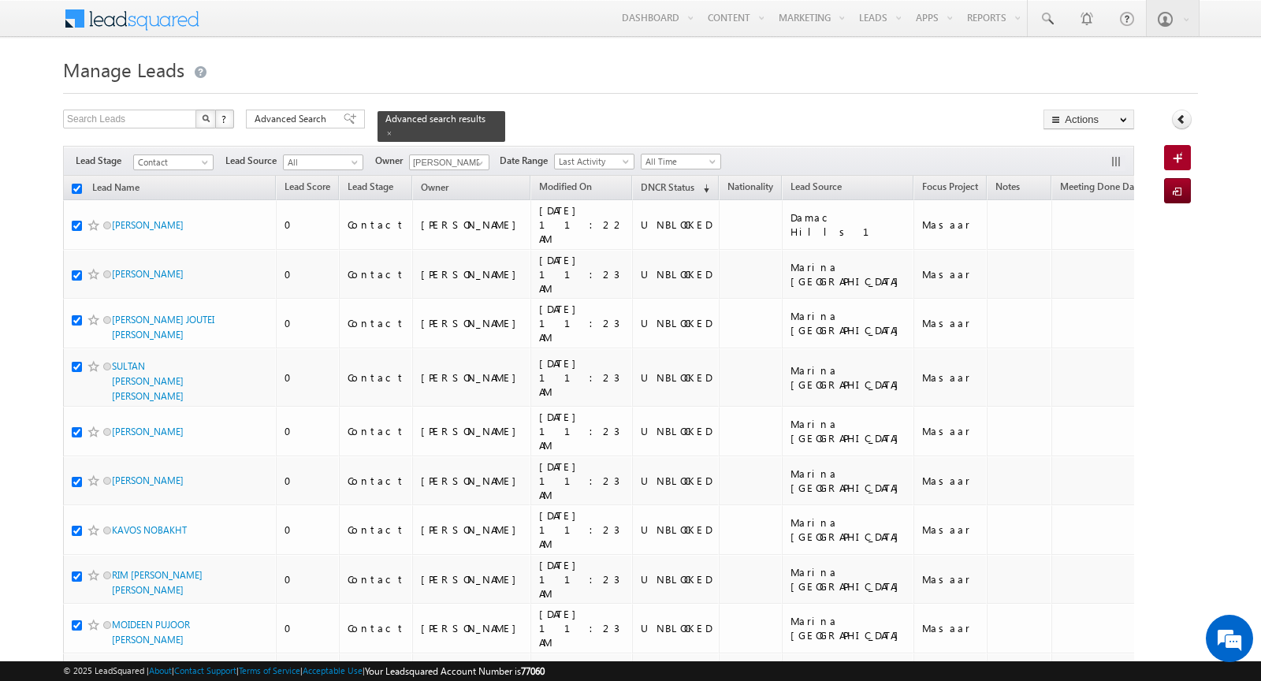
checkbox input "true"
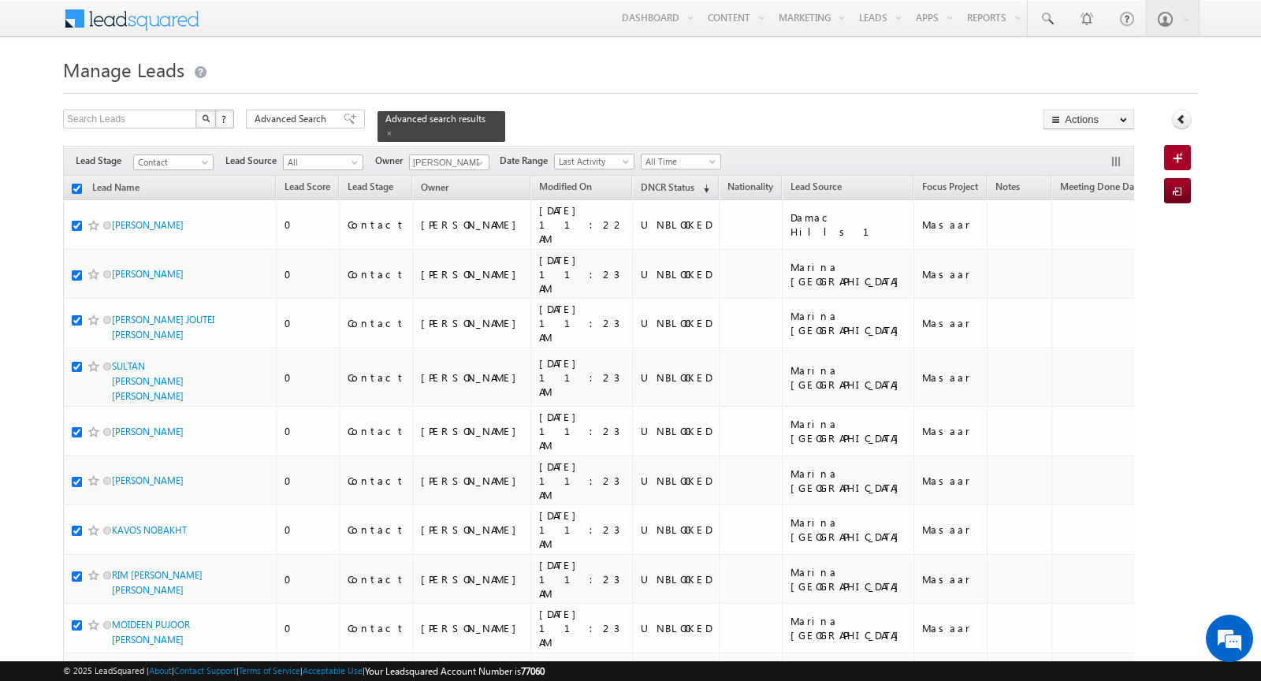
checkbox input "true"
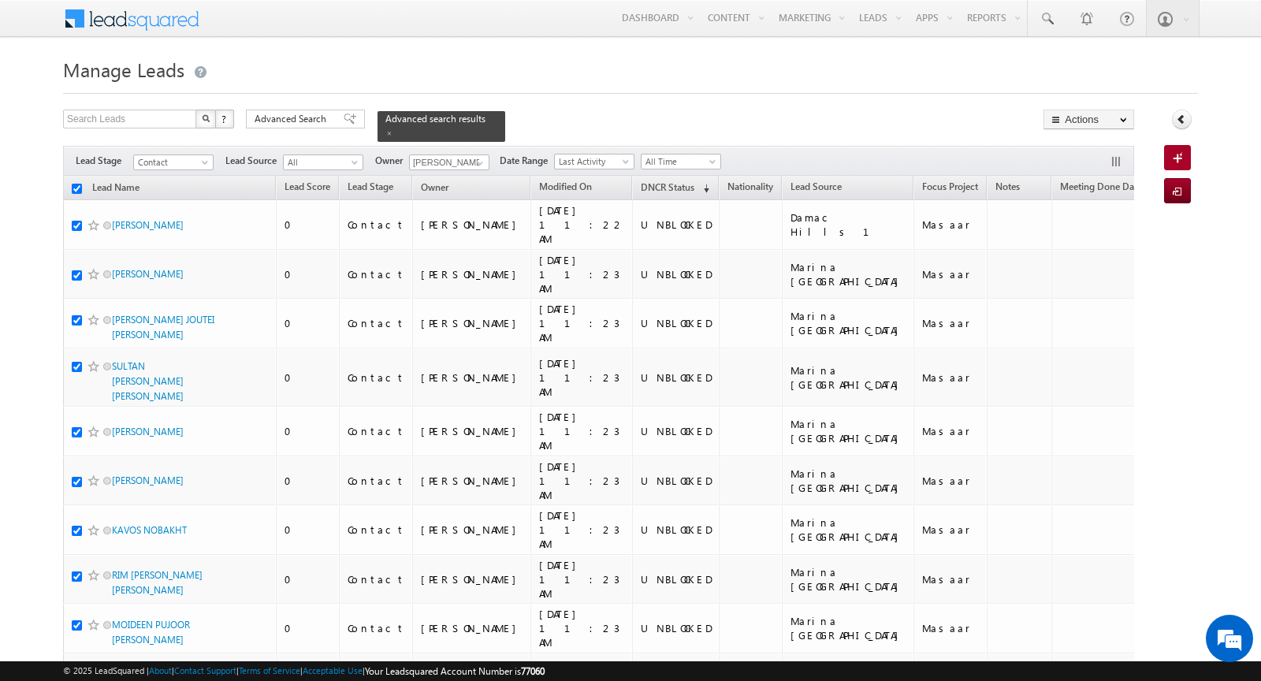
checkbox input "true"
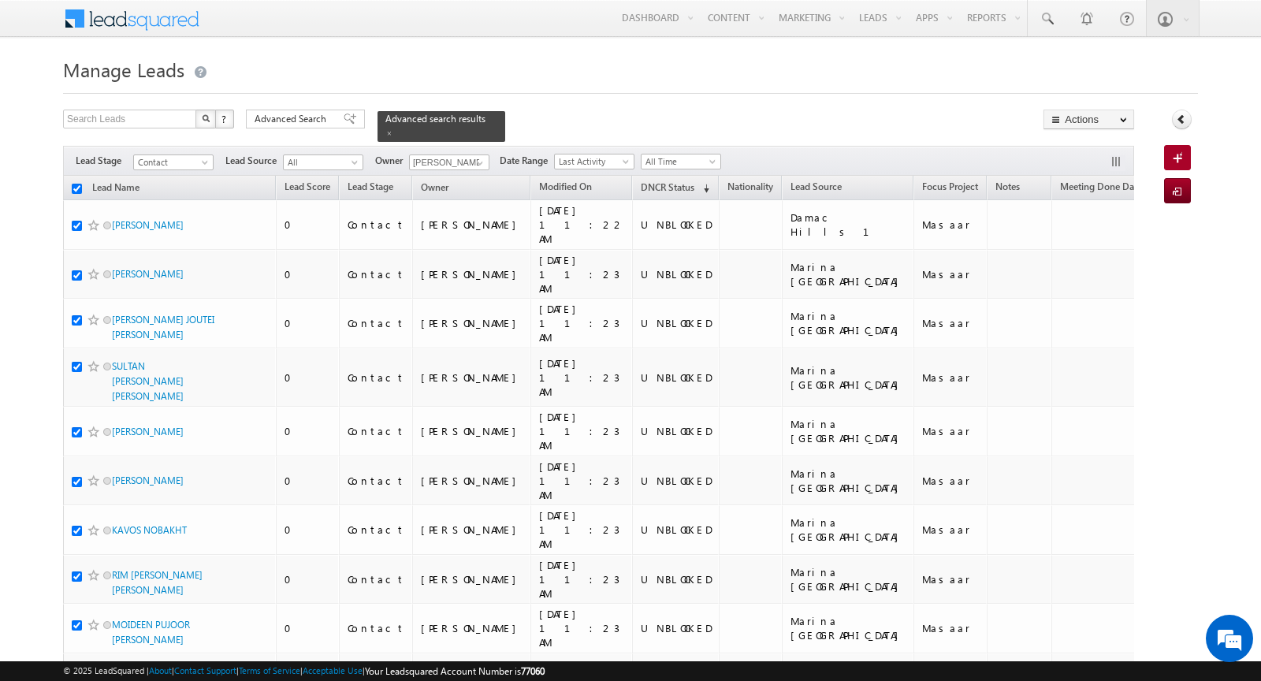
checkbox input "true"
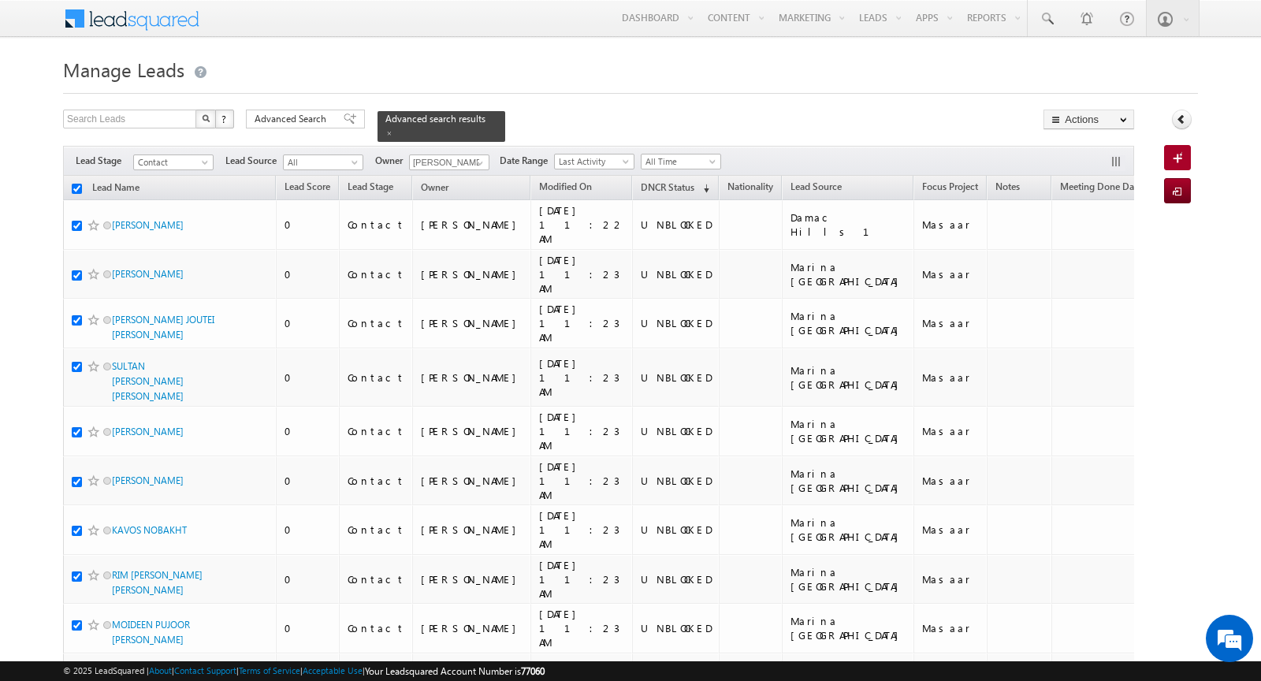
checkbox input "true"
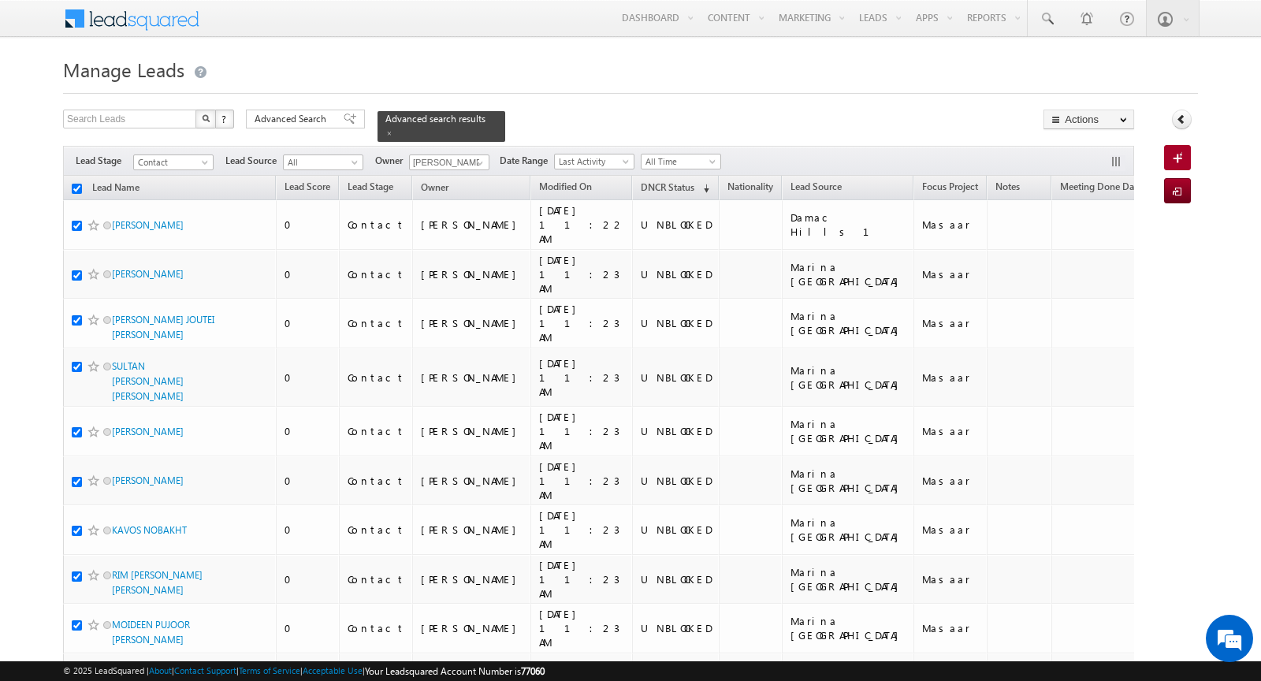
checkbox input "true"
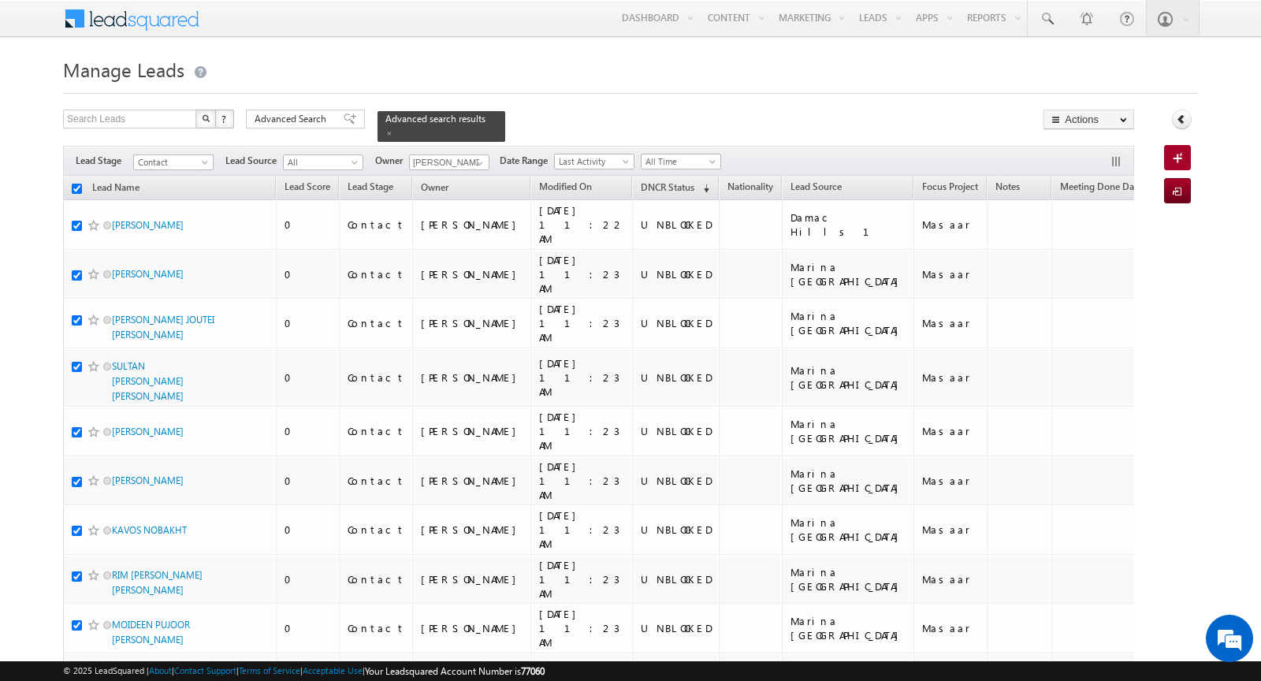
checkbox input "true"
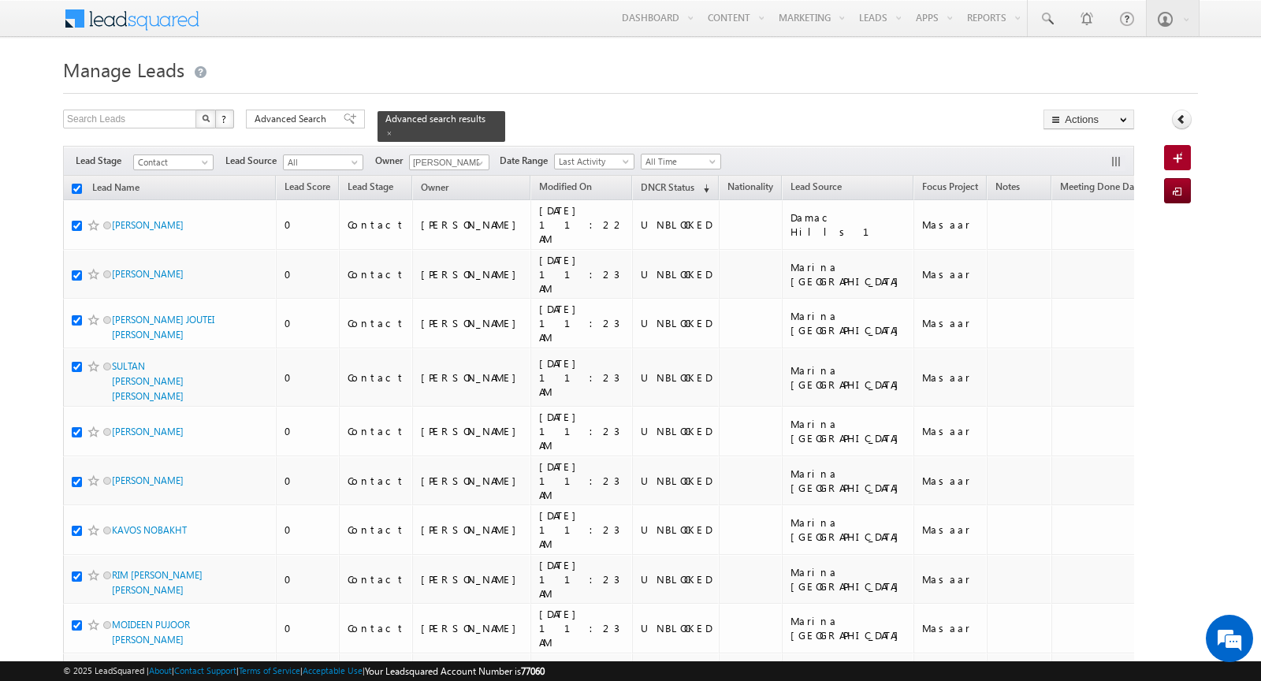
checkbox input "true"
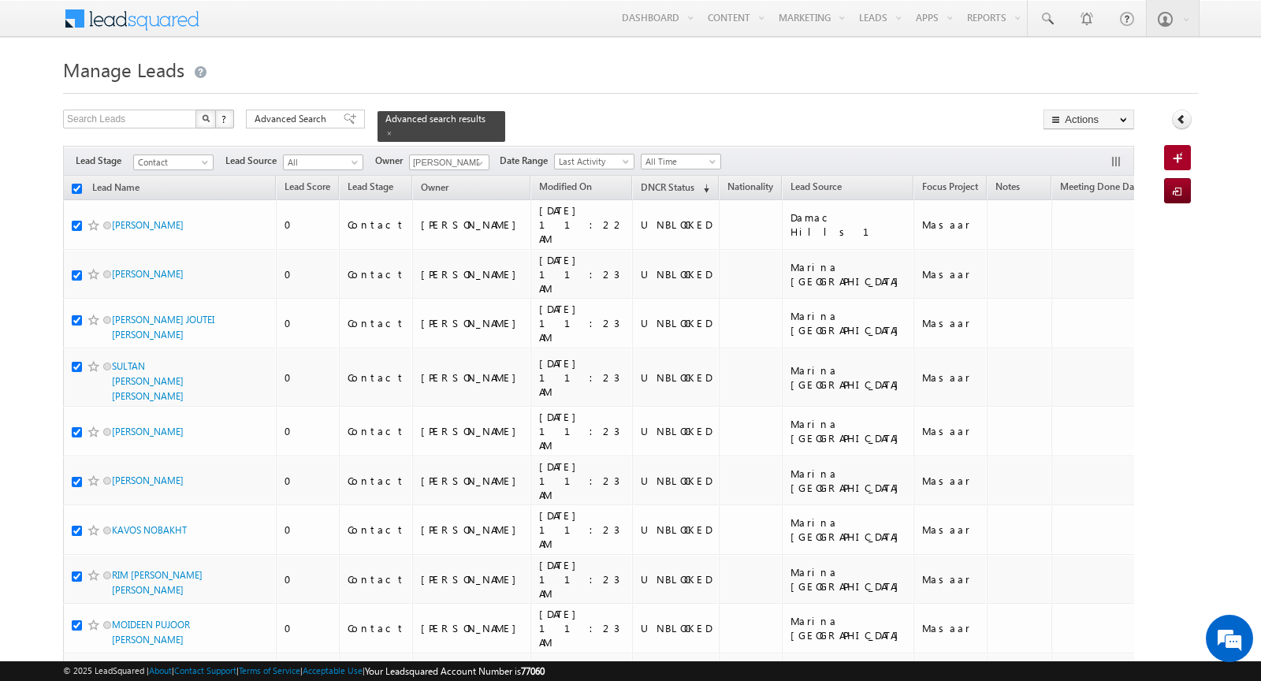
checkbox input "true"
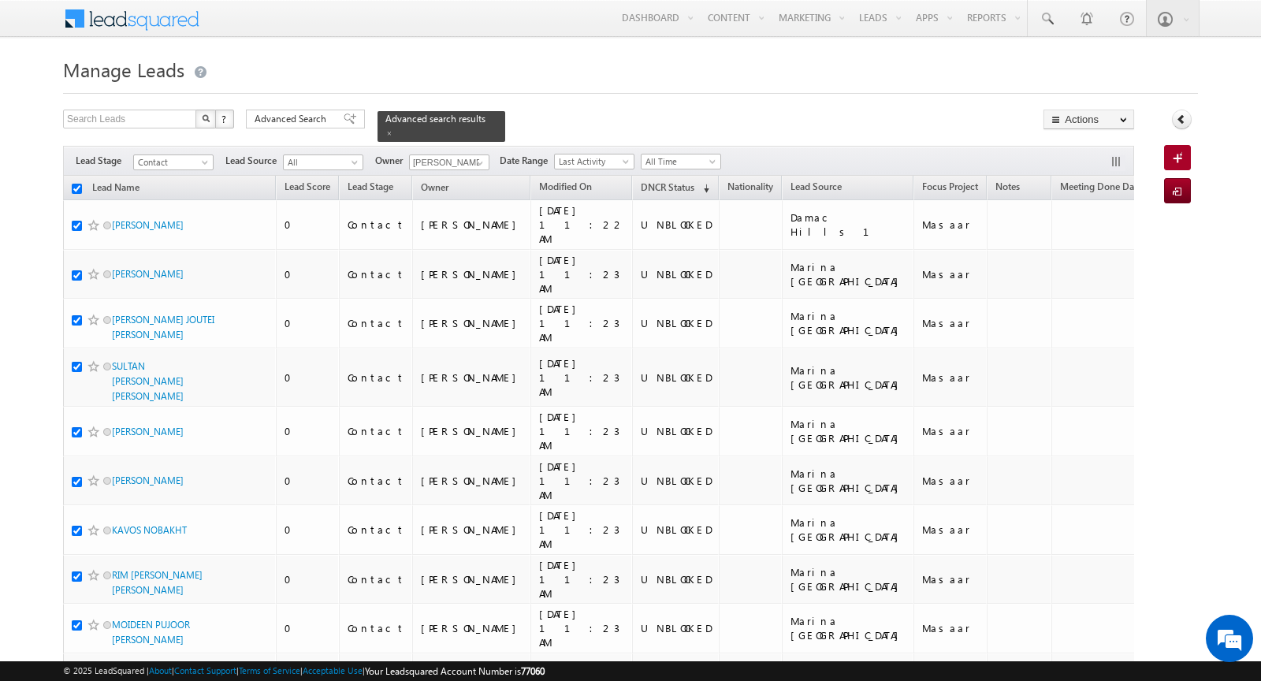
checkbox input "true"
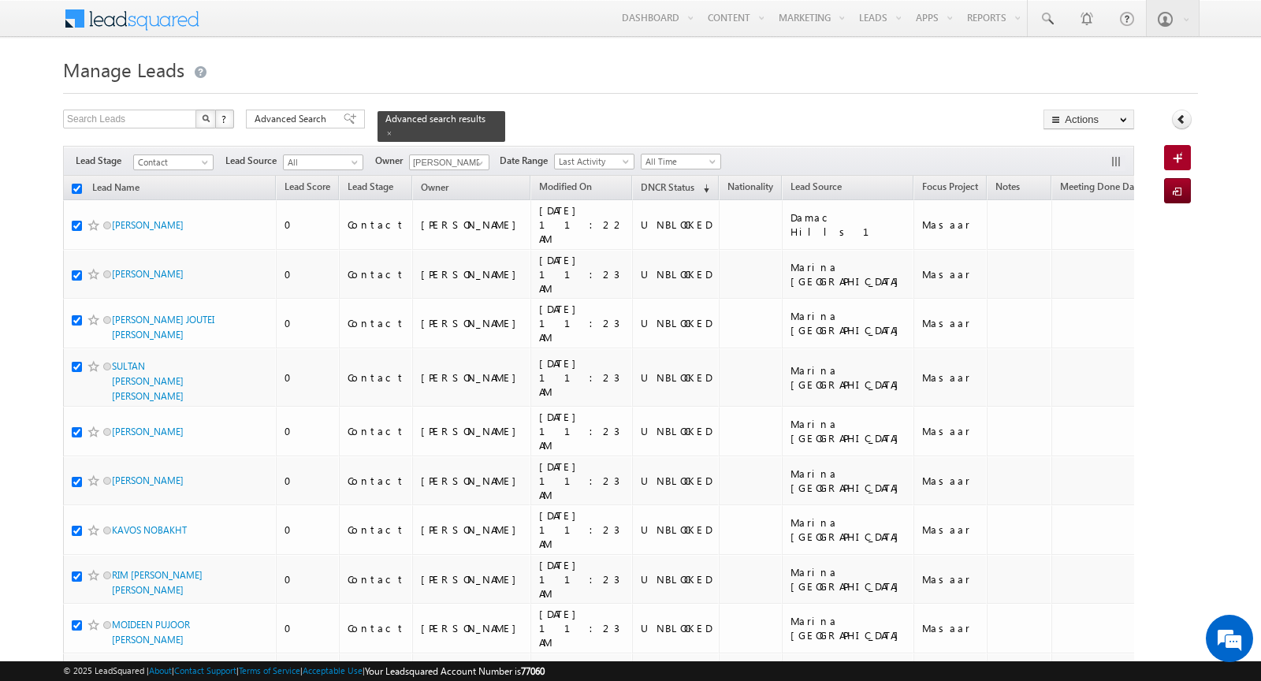
checkbox input "true"
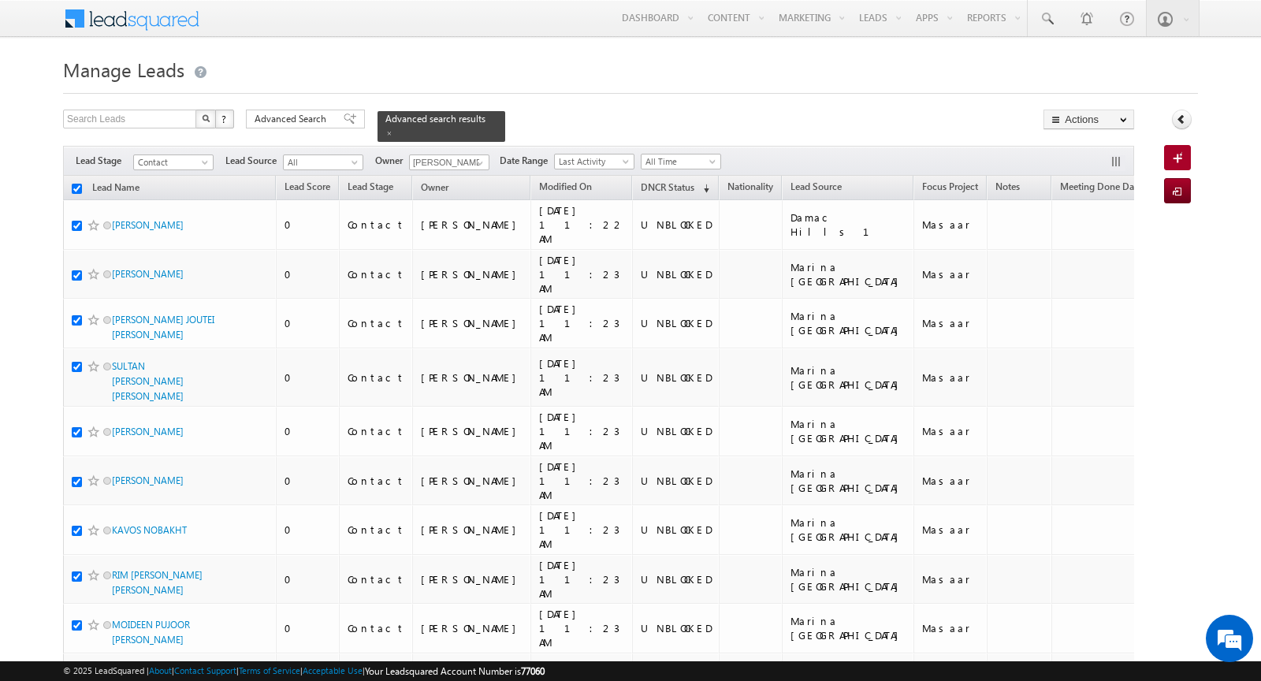
checkbox input "true"
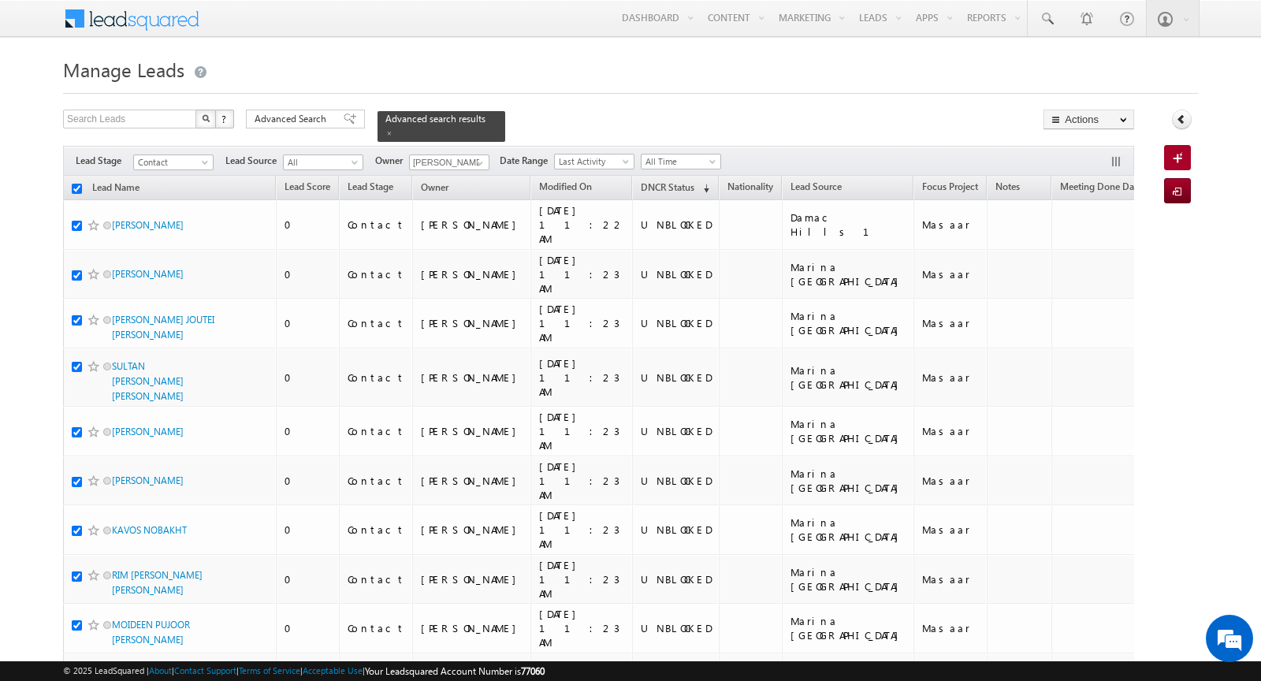
checkbox input "true"
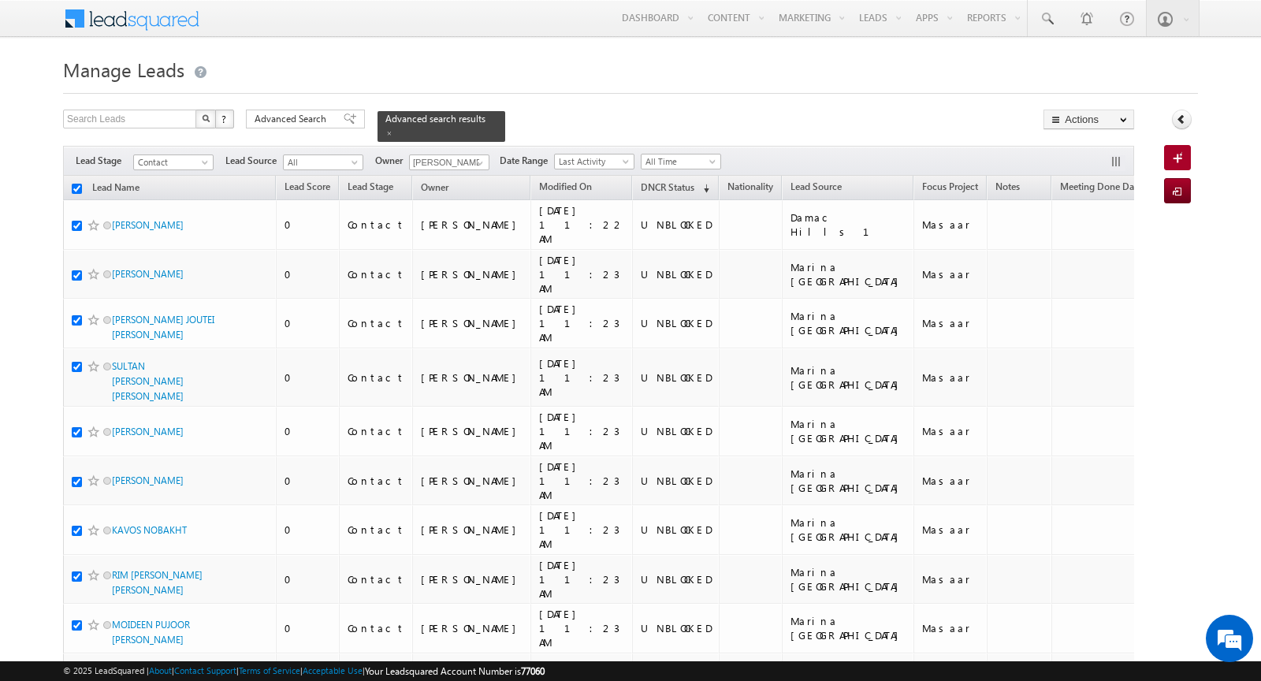
checkbox input "true"
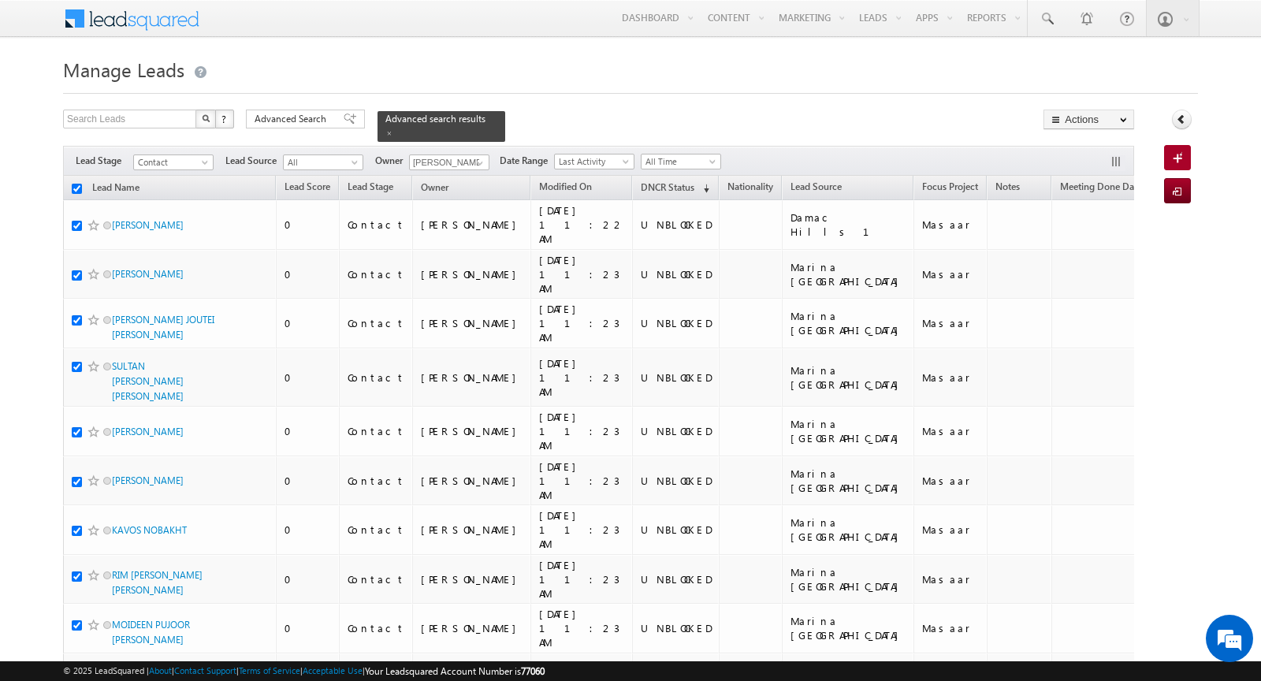
checkbox input "true"
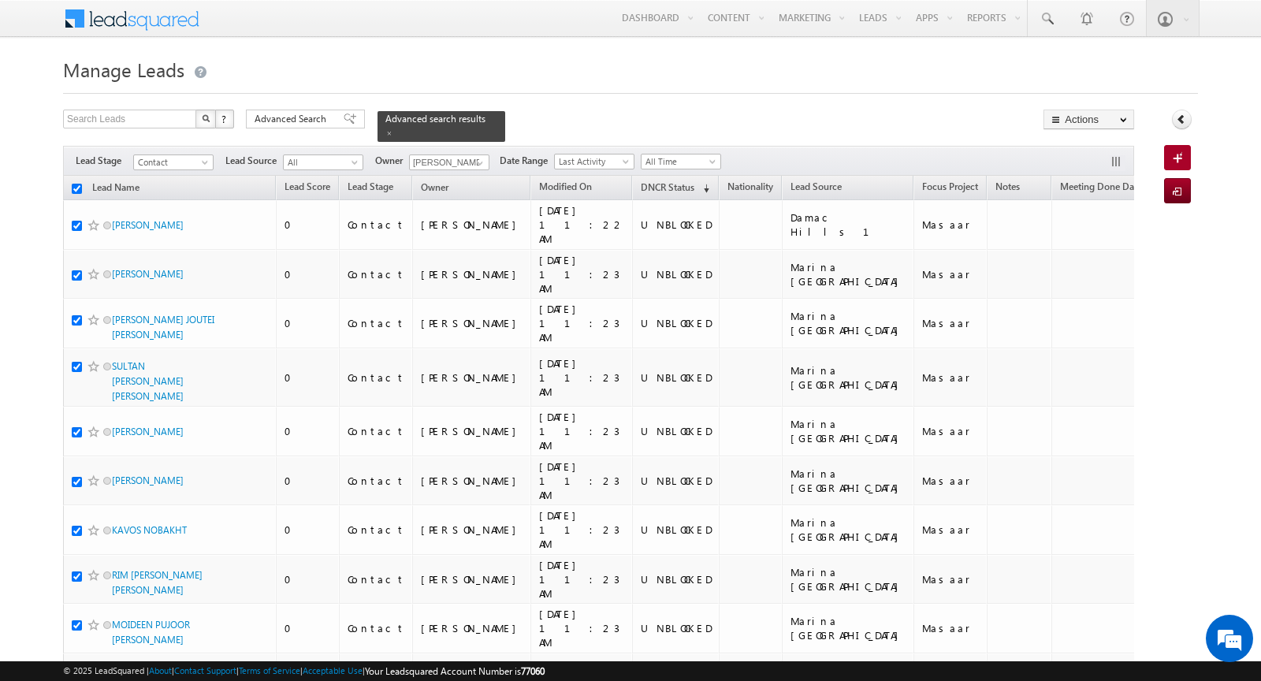
checkbox input "true"
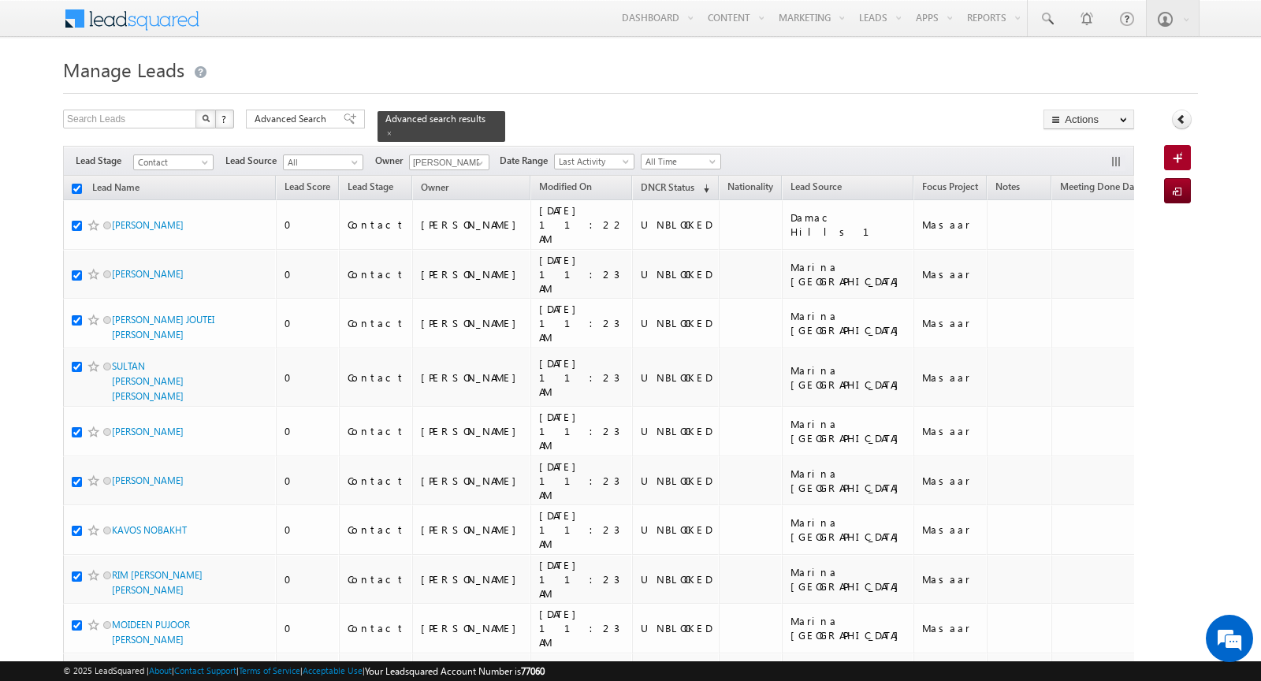
checkbox input "true"
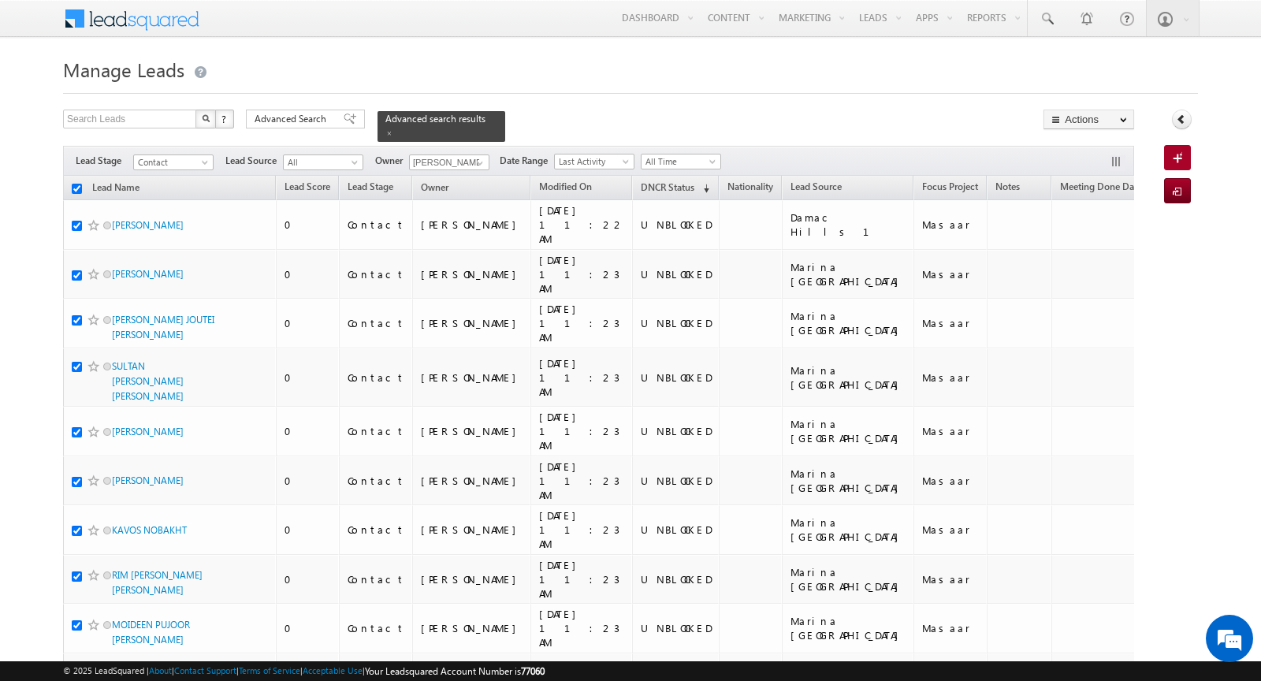
checkbox input "true"
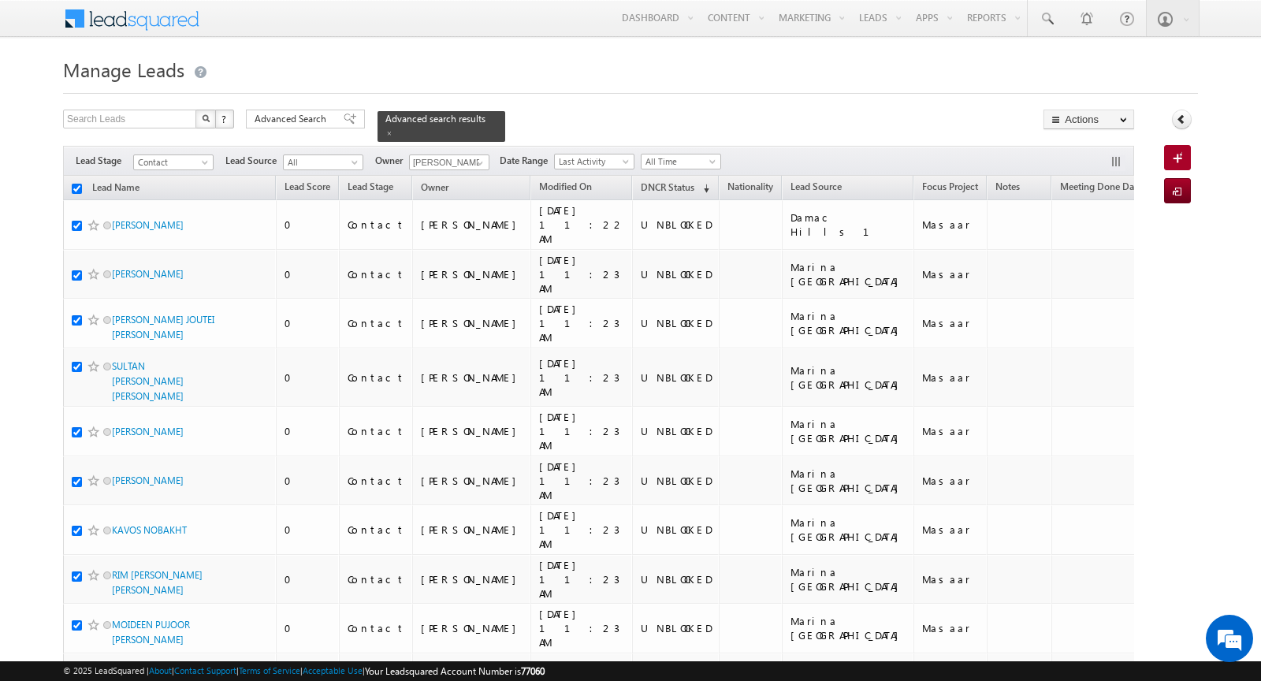
checkbox input "true"
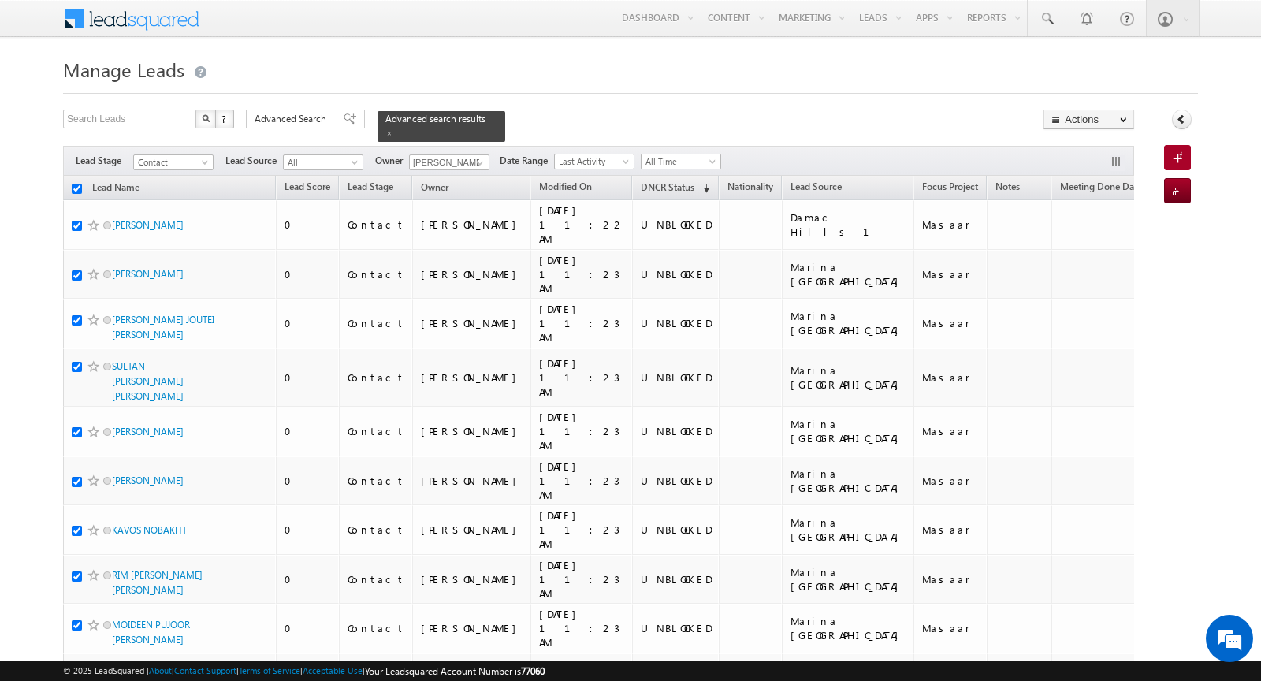
checkbox input "true"
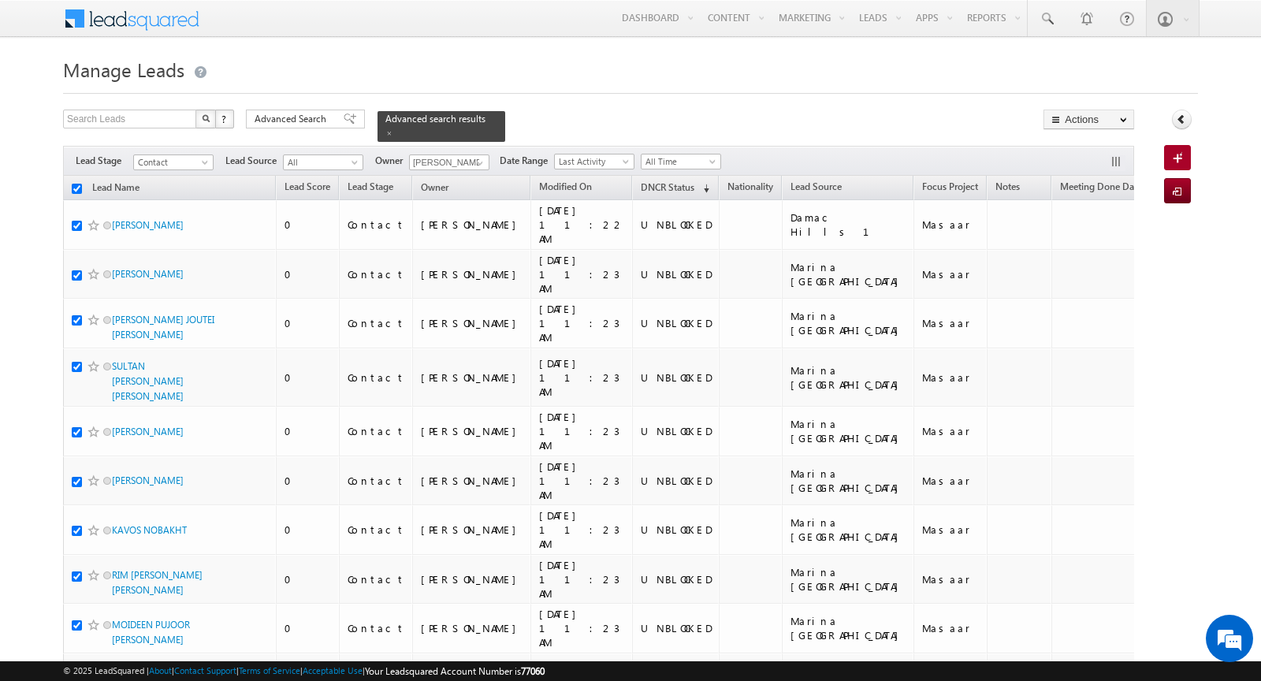
checkbox input "true"
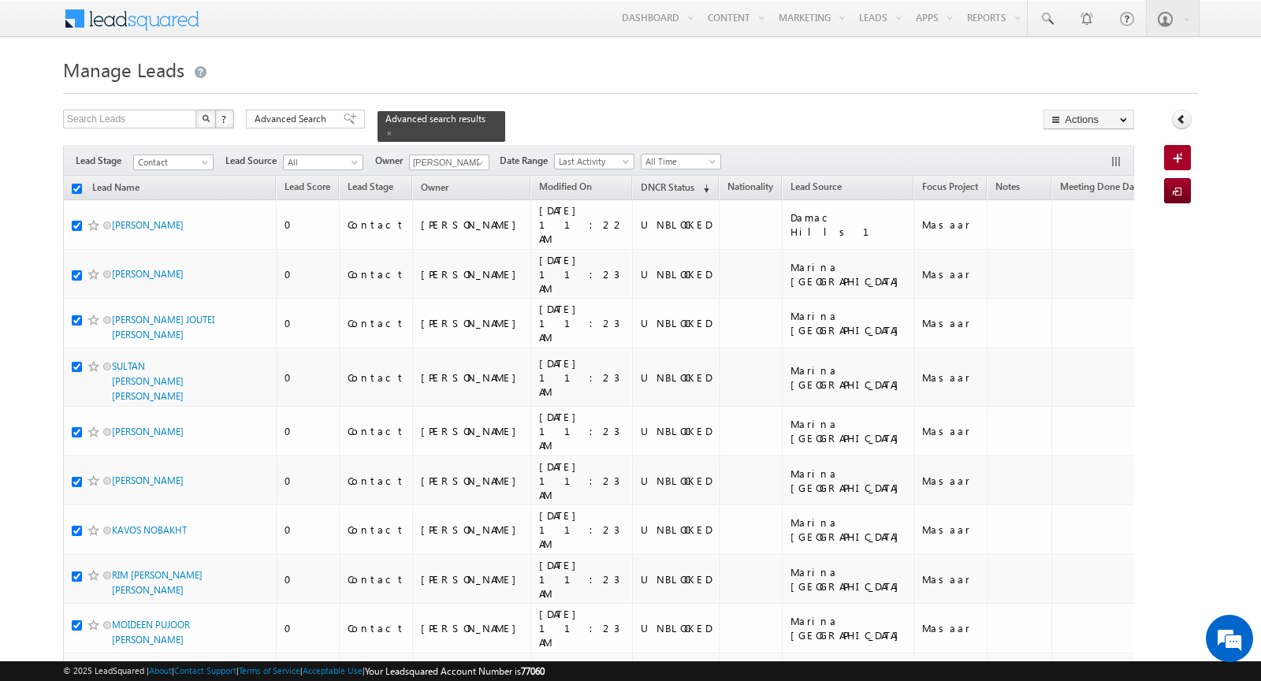
checkbox input "true"
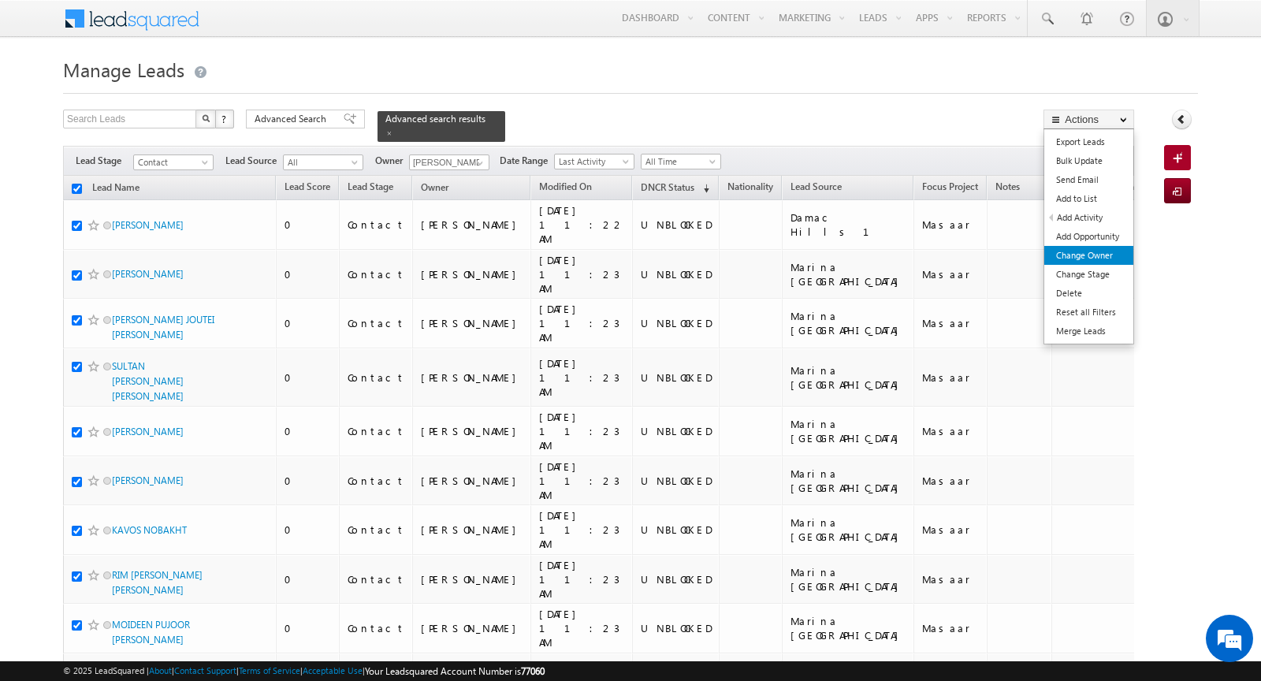
click at [1099, 258] on link "Change Owner" at bounding box center [1088, 255] width 89 height 19
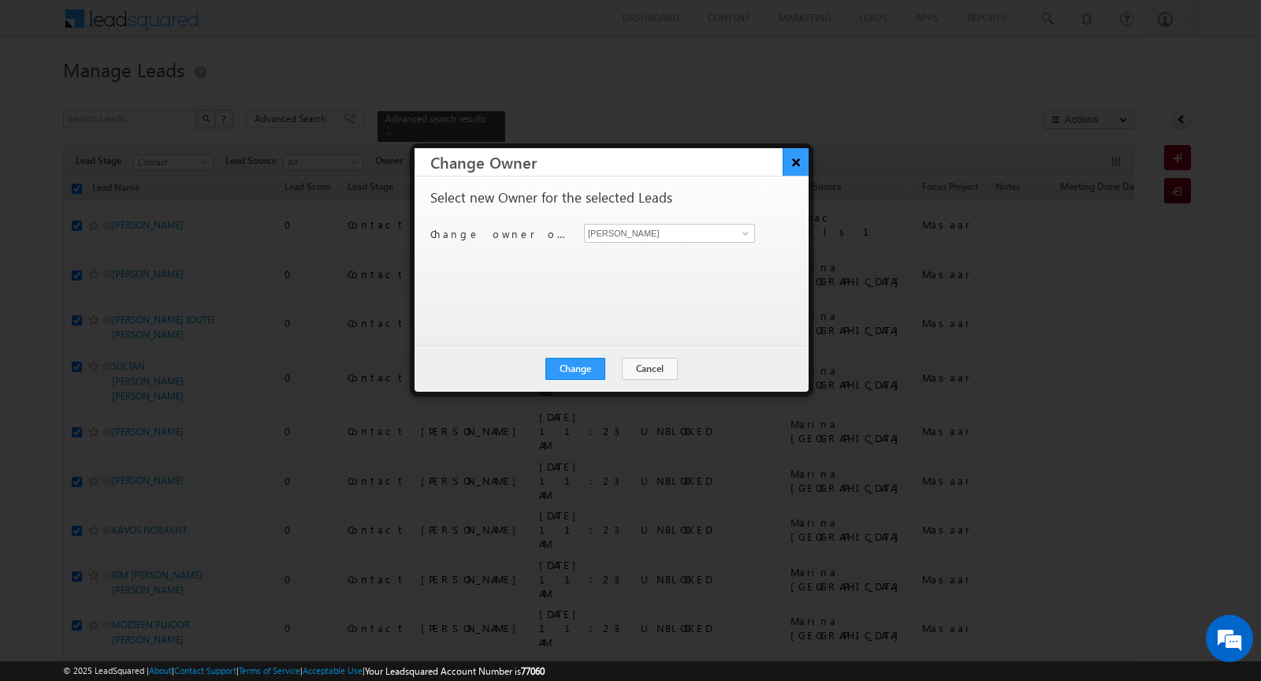
click at [793, 161] on button "×" at bounding box center [795, 162] width 26 height 28
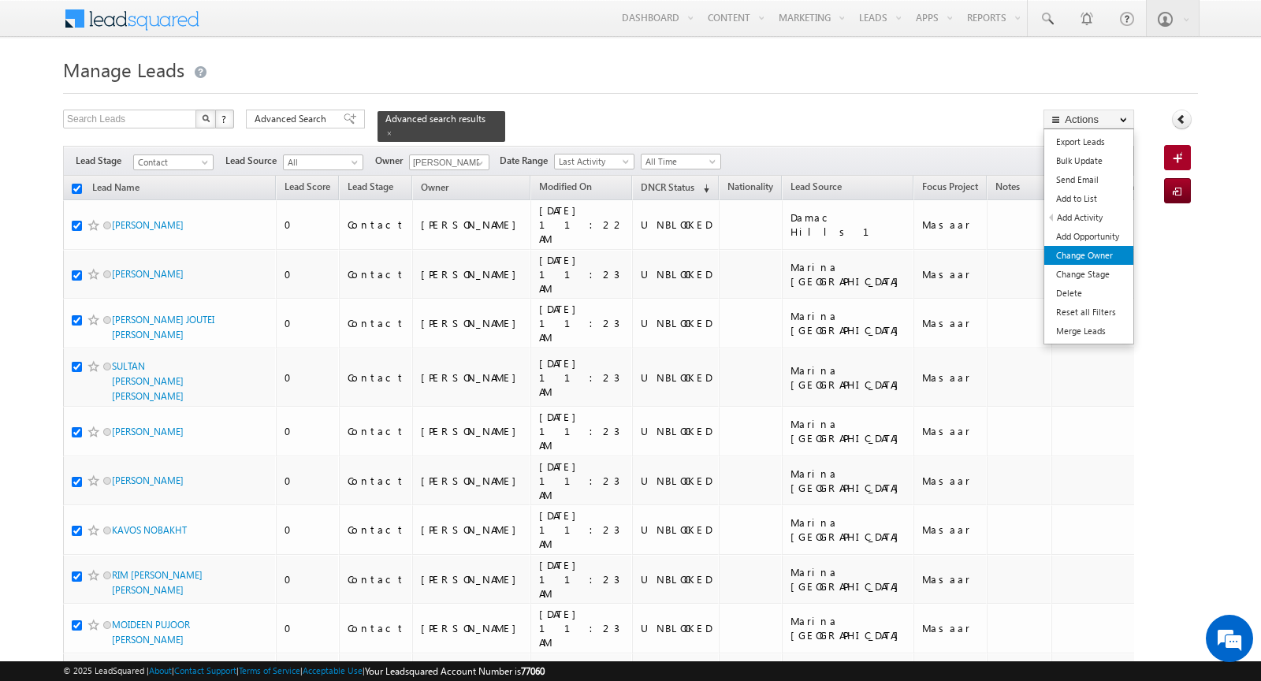
click at [1081, 260] on link "Change Owner" at bounding box center [1088, 255] width 89 height 19
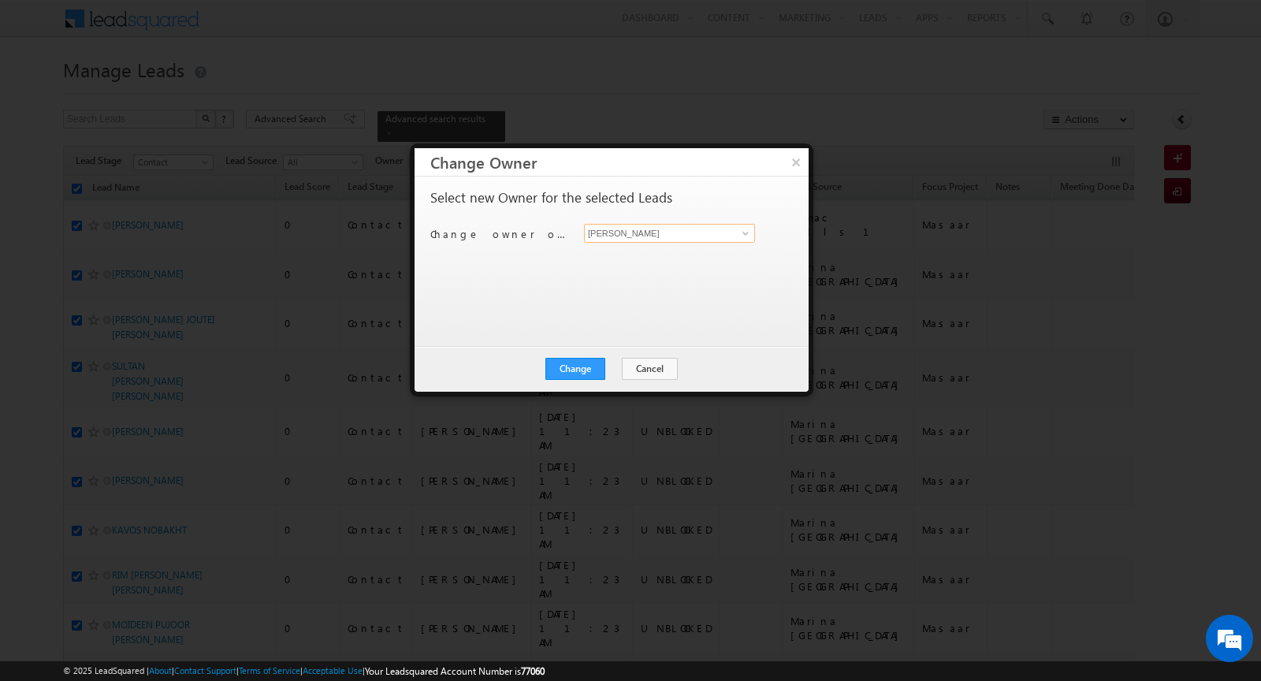
click at [697, 239] on input "[PERSON_NAME]" at bounding box center [669, 233] width 171 height 19
click at [740, 234] on span at bounding box center [745, 233] width 13 height 13
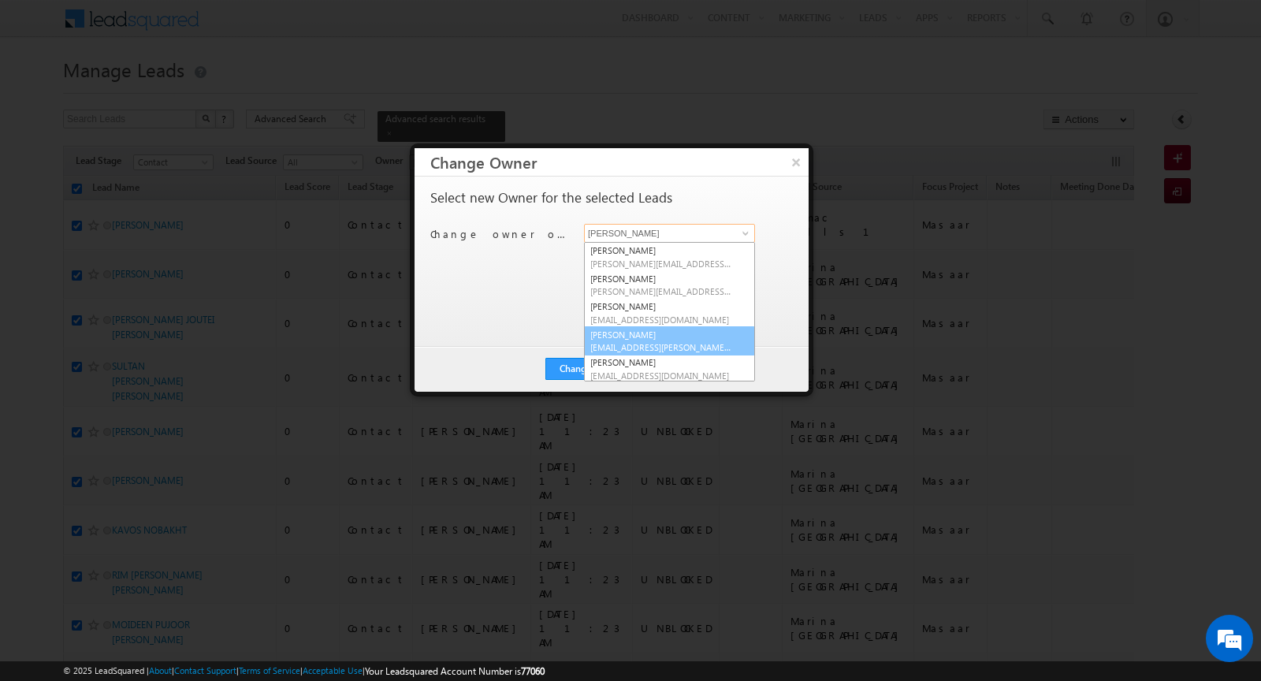
scroll to position [57, 0]
click at [648, 354] on span "syed.zainullahaque@indglobal.ae" at bounding box center [661, 360] width 142 height 12
type input "Syed Zainulla Haque"
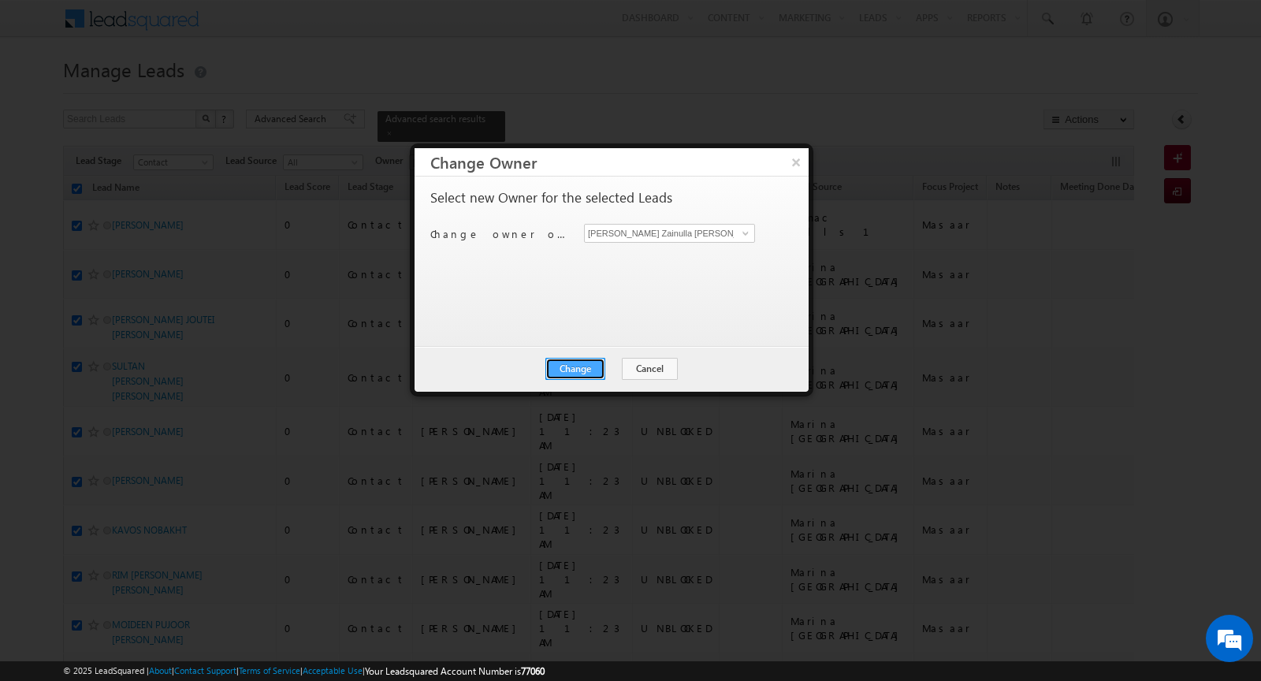
click at [571, 369] on button "Change" at bounding box center [575, 369] width 60 height 22
click at [615, 366] on button "Close" at bounding box center [614, 369] width 50 height 22
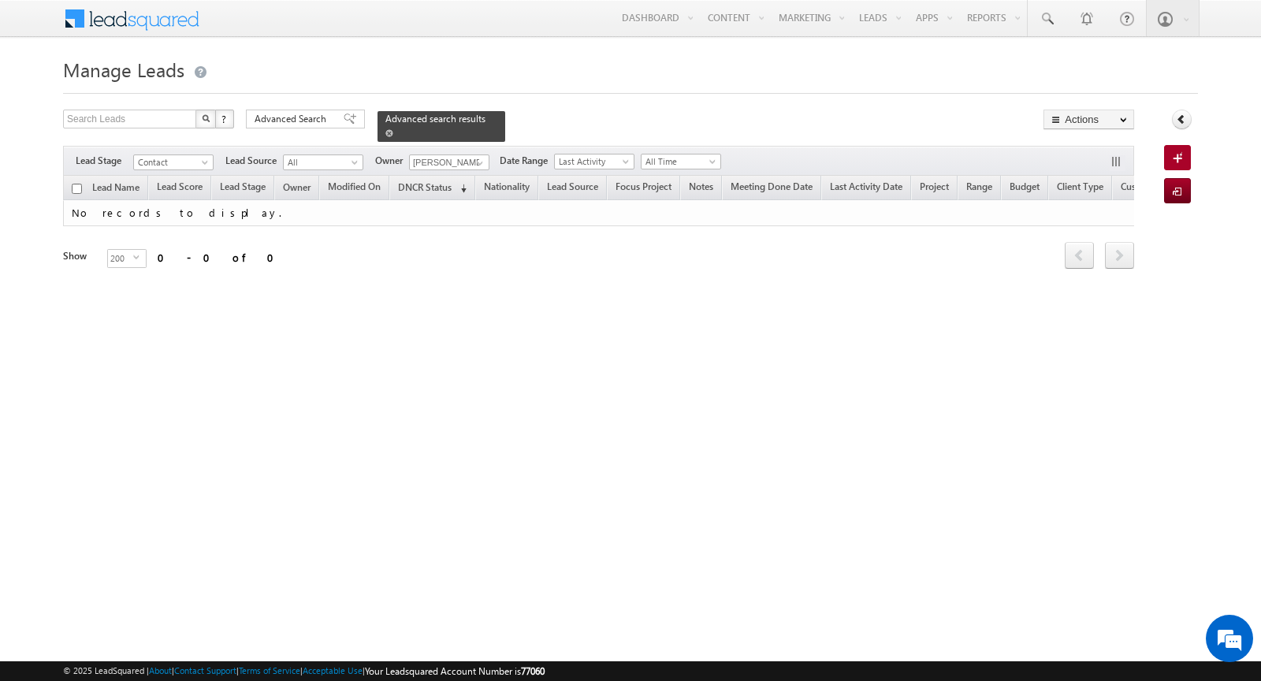
click at [385, 133] on span at bounding box center [389, 133] width 8 height 8
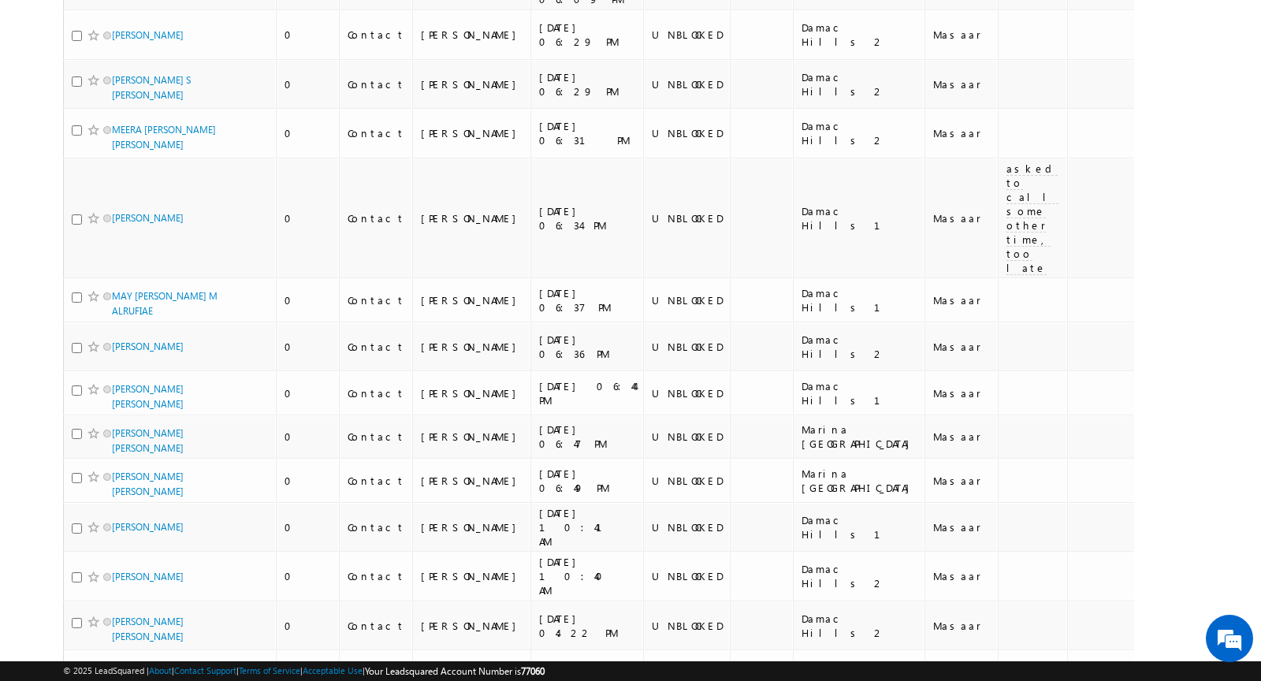
scroll to position [4980, 0]
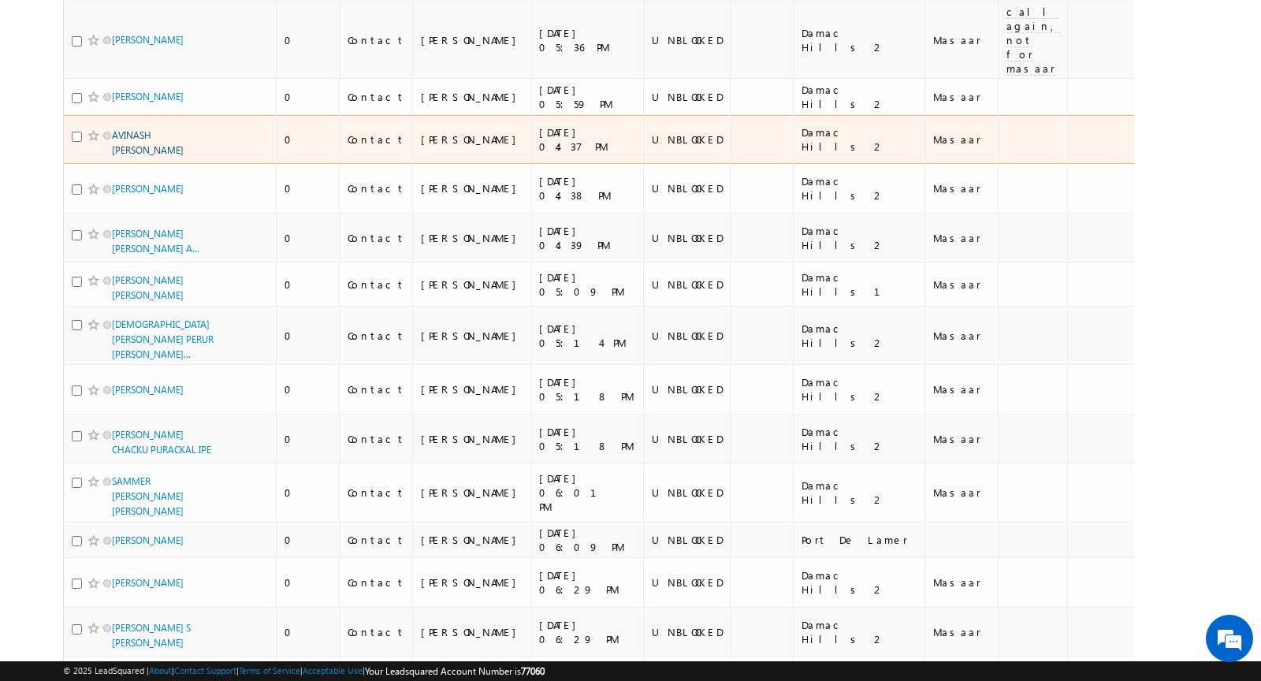
click at [154, 156] on link "AVINASH DEEPAK BABANI" at bounding box center [148, 142] width 72 height 27
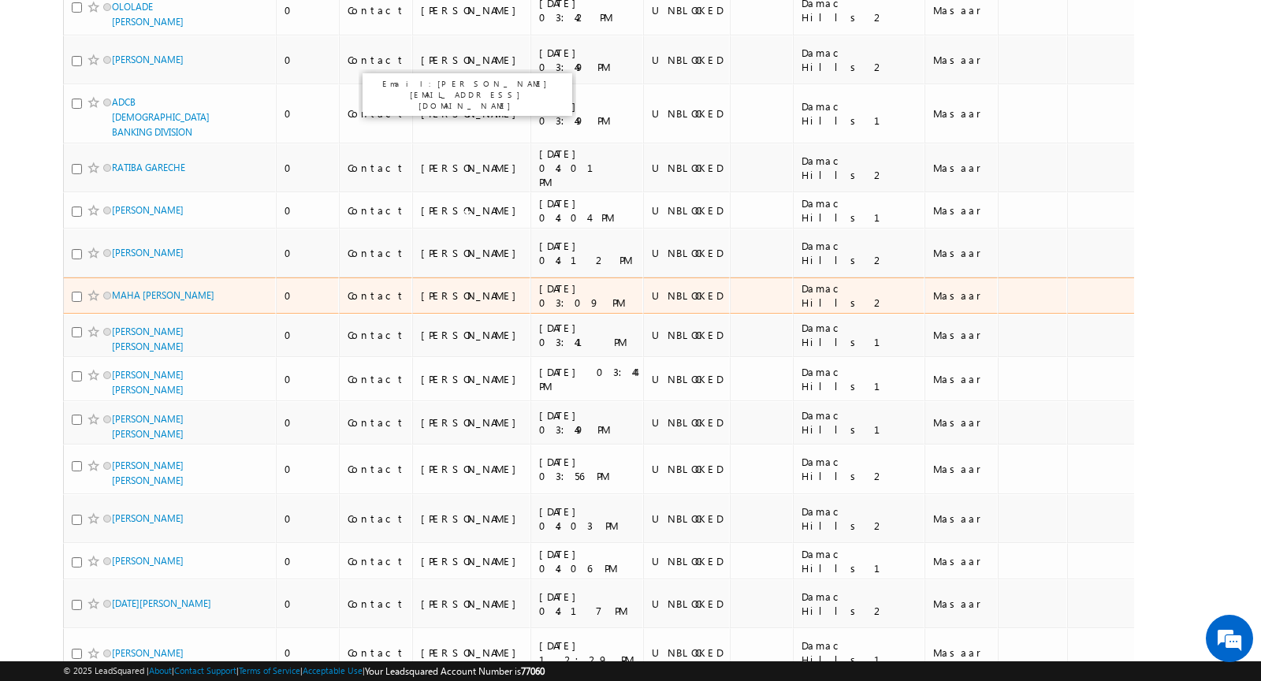
scroll to position [3124, 0]
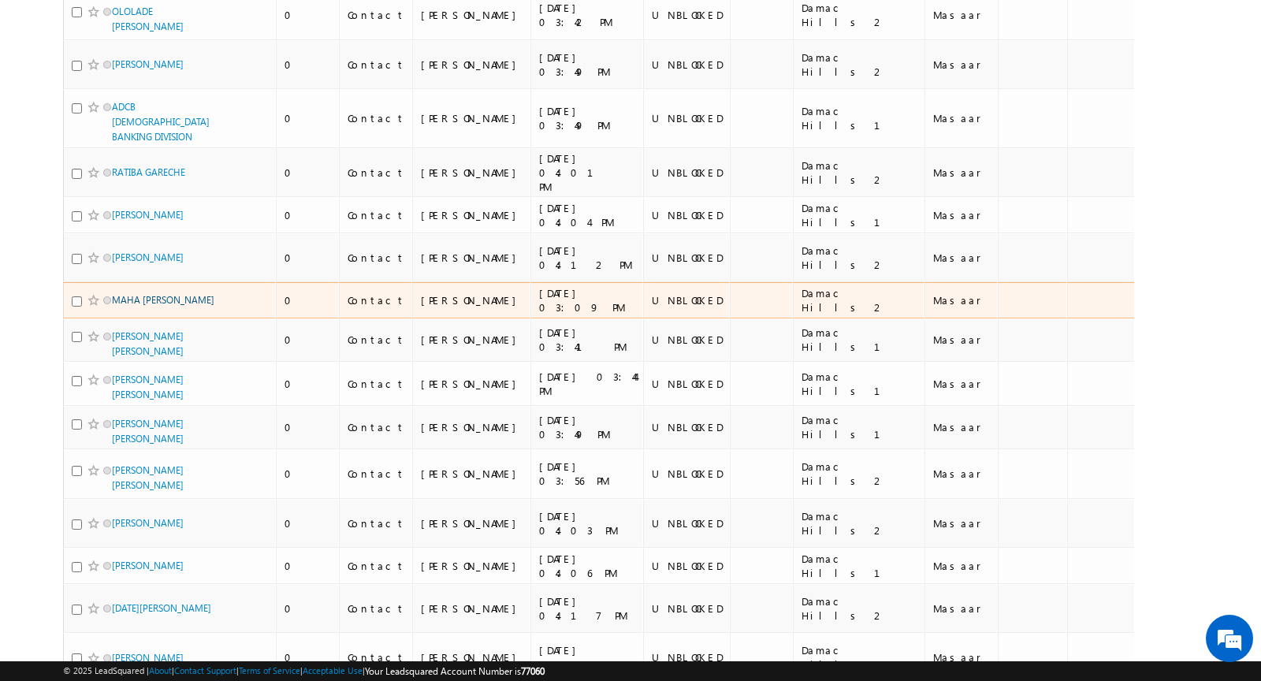
click at [146, 294] on link "MAHA RATEB ALKHODARI" at bounding box center [163, 300] width 102 height 12
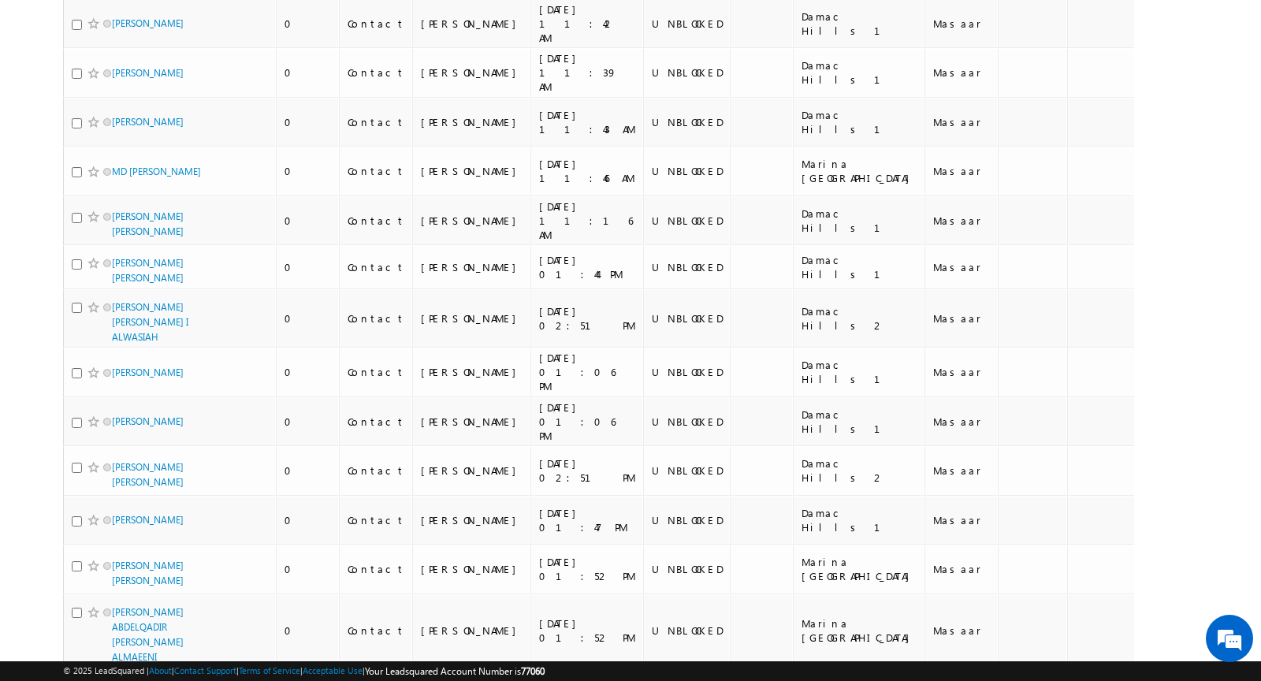
scroll to position [0, 0]
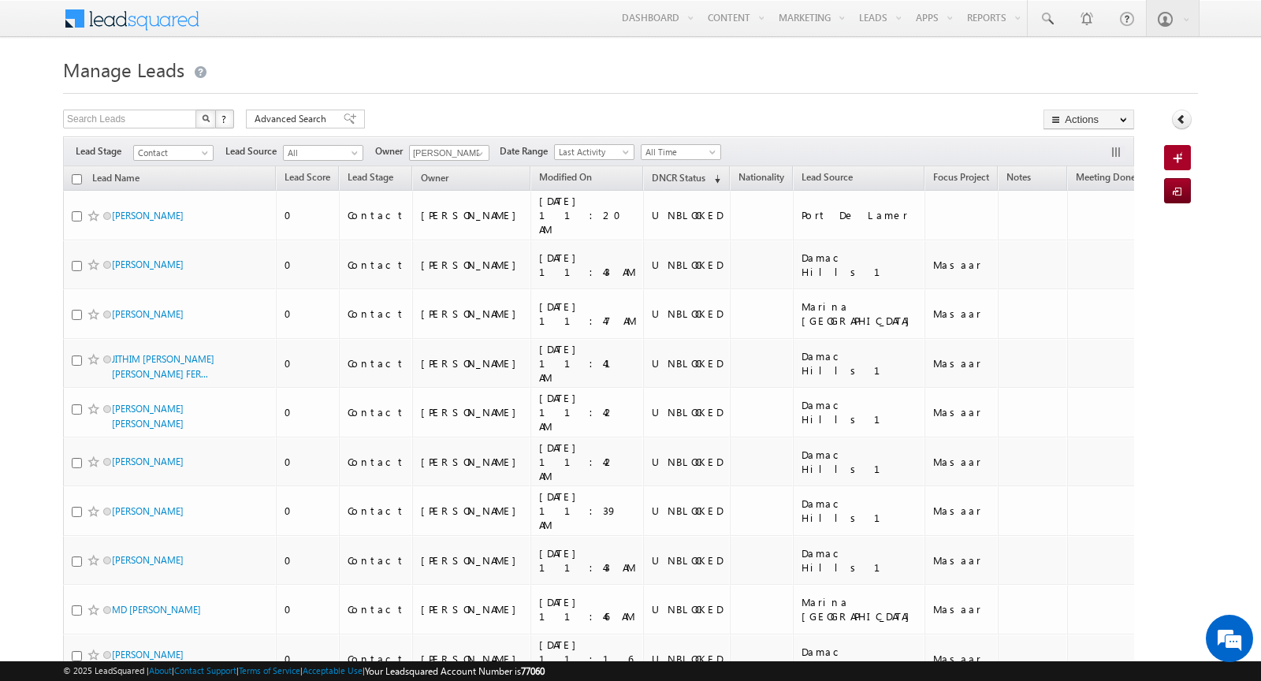
click at [76, 179] on input "checkbox" at bounding box center [77, 179] width 10 height 10
checkbox input "true"
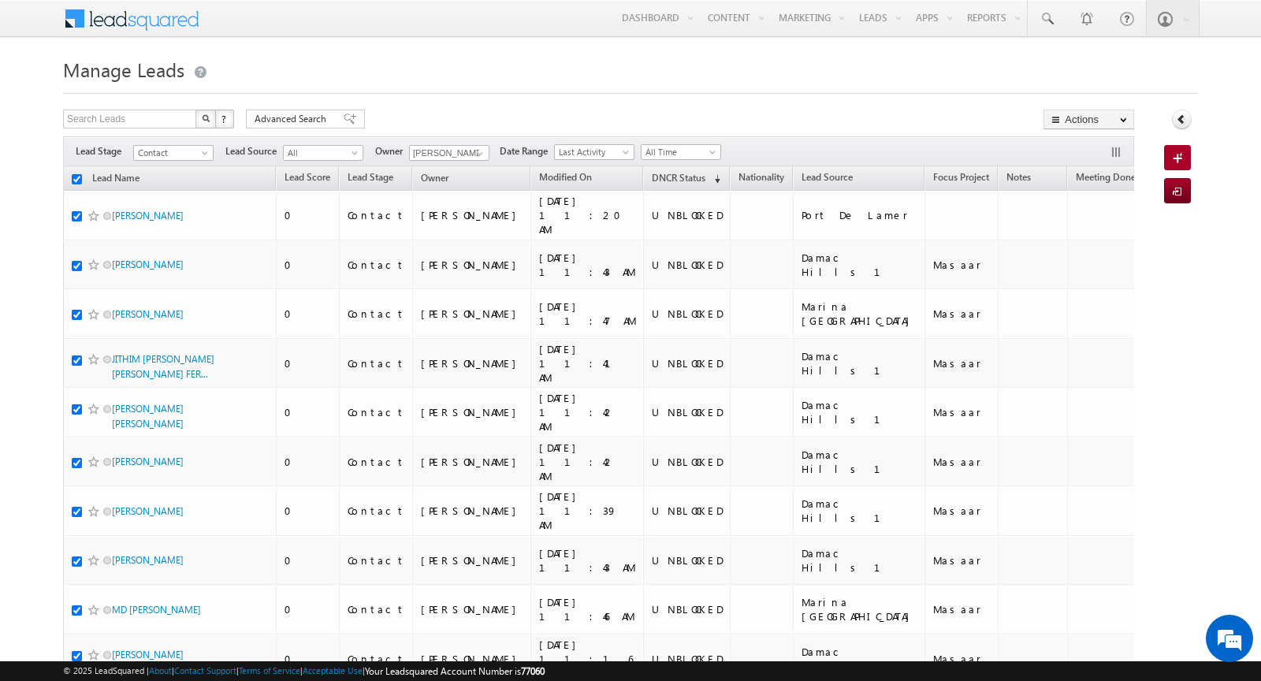
checkbox input "true"
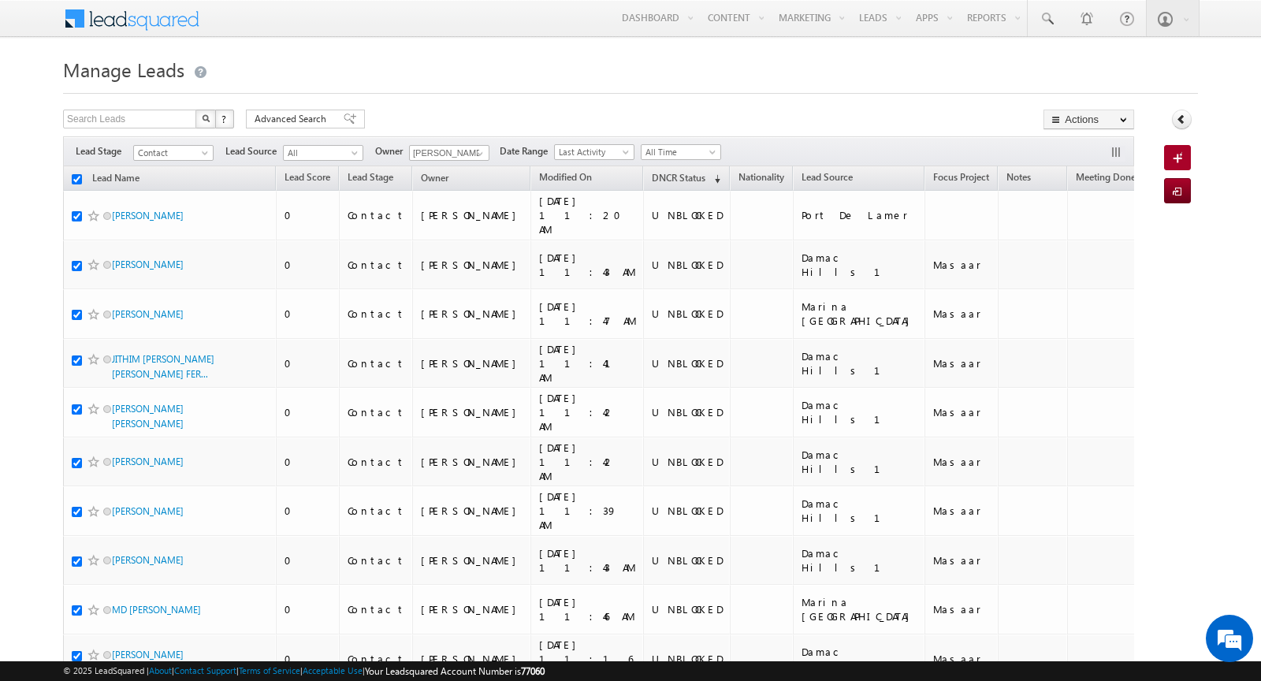
checkbox input "true"
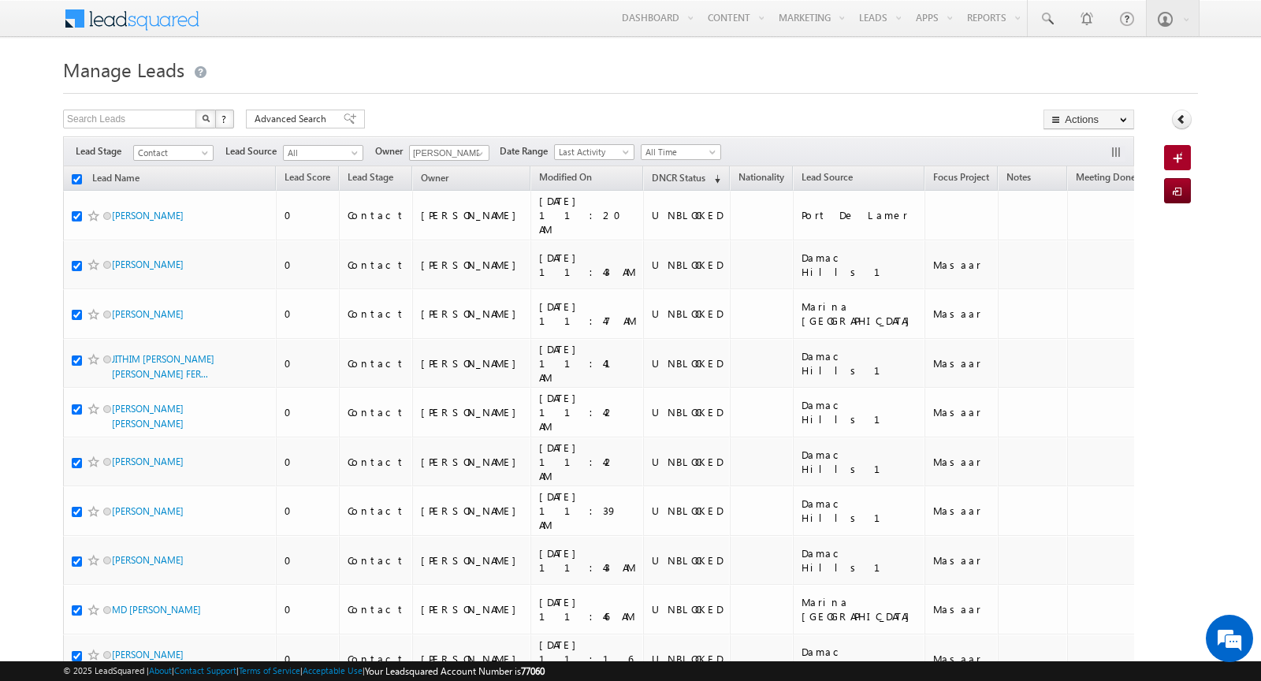
checkbox input "true"
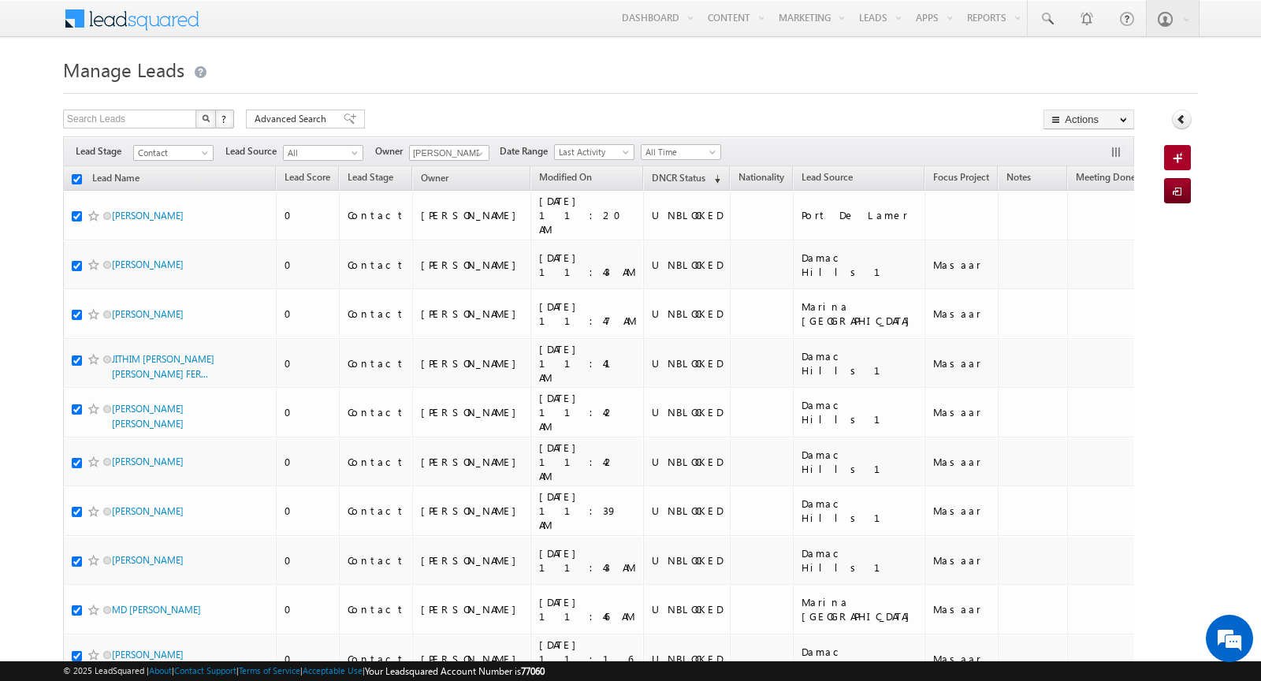
checkbox input "true"
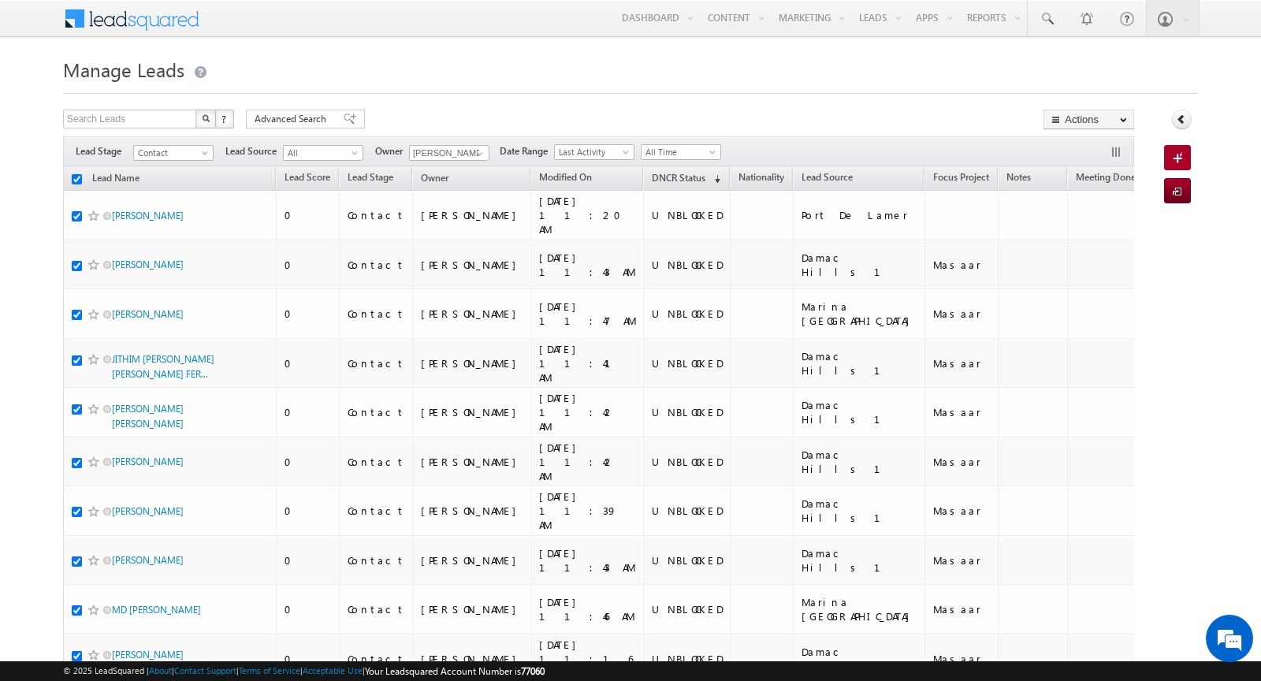
checkbox input "true"
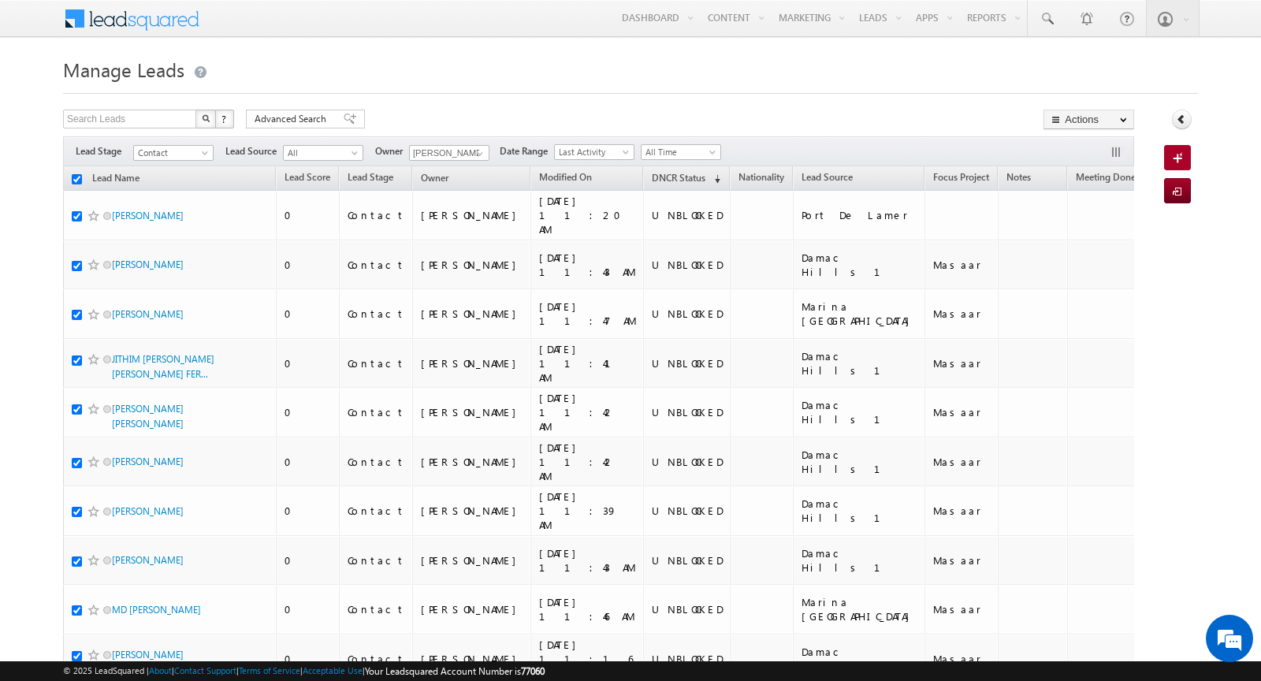
checkbox input "true"
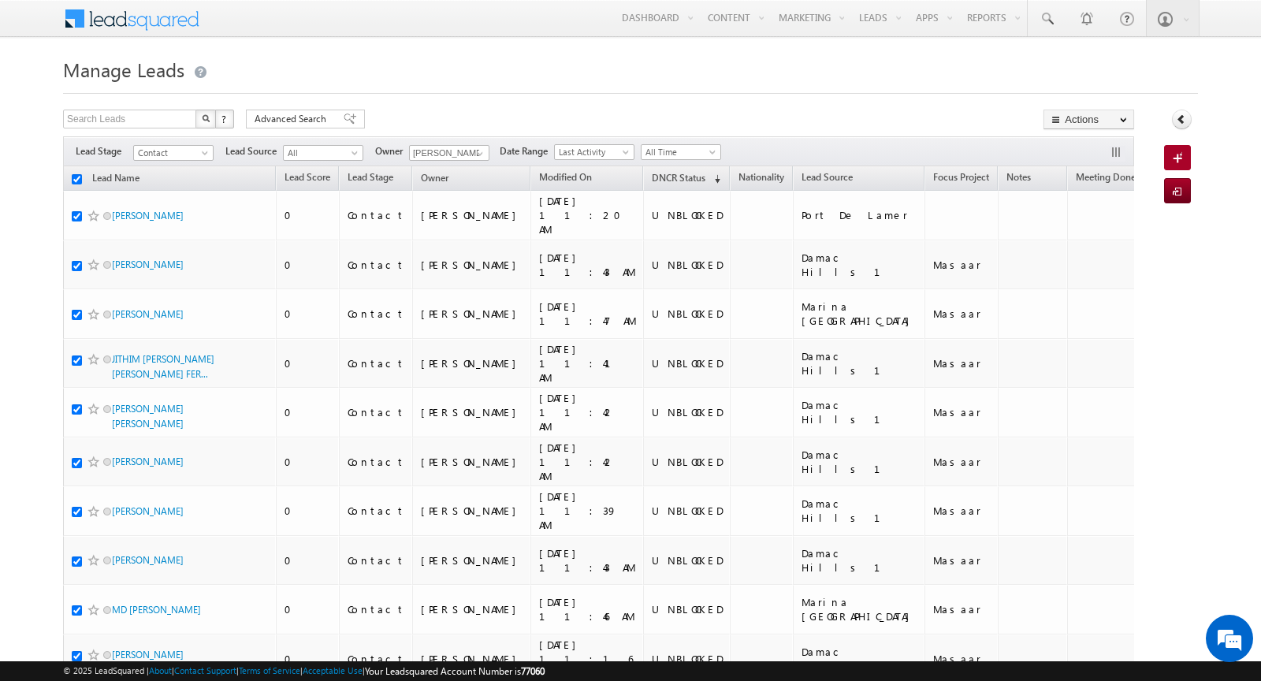
checkbox input "true"
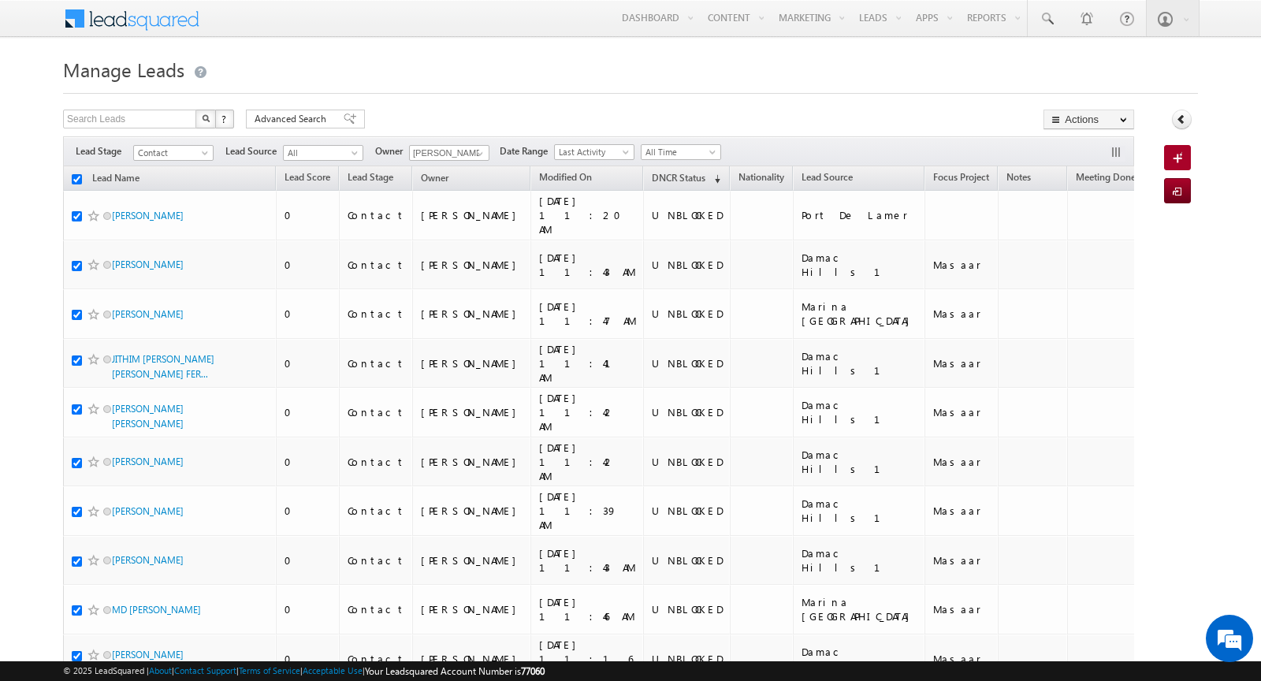
checkbox input "true"
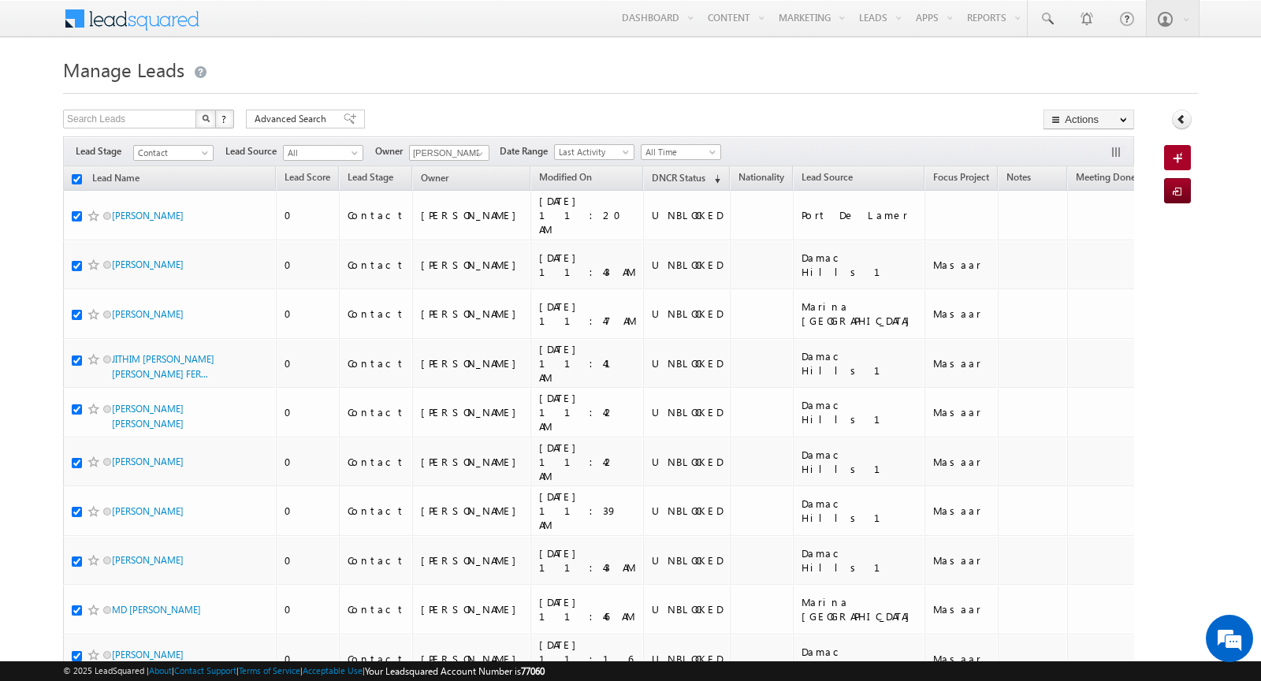
checkbox input "true"
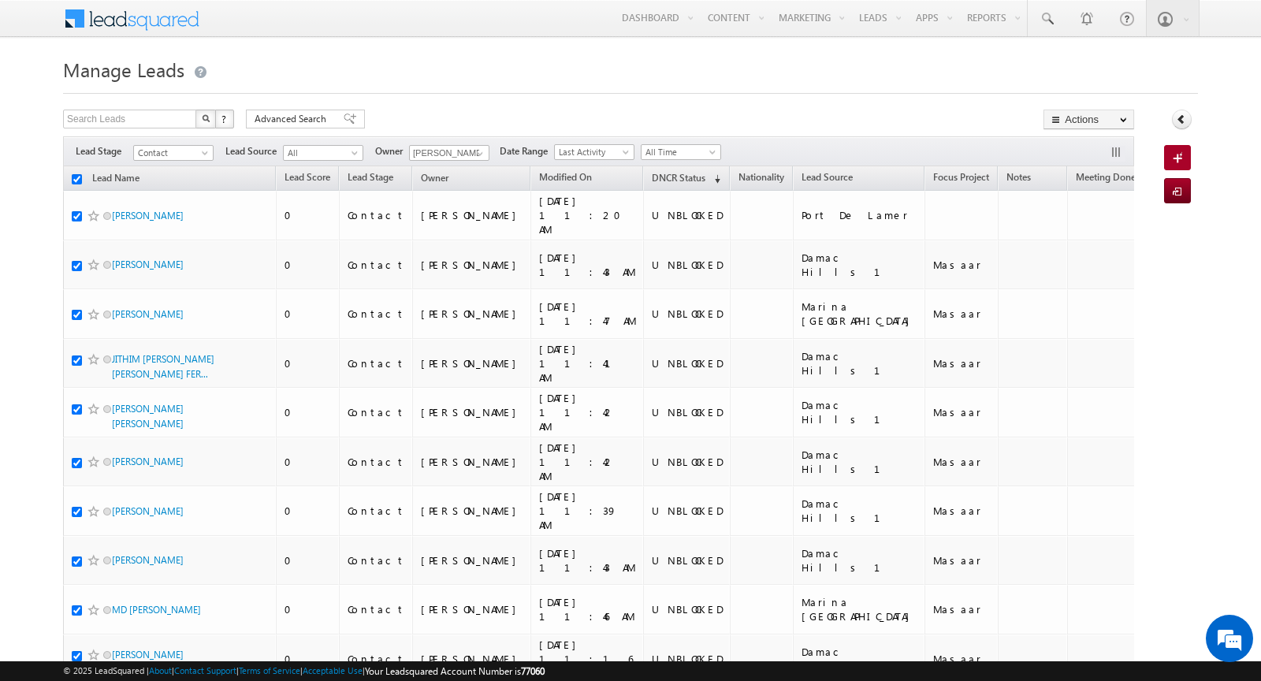
checkbox input "true"
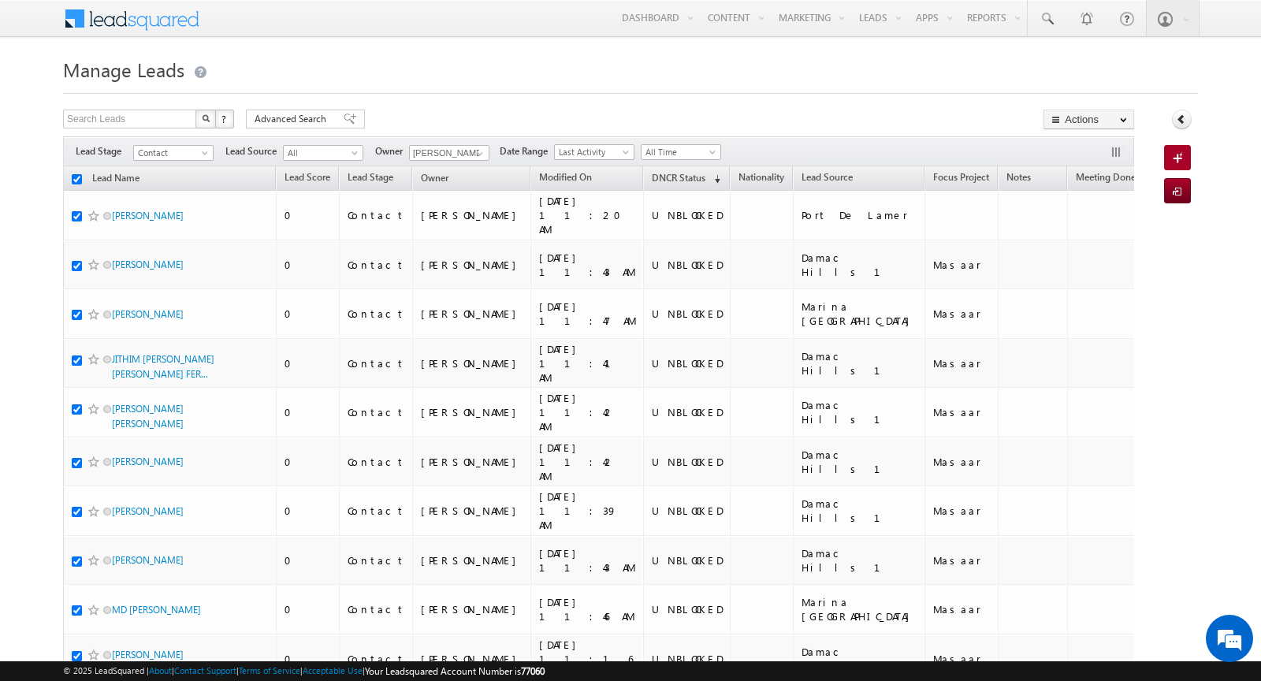
checkbox input "true"
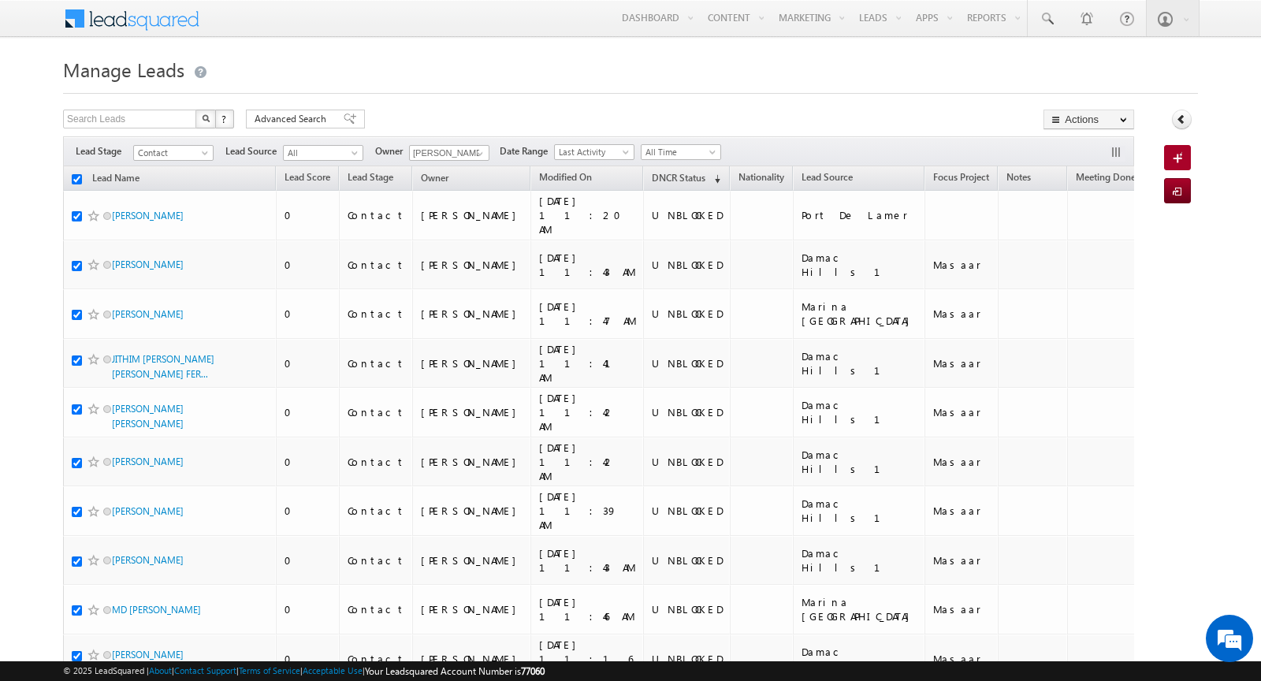
checkbox input "true"
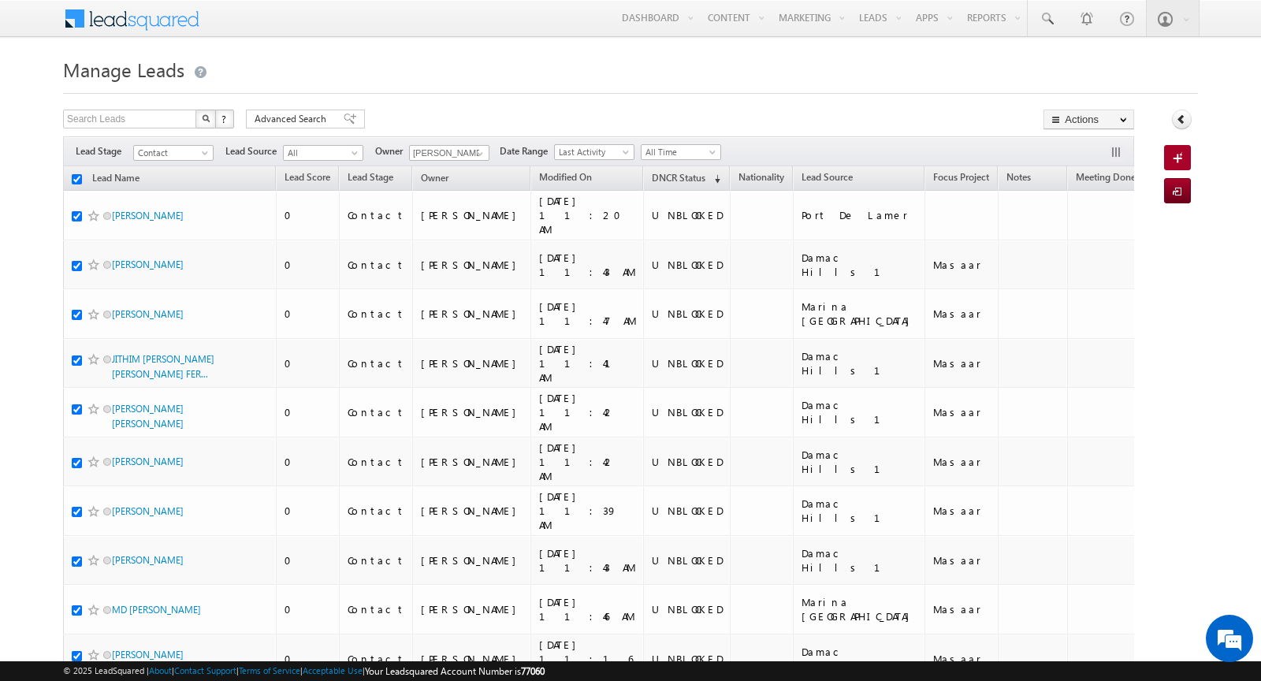
checkbox input "true"
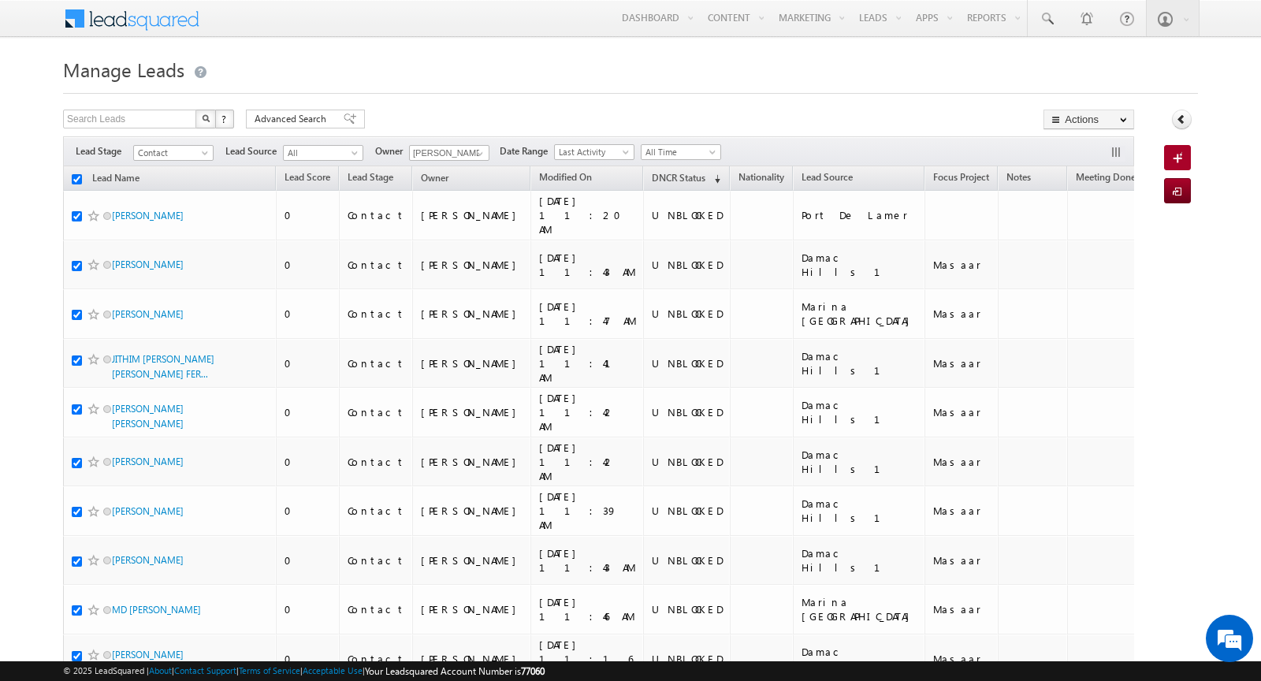
checkbox input "true"
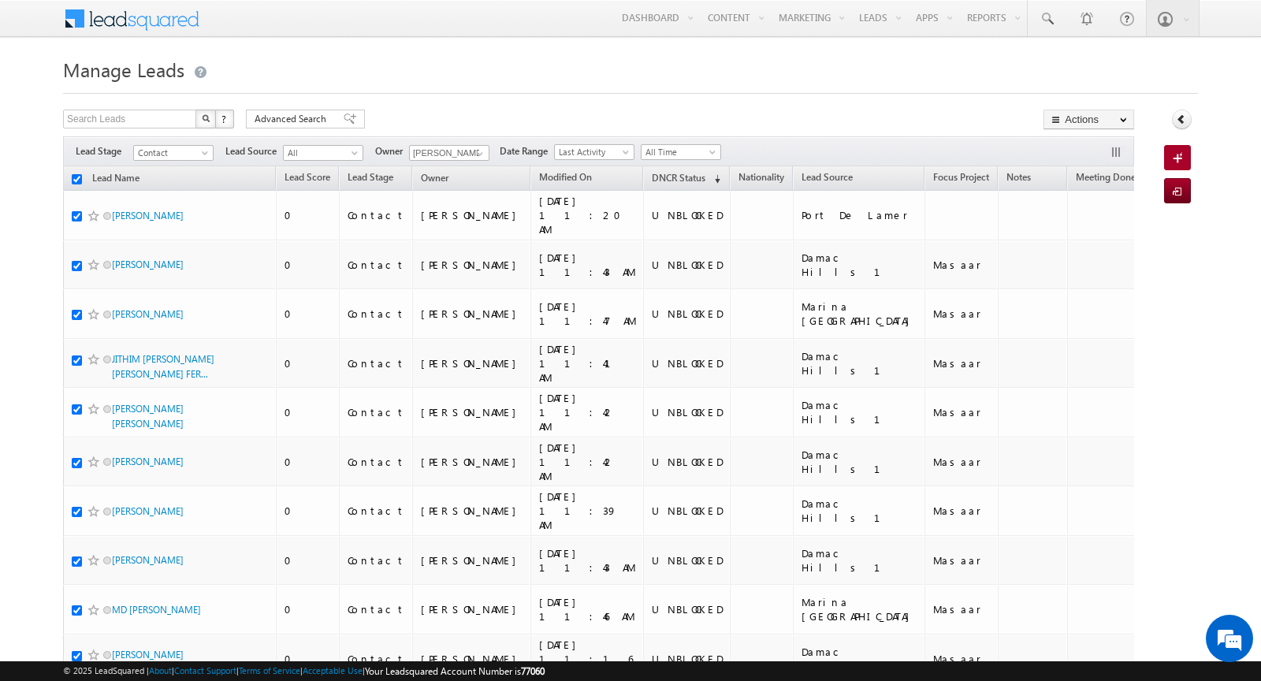
checkbox input "true"
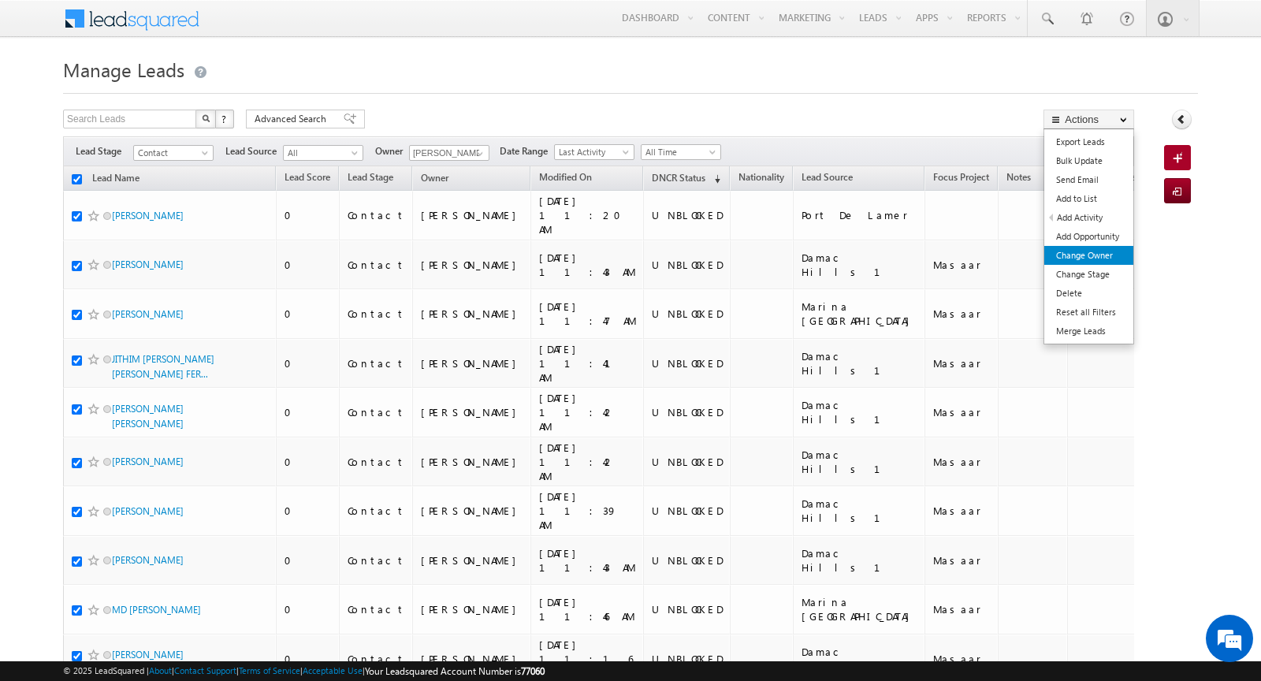
click at [1101, 248] on link "Change Owner" at bounding box center [1088, 255] width 89 height 19
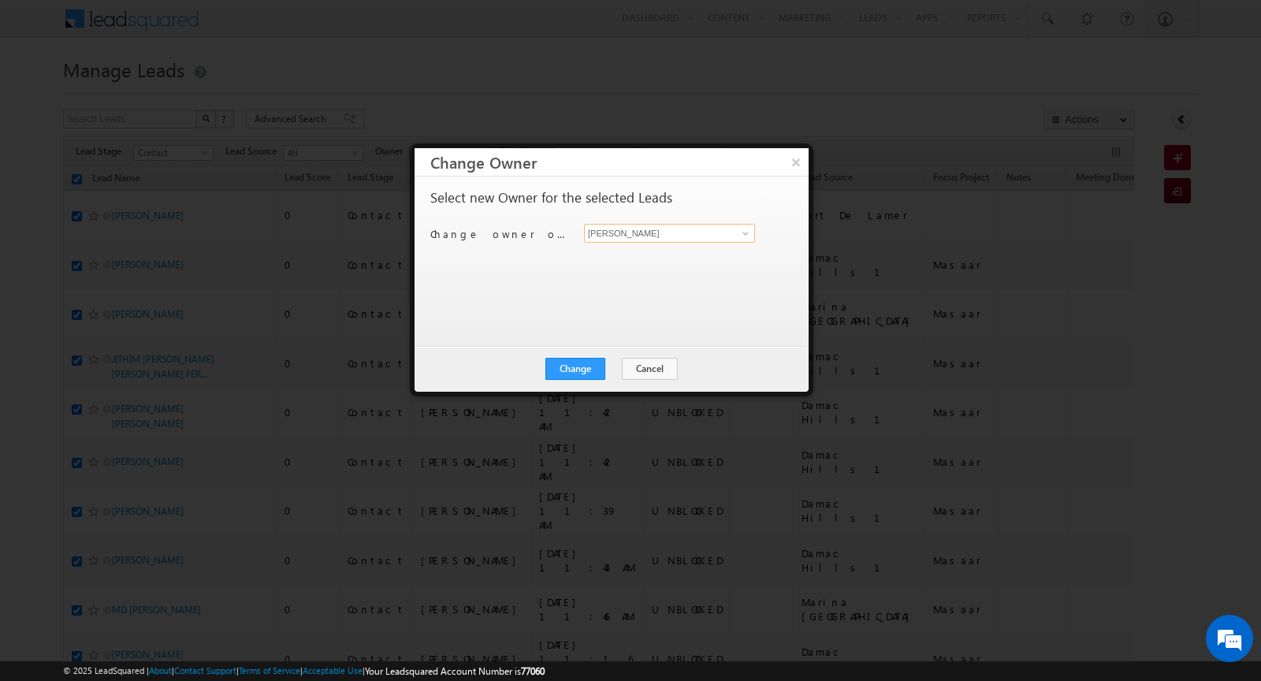
click at [682, 232] on input "[PERSON_NAME]" at bounding box center [669, 233] width 171 height 19
click at [741, 230] on span at bounding box center [745, 233] width 13 height 13
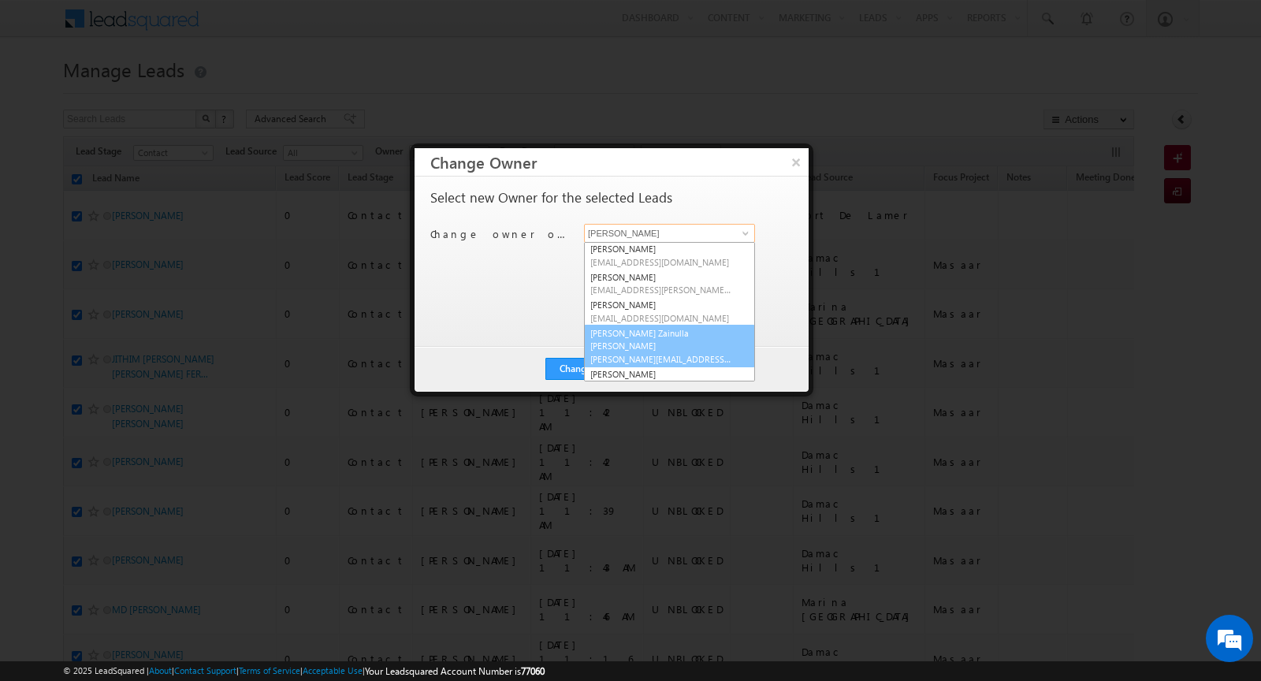
scroll to position [57, 0]
click at [663, 336] on link "Syed Zainulla Haque syed.zainullahaque@indglobal.ae" at bounding box center [669, 346] width 171 height 43
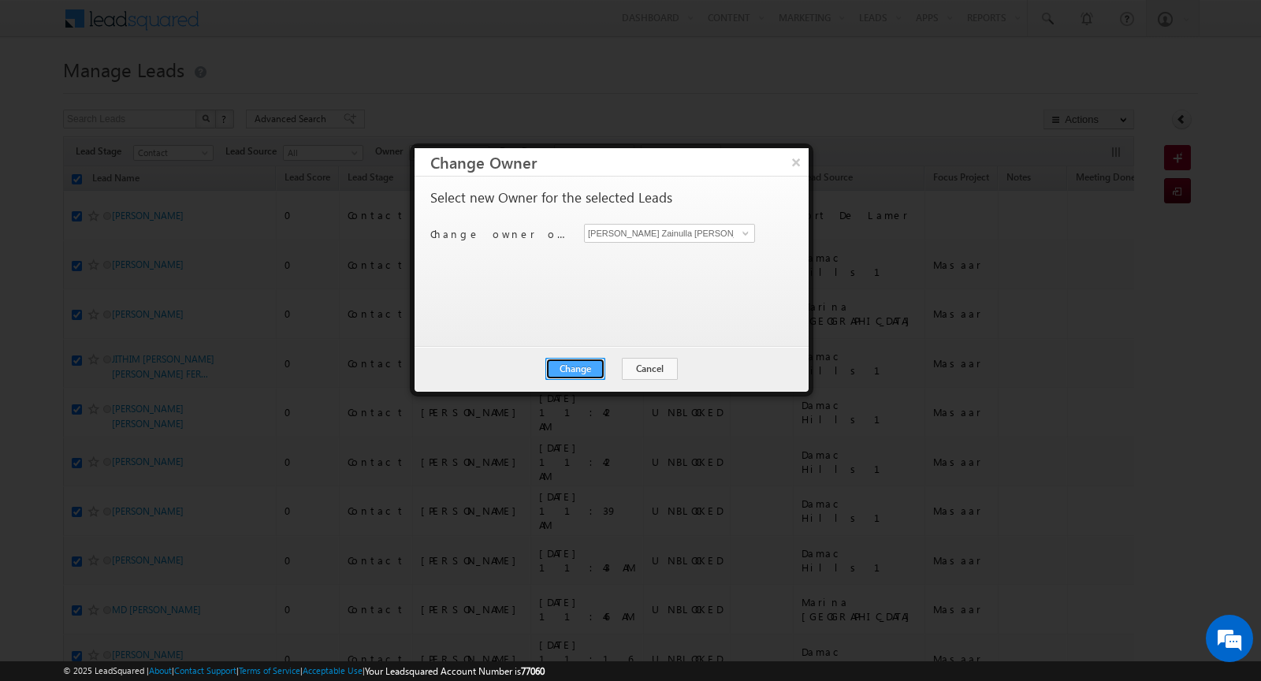
click at [581, 358] on button "Change" at bounding box center [575, 369] width 60 height 22
click at [614, 371] on button "Close" at bounding box center [614, 369] width 50 height 22
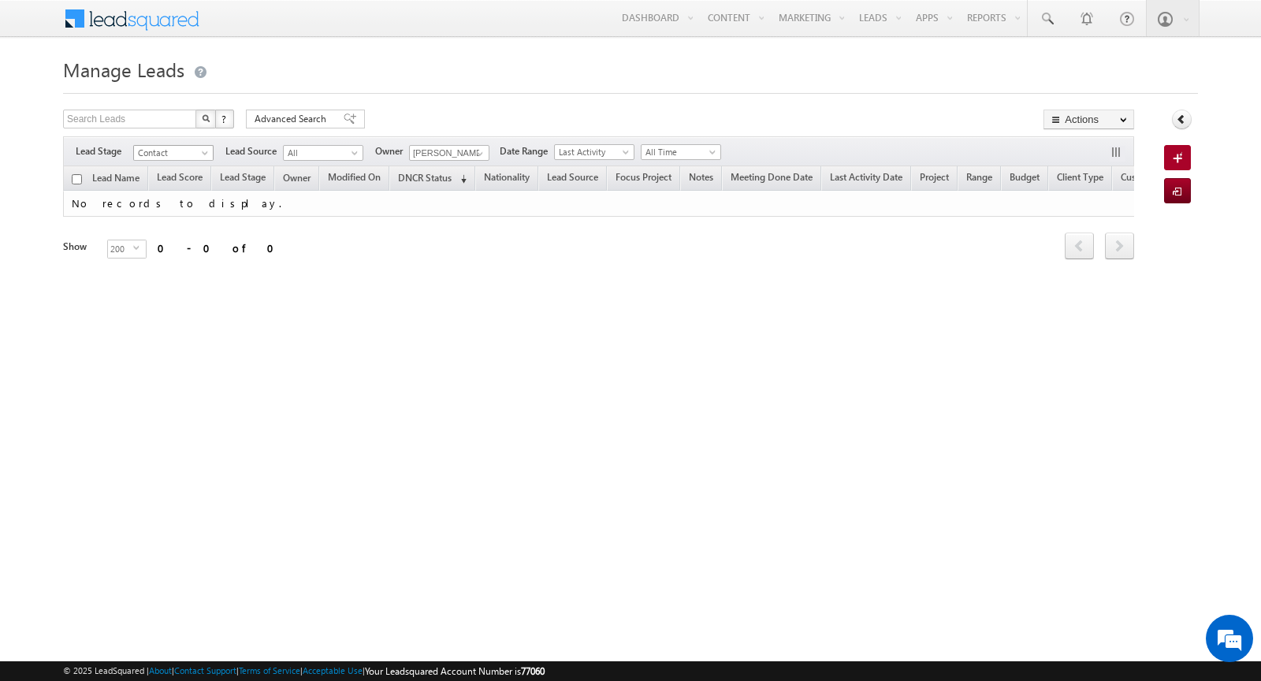
click at [192, 150] on span "Contact" at bounding box center [171, 153] width 75 height 14
click at [186, 195] on link "Prospect" at bounding box center [174, 199] width 80 height 14
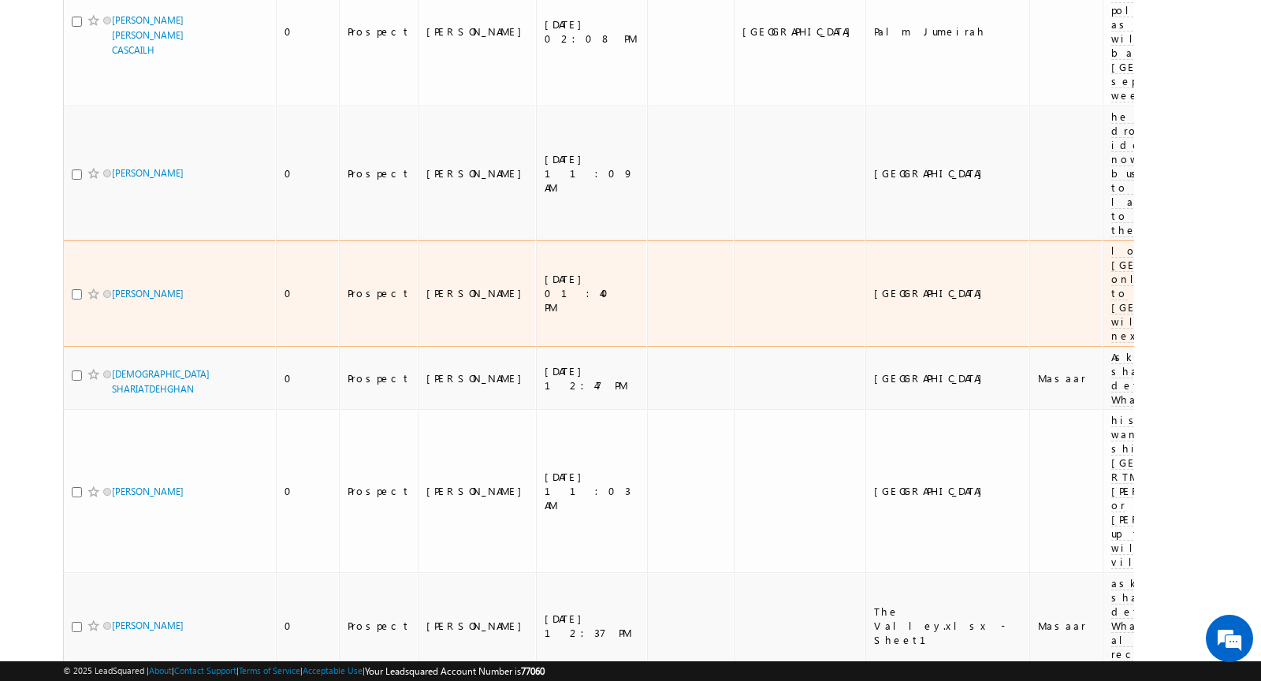
scroll to position [6025, 0]
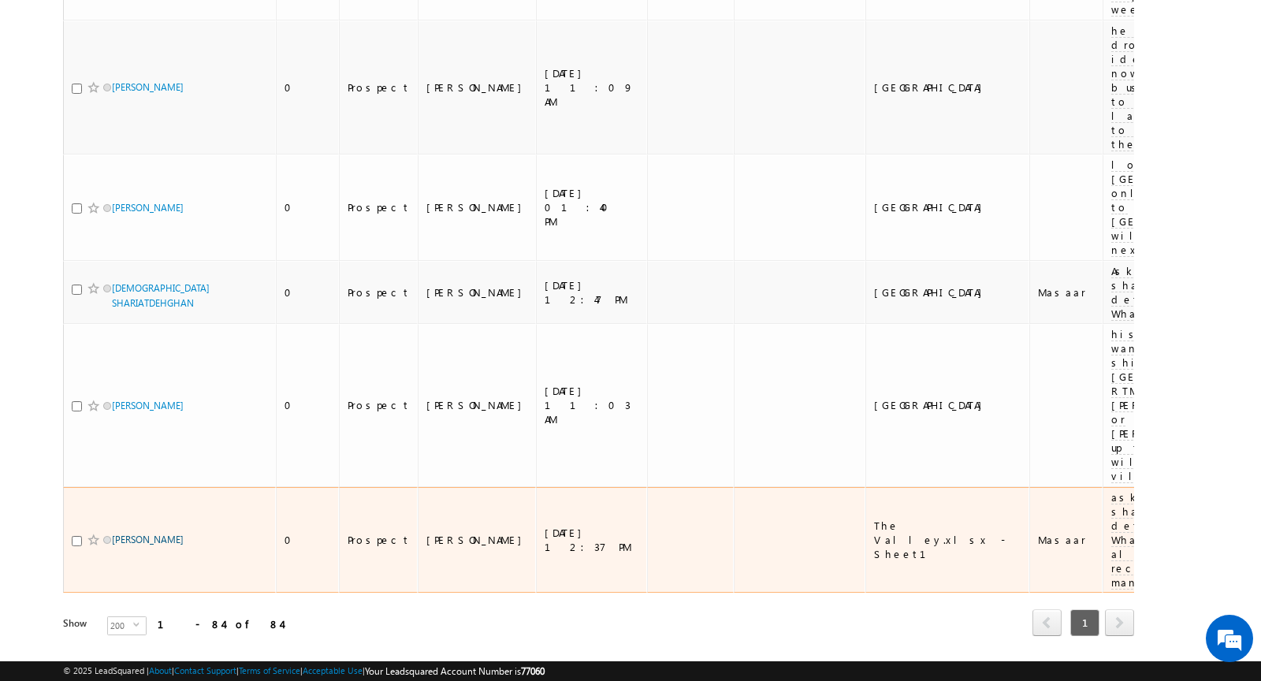
click at [142, 533] on link "MOIZ ABULI" at bounding box center [148, 539] width 72 height 12
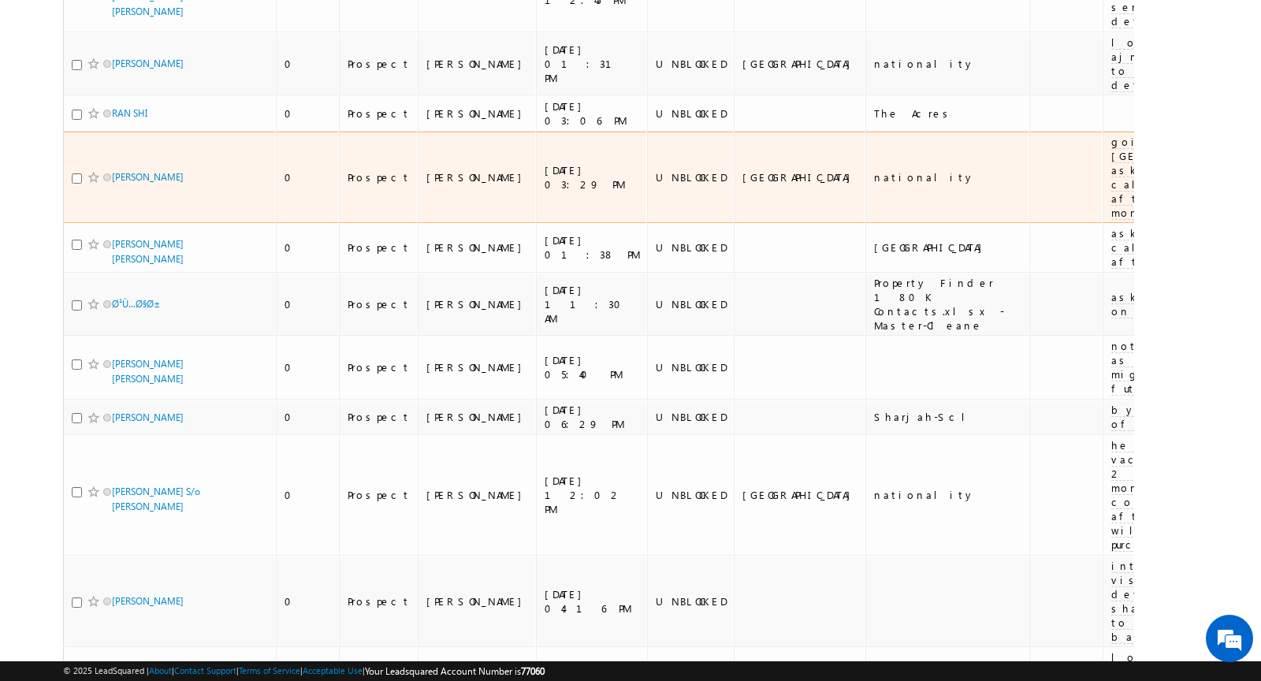
scroll to position [0, 0]
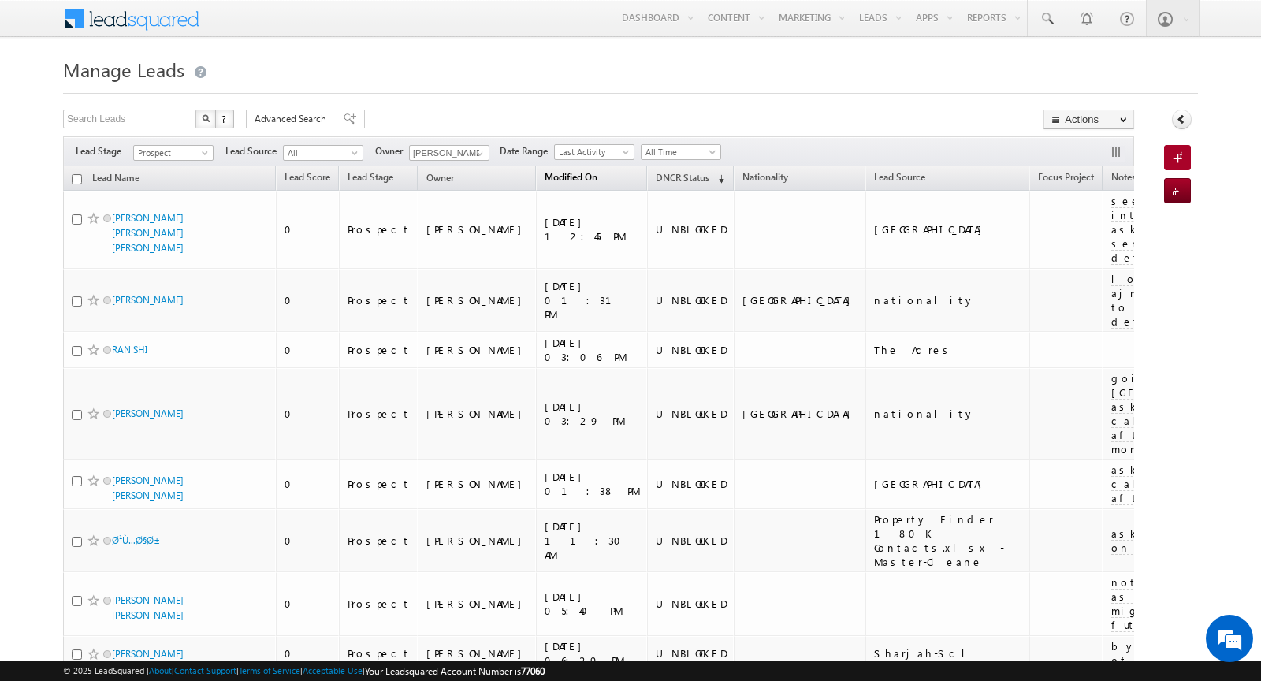
click at [544, 177] on span "Modified On" at bounding box center [570, 177] width 53 height 12
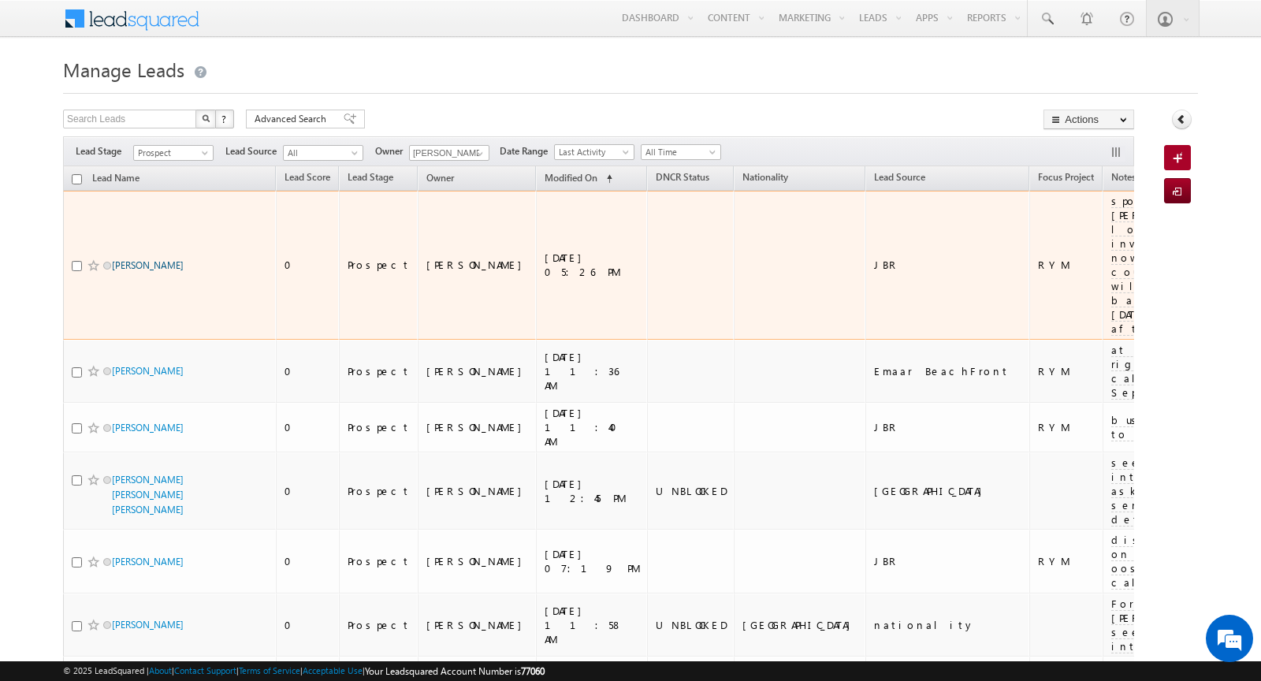
click at [149, 259] on link "ROOPALI GUPTA" at bounding box center [148, 265] width 72 height 12
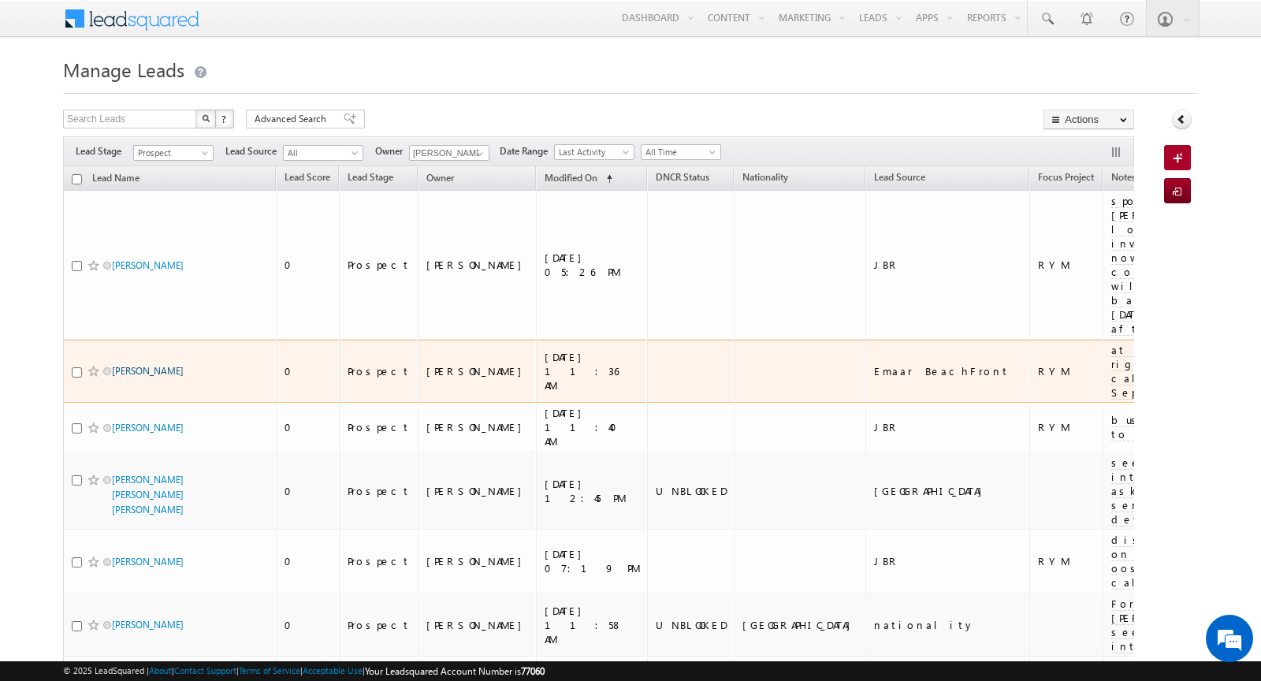
click at [150, 365] on link "AZAMAT CHUKOV" at bounding box center [148, 371] width 72 height 12
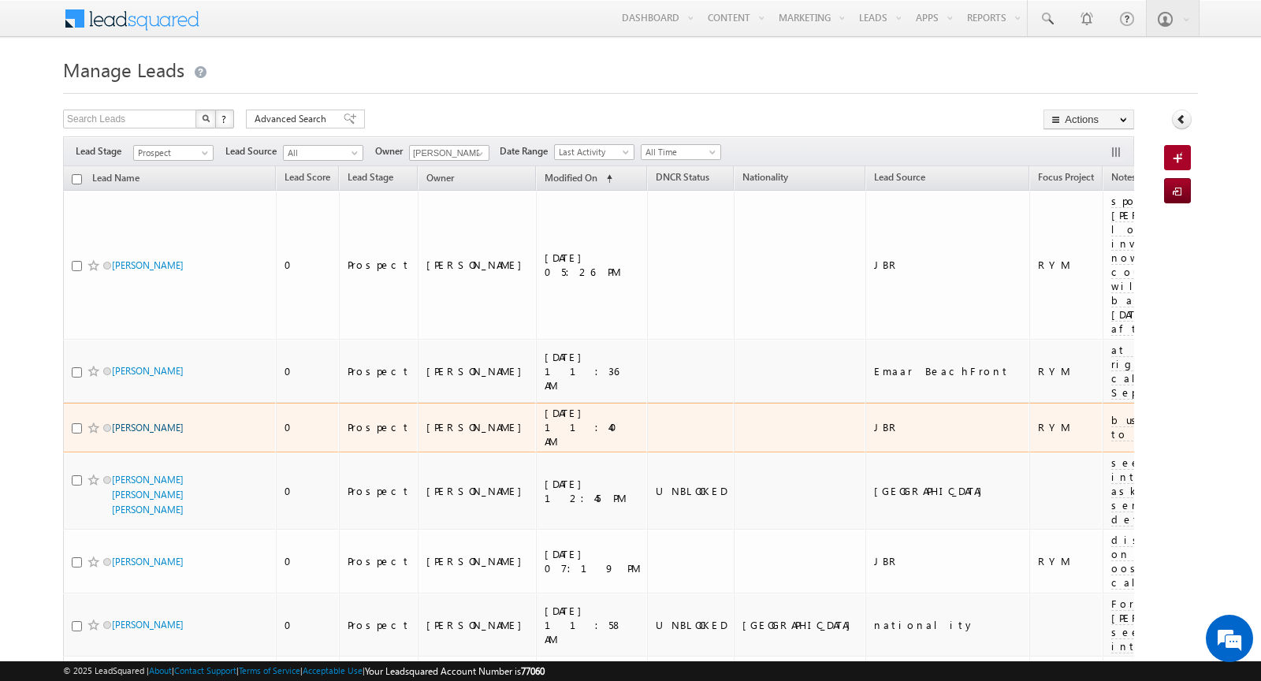
click at [142, 422] on link "[PERSON_NAME]" at bounding box center [148, 428] width 72 height 12
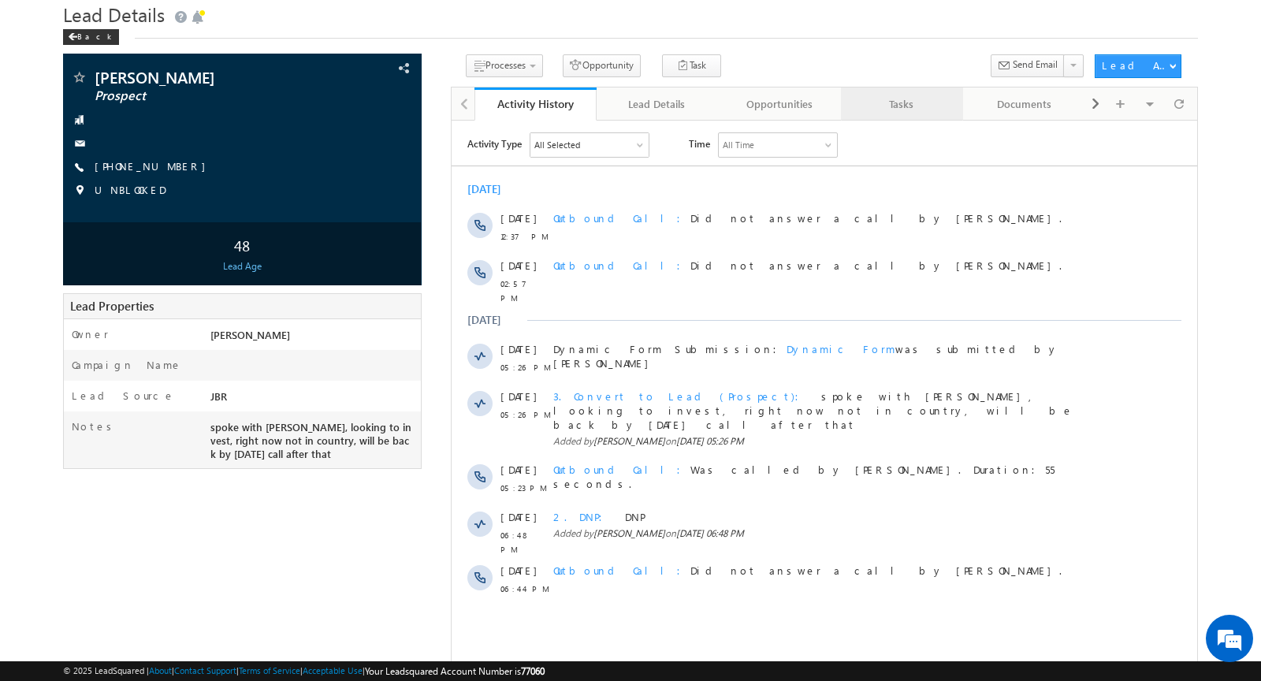
click at [886, 110] on div "Tasks" at bounding box center [900, 104] width 95 height 19
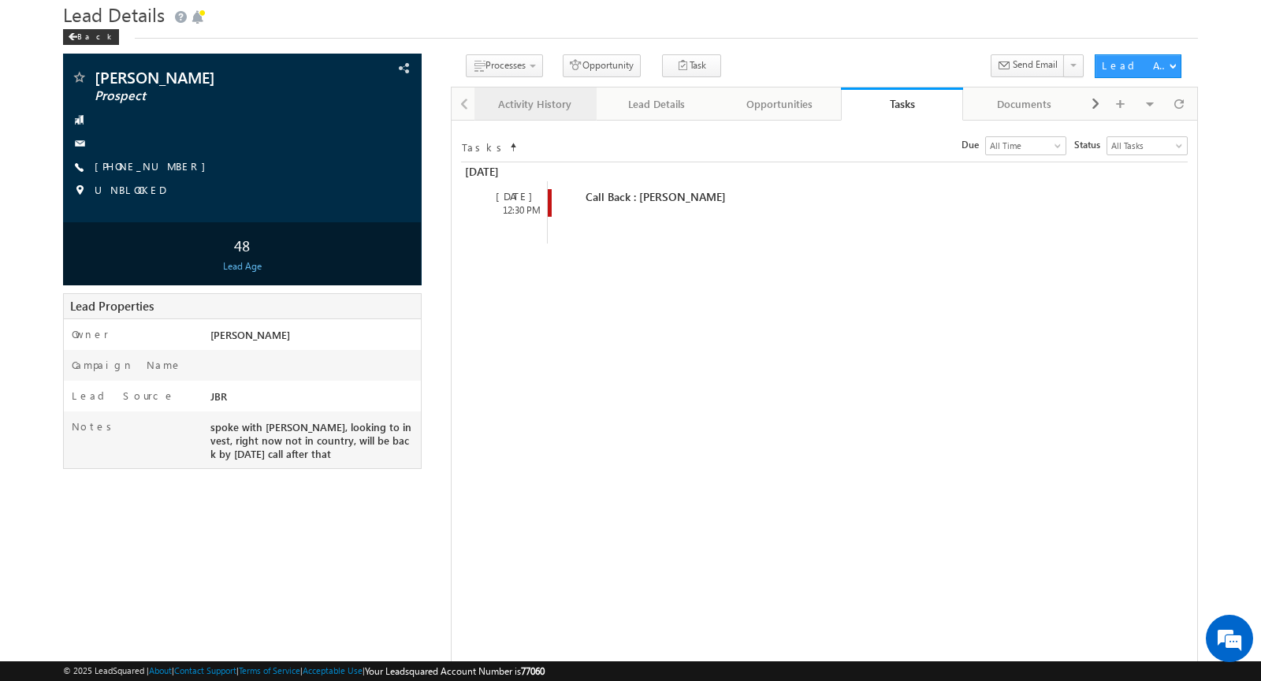
click at [518, 108] on div "Activity History" at bounding box center [534, 104] width 95 height 19
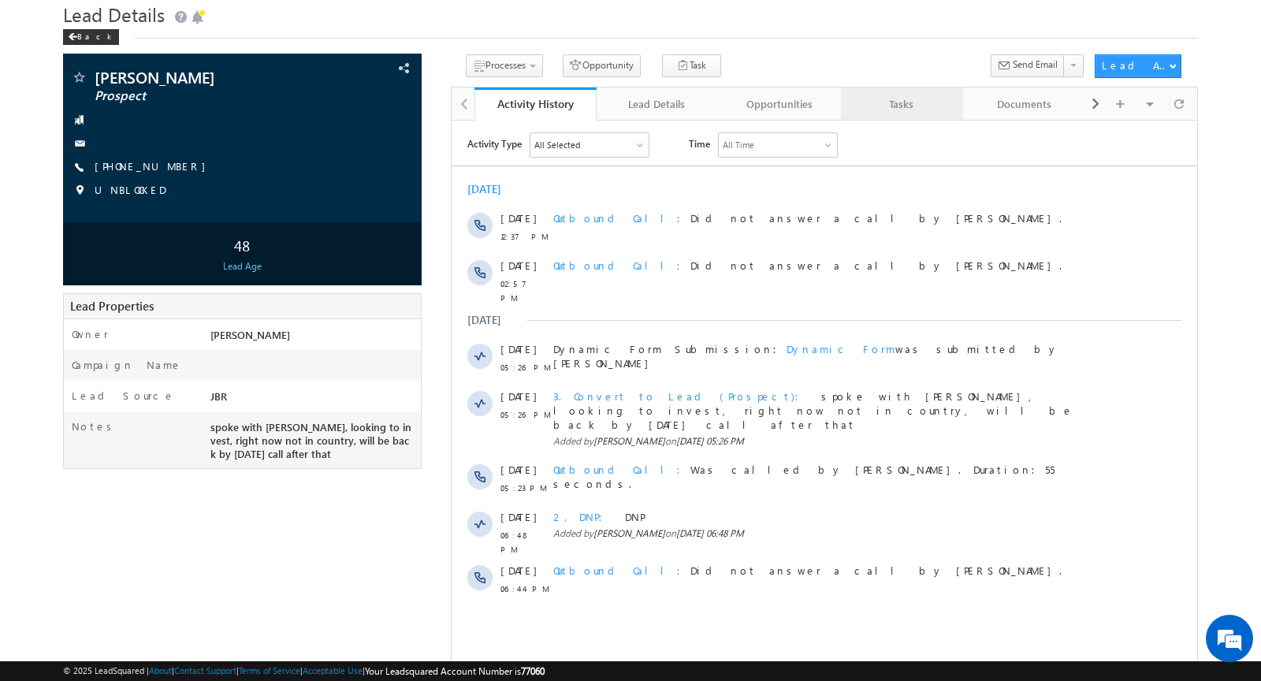
click at [893, 102] on div "Tasks" at bounding box center [900, 104] width 95 height 19
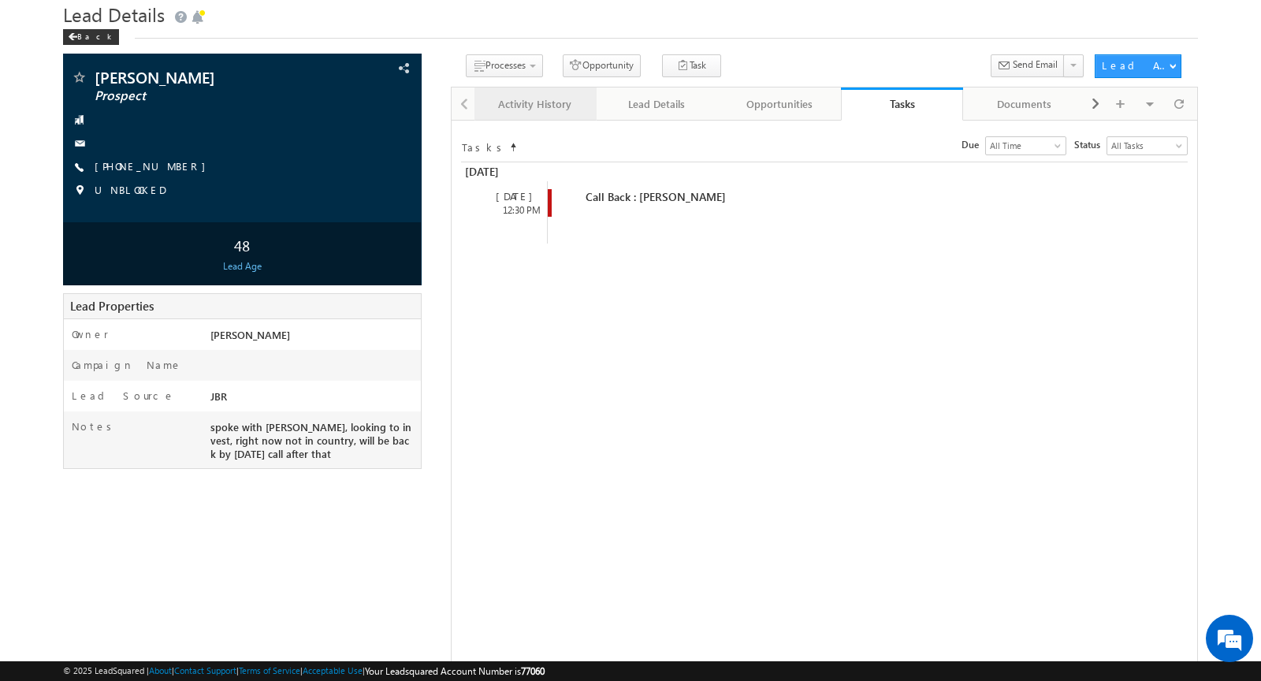
click at [548, 98] on div "Activity History" at bounding box center [534, 104] width 95 height 19
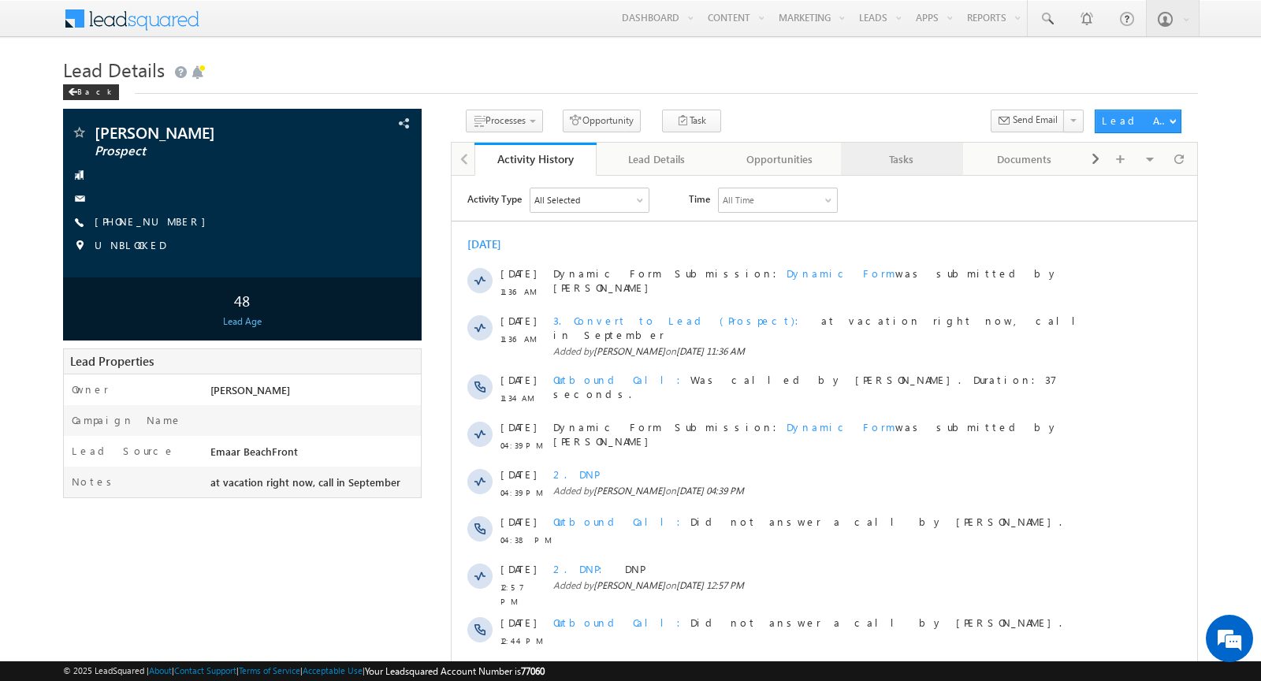
click at [887, 168] on link "Tasks" at bounding box center [902, 159] width 122 height 33
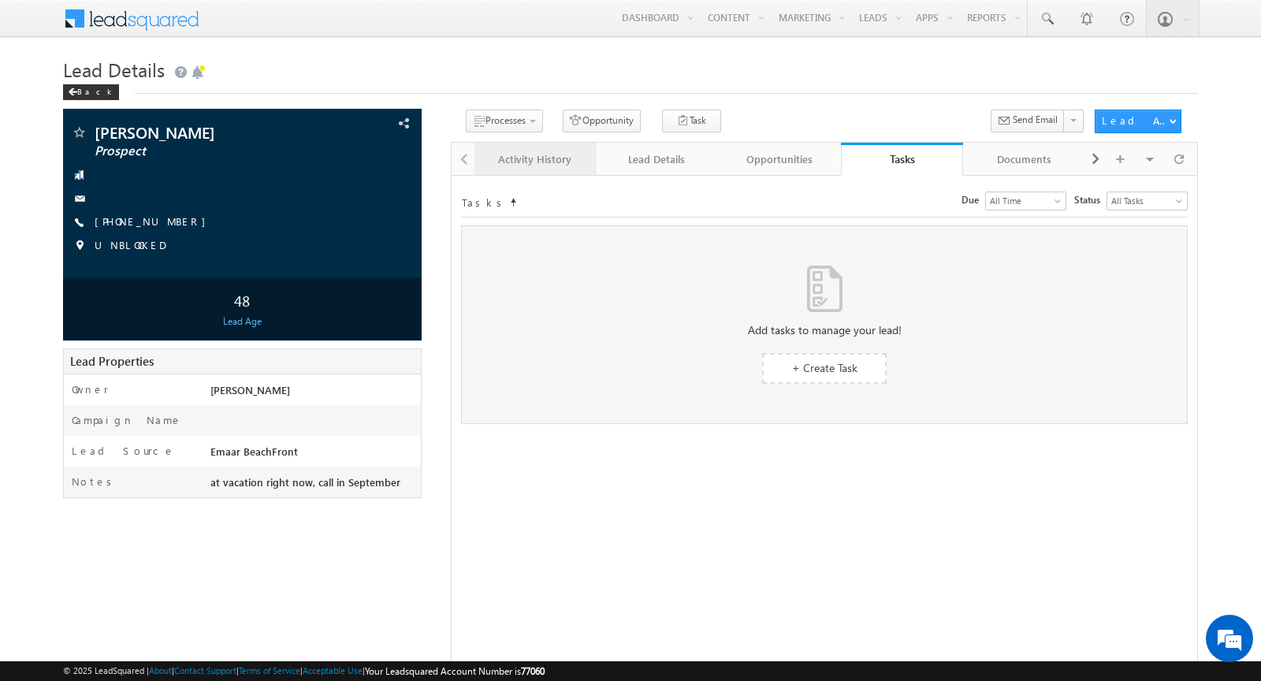
click at [545, 154] on div "Activity History" at bounding box center [534, 159] width 95 height 19
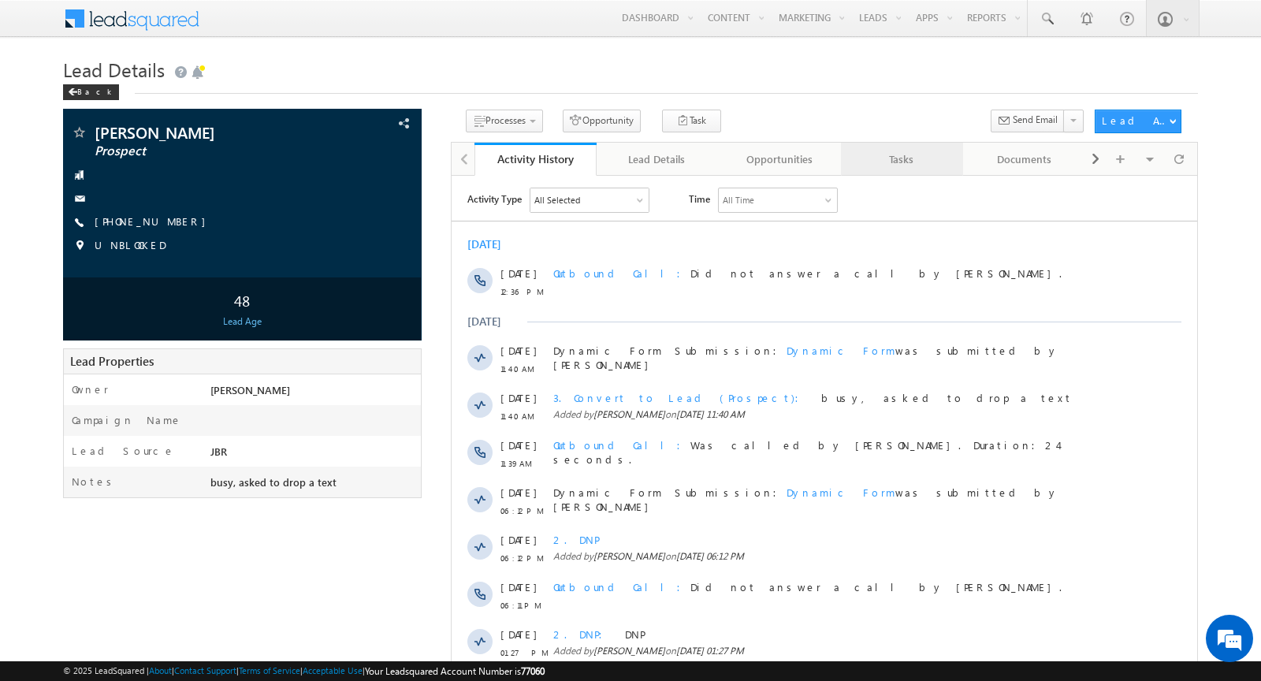
click at [891, 153] on div "Tasks" at bounding box center [900, 159] width 95 height 19
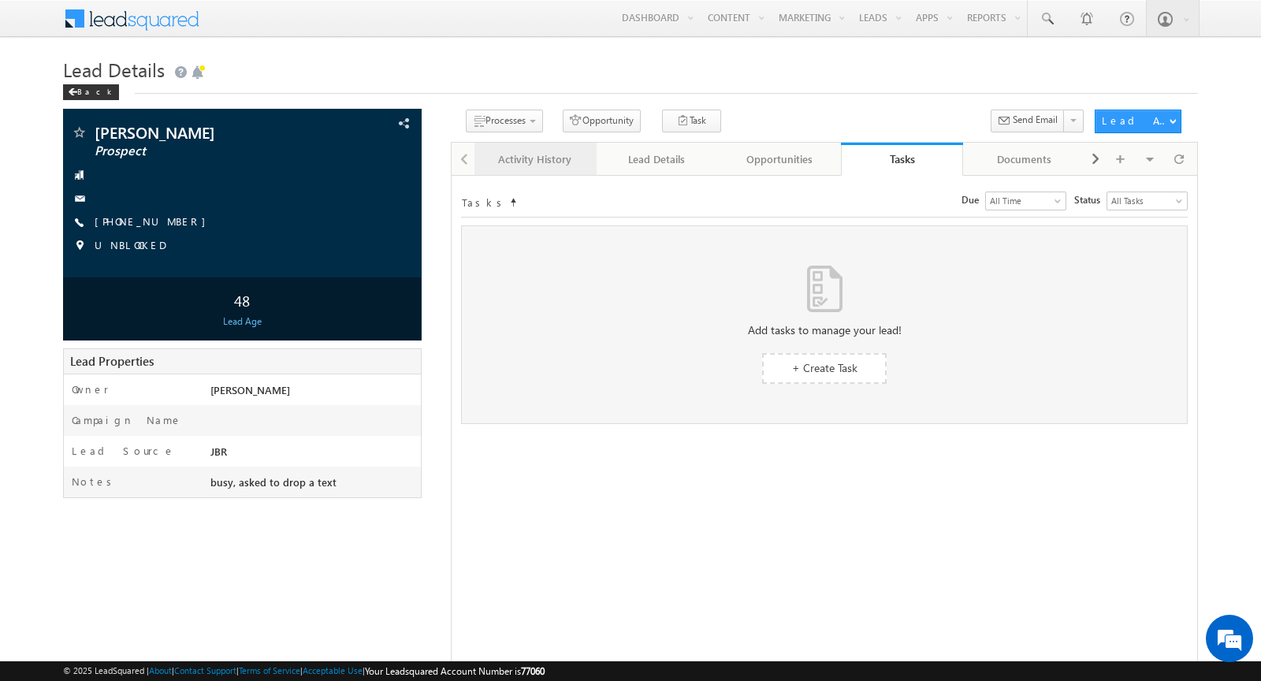
click at [514, 158] on div "Activity History" at bounding box center [534, 159] width 95 height 19
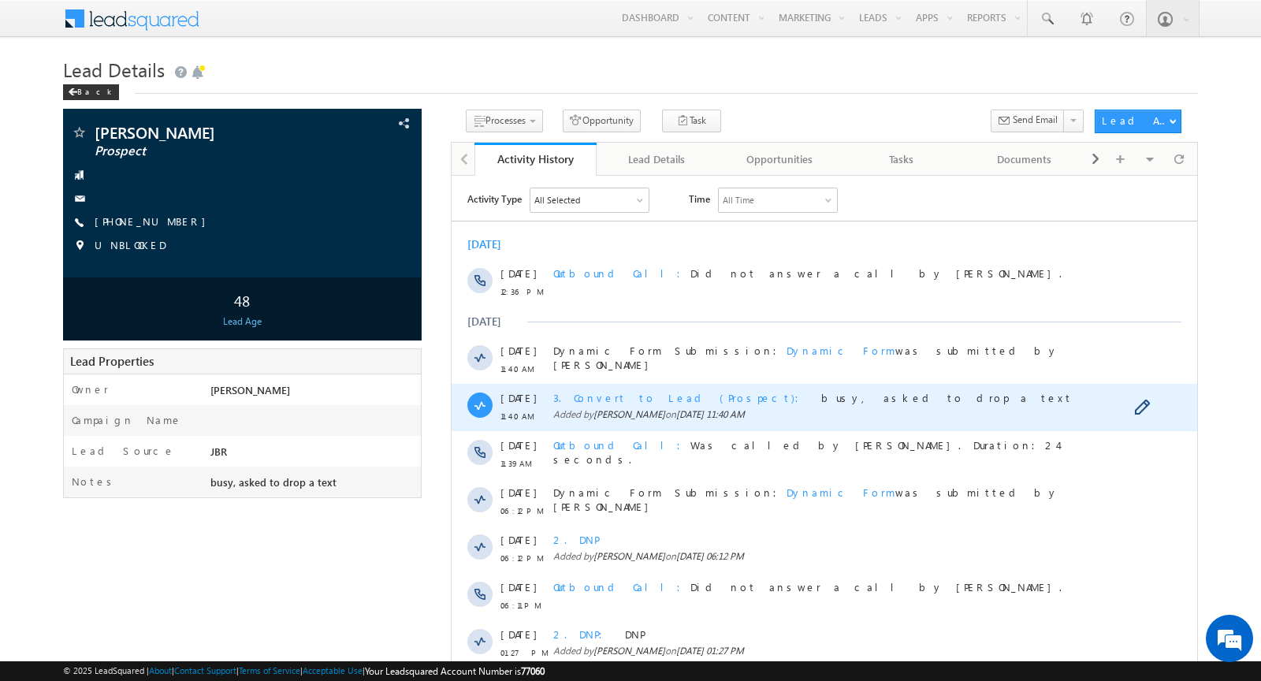
click at [649, 421] on div "3. Convert to Lead (Prospect) busy, asked to drop a text Added by [PERSON_NAME]…" at bounding box center [827, 406] width 548 height 47
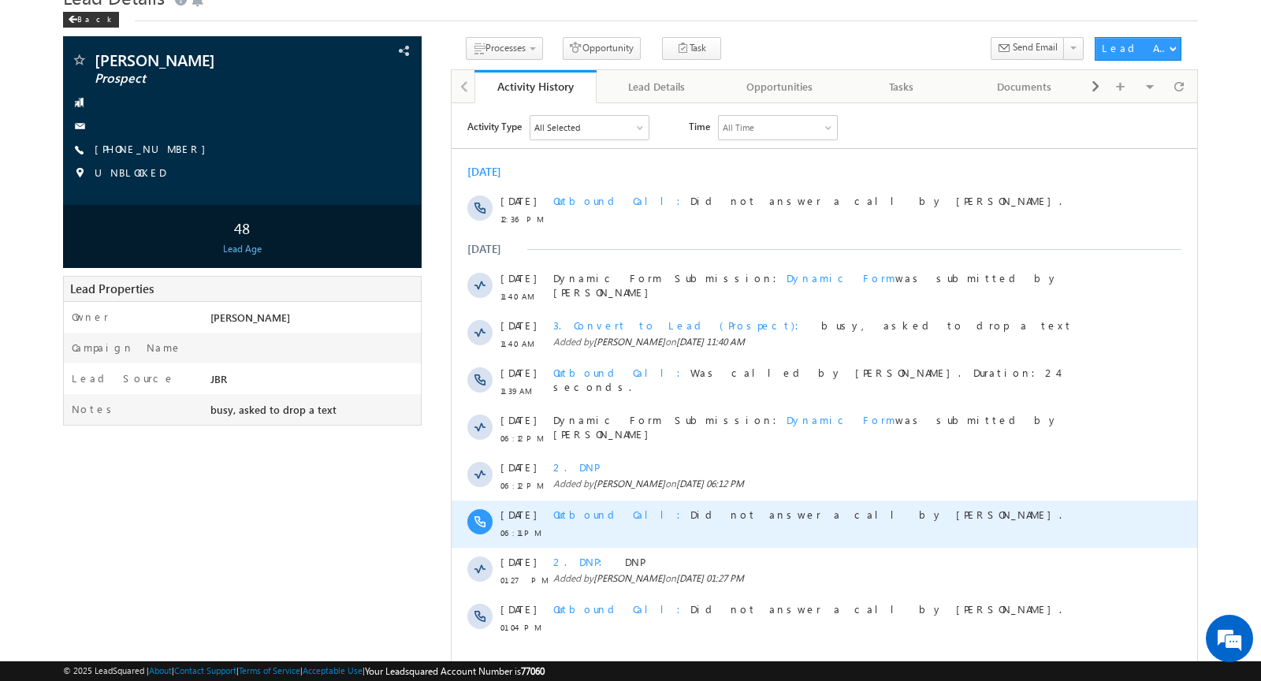
scroll to position [69, 0]
